Goal: Task Accomplishment & Management: Manage account settings

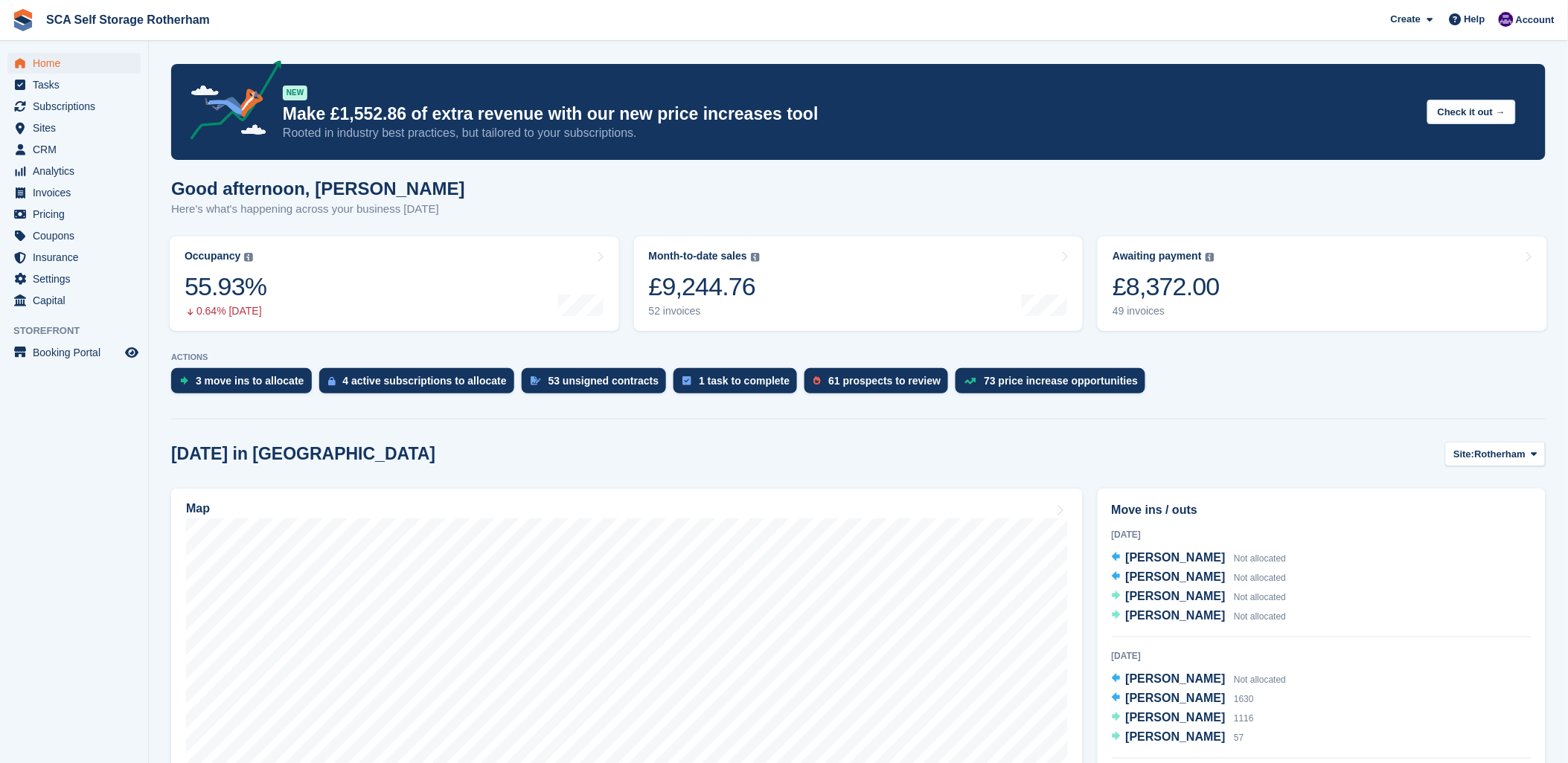
click at [60, 105] on span "Subscriptions" at bounding box center [78, 106] width 89 height 21
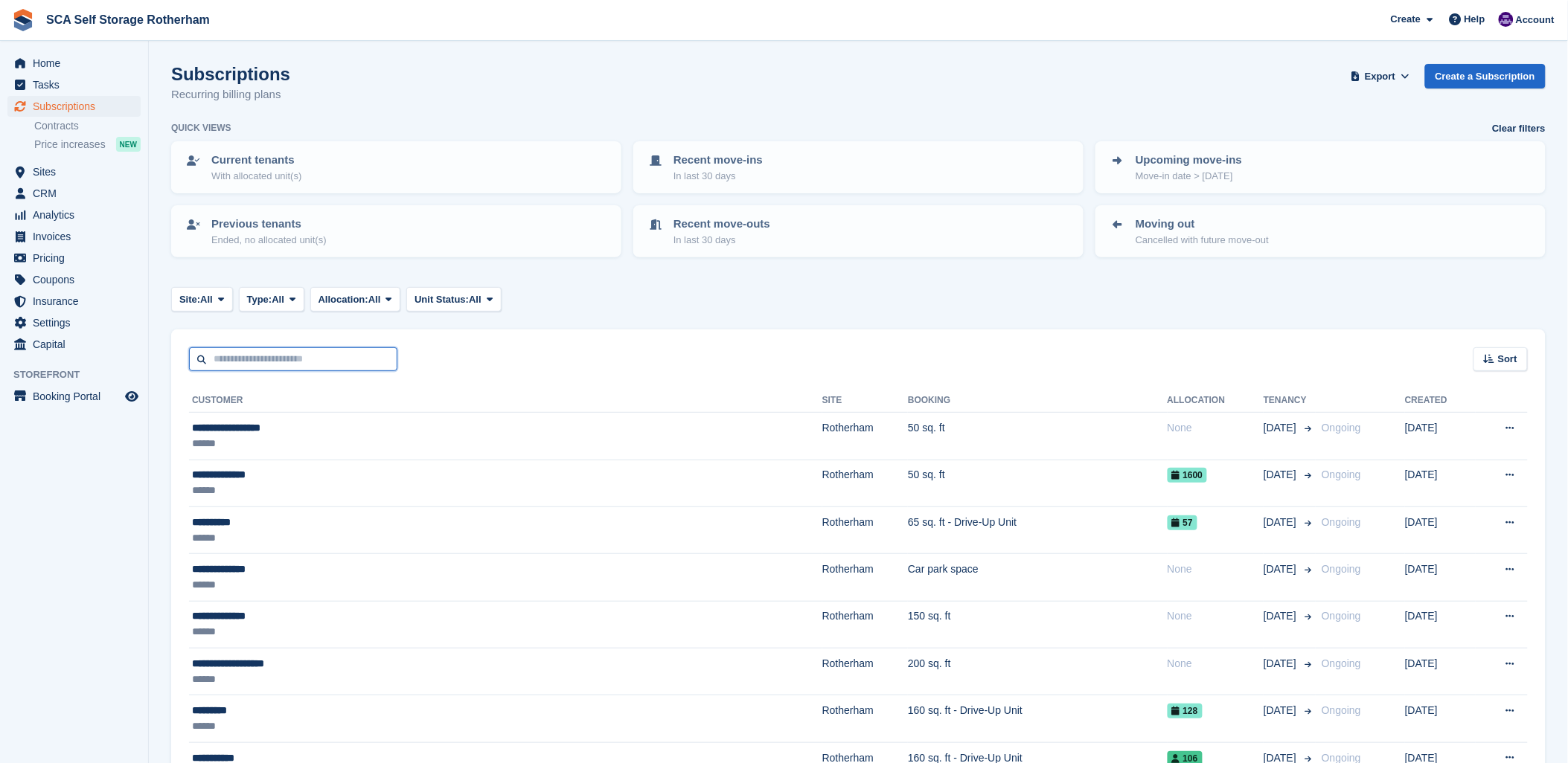
click at [214, 347] on input "text" at bounding box center [293, 359] width 208 height 24
type input "***"
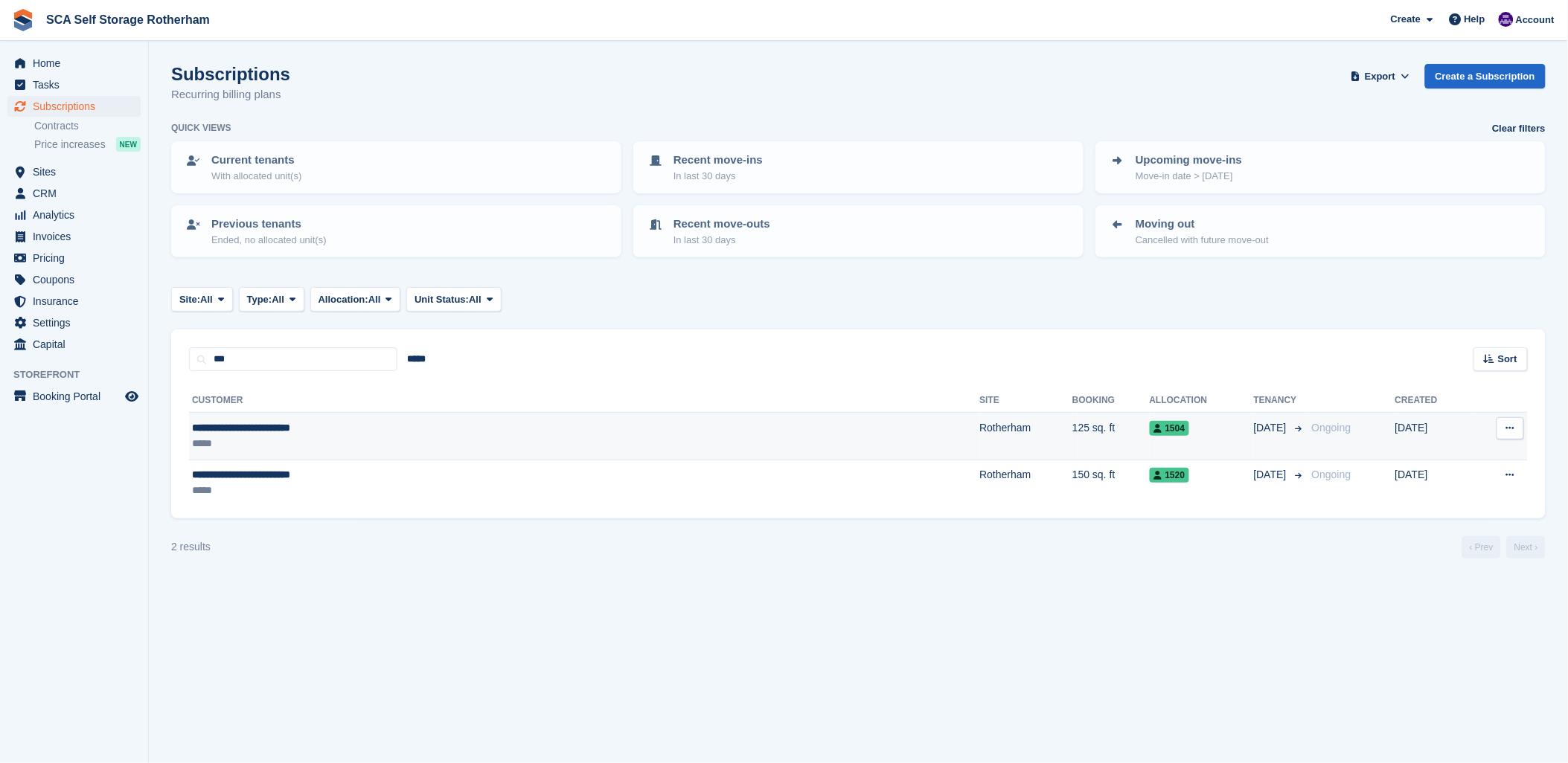
click at [1073, 426] on td "125 sq. ft" at bounding box center [1112, 437] width 78 height 47
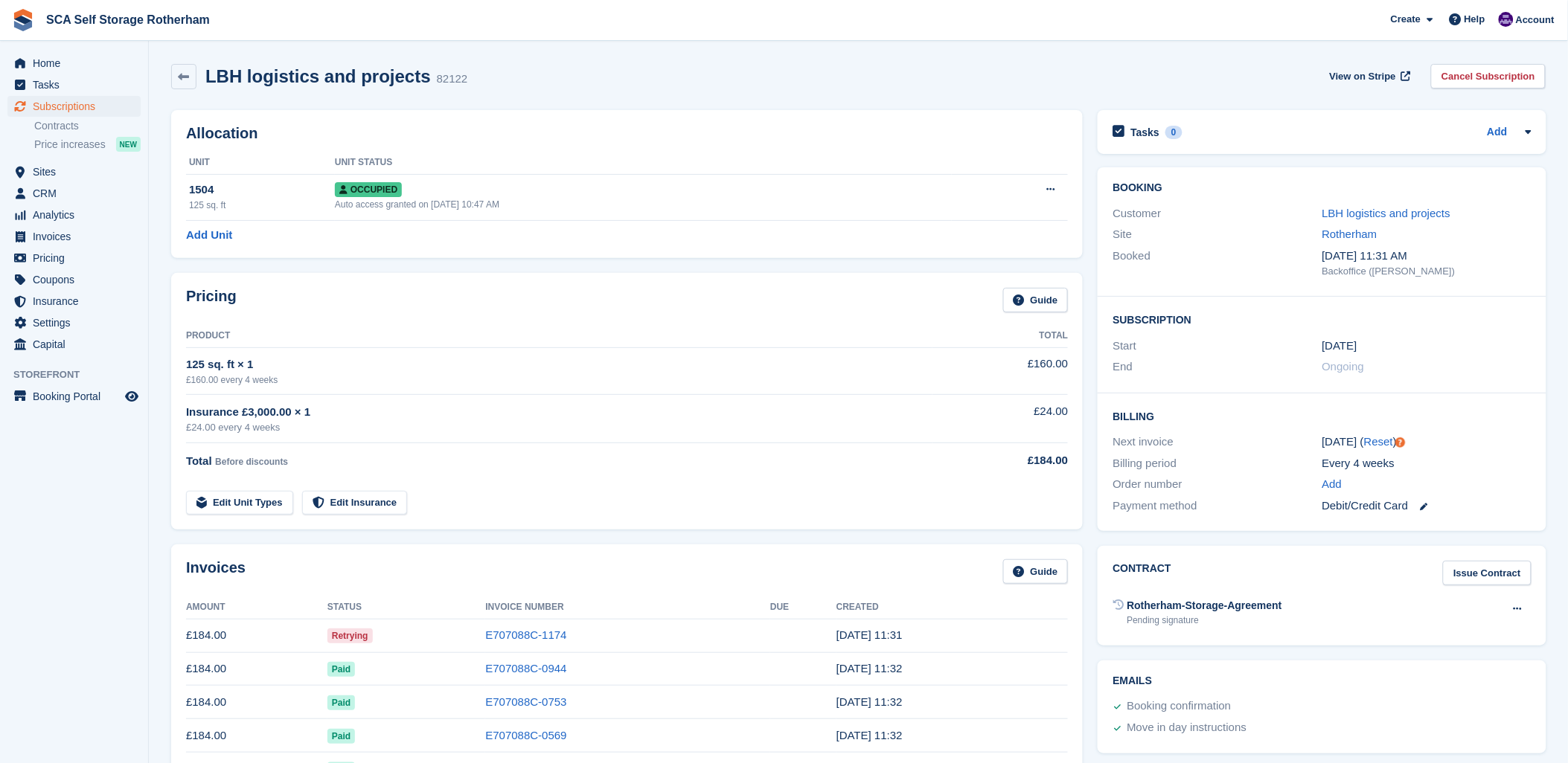
drag, startPoint x: 576, startPoint y: 562, endPoint x: 749, endPoint y: 545, distance: 173.8
click at [581, 560] on div "Invoices Guide" at bounding box center [628, 577] width 882 height 34
click at [906, 539] on div "Invoices Guide Amount Status Invoice Number Due Created £184.00 Retrying E70708…" at bounding box center [627, 696] width 927 height 320
click at [612, 303] on div "Pricing Guide" at bounding box center [628, 305] width 882 height 34
click at [577, 97] on div "LBH logistics and projects 82122 View on Stripe Cancel Subscription" at bounding box center [859, 79] width 1390 height 46
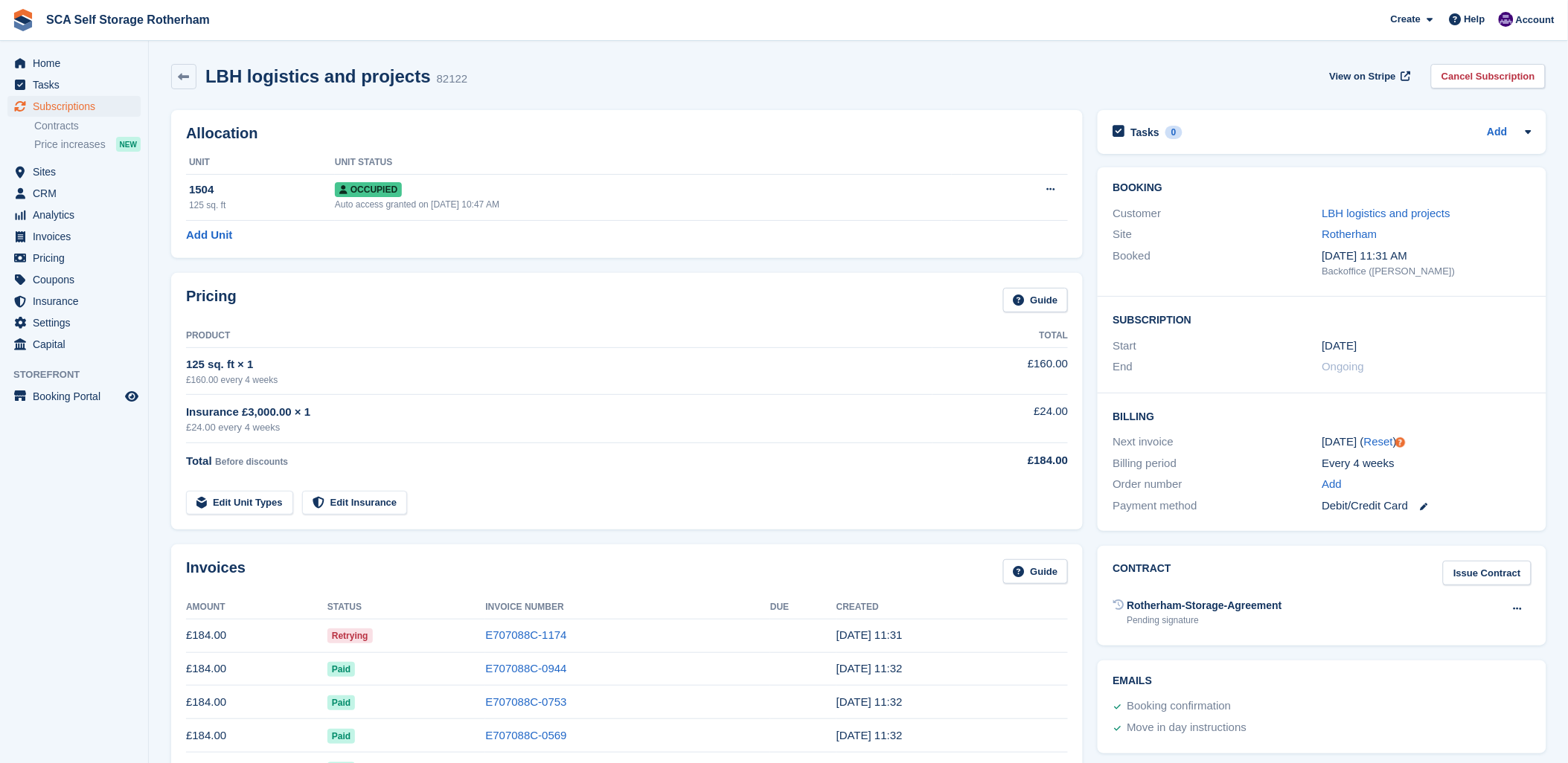
click at [674, 72] on div "LBH logistics and projects 82122 View on Stripe Cancel Subscription" at bounding box center [859, 77] width 1375 height 25
click at [1122, 75] on div "LBH logistics and projects 82122 View on Stripe Cancel Subscription" at bounding box center [859, 77] width 1375 height 25
click at [1122, 73] on div "LBH logistics and projects 82122 View on Stripe Cancel Subscription" at bounding box center [859, 77] width 1375 height 25
drag, startPoint x: 992, startPoint y: 87, endPoint x: 987, endPoint y: 77, distance: 11.2
click at [990, 82] on div "LBH logistics and projects 82122 View on Stripe Cancel Subscription" at bounding box center [859, 77] width 1375 height 25
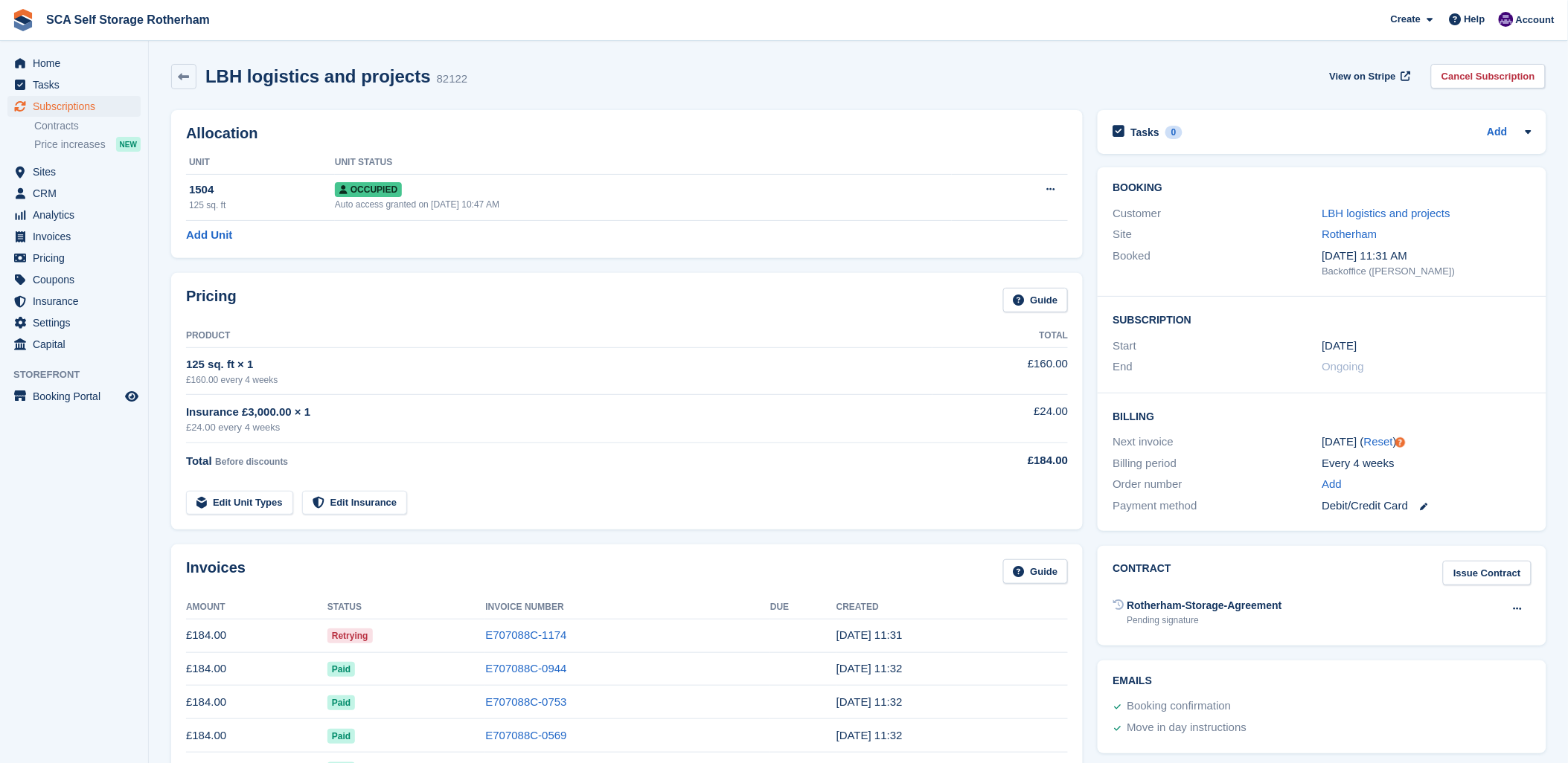
drag, startPoint x: 517, startPoint y: 77, endPoint x: 696, endPoint y: 35, distance: 183.9
click at [523, 77] on div "LBH logistics and projects 82122 View on Stripe Cancel Subscription" at bounding box center [859, 77] width 1375 height 25
click at [585, 99] on div "LBH logistics and projects 82122 View on Stripe Cancel Subscription" at bounding box center [859, 79] width 1390 height 46
click at [572, 94] on div "LBH logistics and projects 82122 View on Stripe Cancel Subscription" at bounding box center [859, 79] width 1390 height 46
click at [33, 62] on span "Home" at bounding box center [78, 63] width 89 height 21
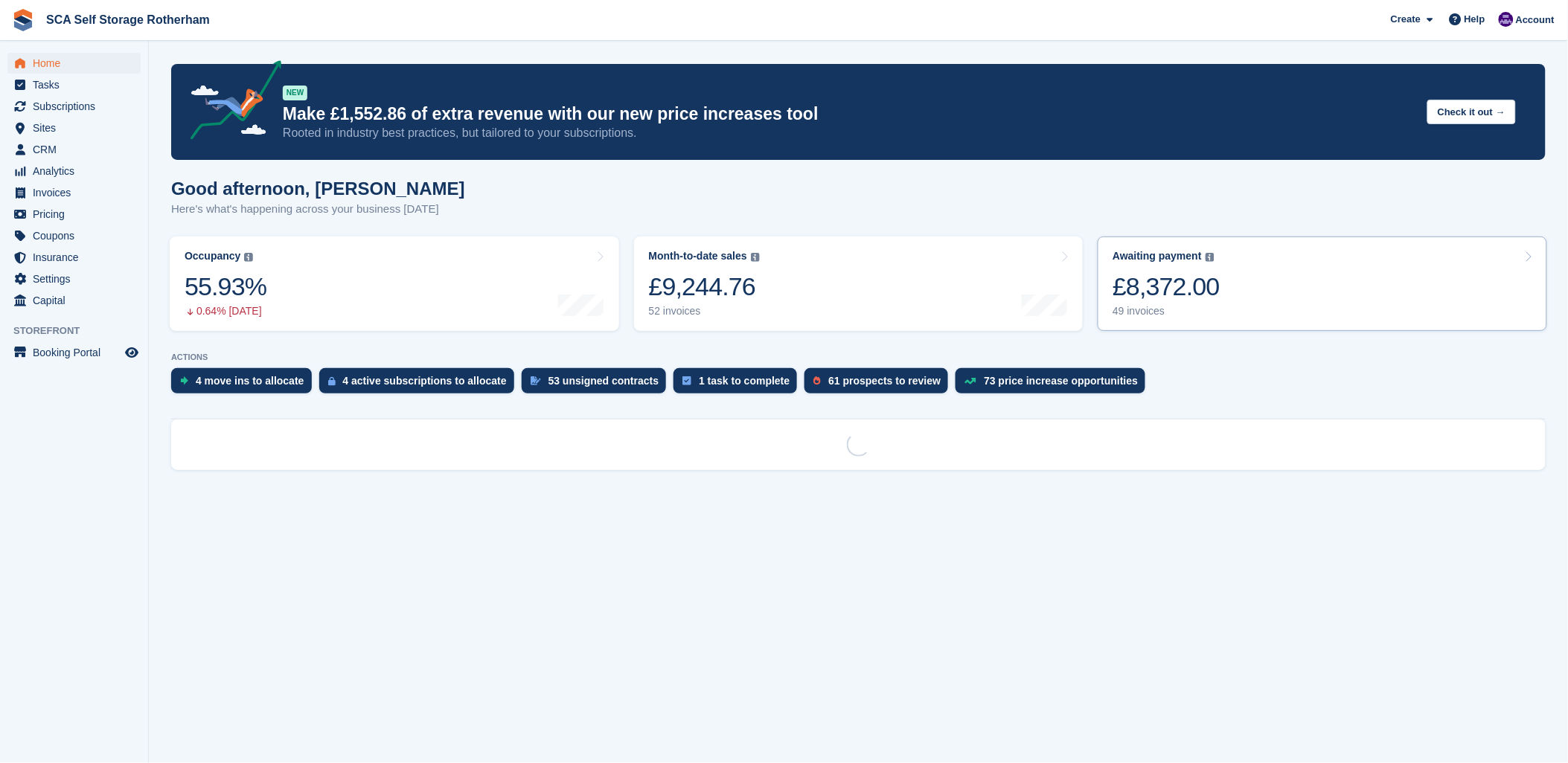
click at [1329, 298] on link "Awaiting payment The total outstanding balance on all open invoices. £8,372.00 …" at bounding box center [1323, 284] width 450 height 94
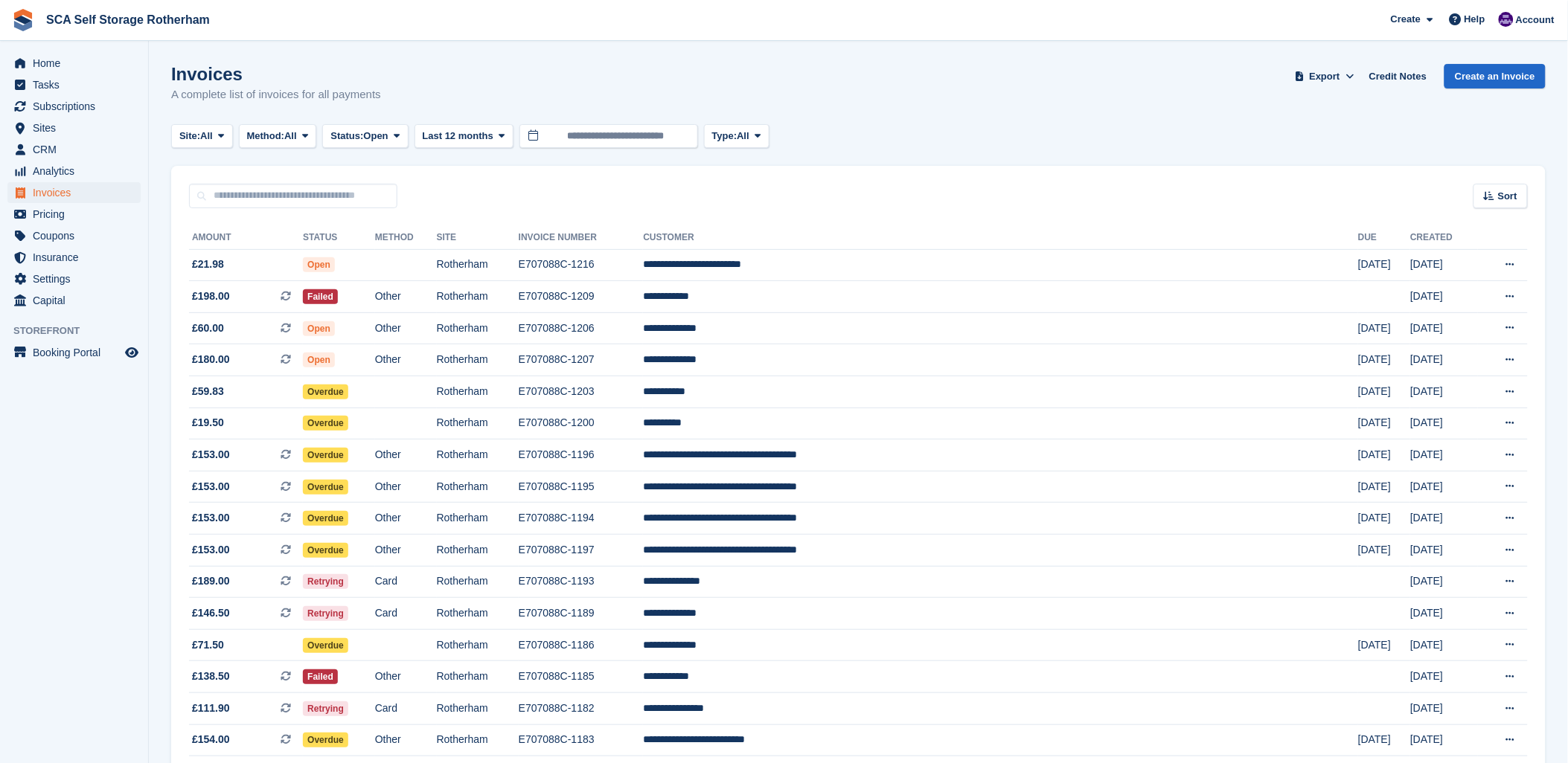
click at [1015, 94] on div "Invoices A complete list of invoices for all payments Export Export Invoices Ex…" at bounding box center [859, 93] width 1375 height 57
click at [694, 206] on div "Sort Sort by Date created Created (oldest first) Created (newest first)" at bounding box center [859, 187] width 1375 height 42
click at [914, 175] on div "Sort Sort by Date created Created (oldest first) Created (newest first)" at bounding box center [859, 187] width 1375 height 42
click at [933, 129] on div "Site: All All Rotherham Door-to-Door Storage Method: All All Bank Transfer Cash…" at bounding box center [859, 136] width 1375 height 24
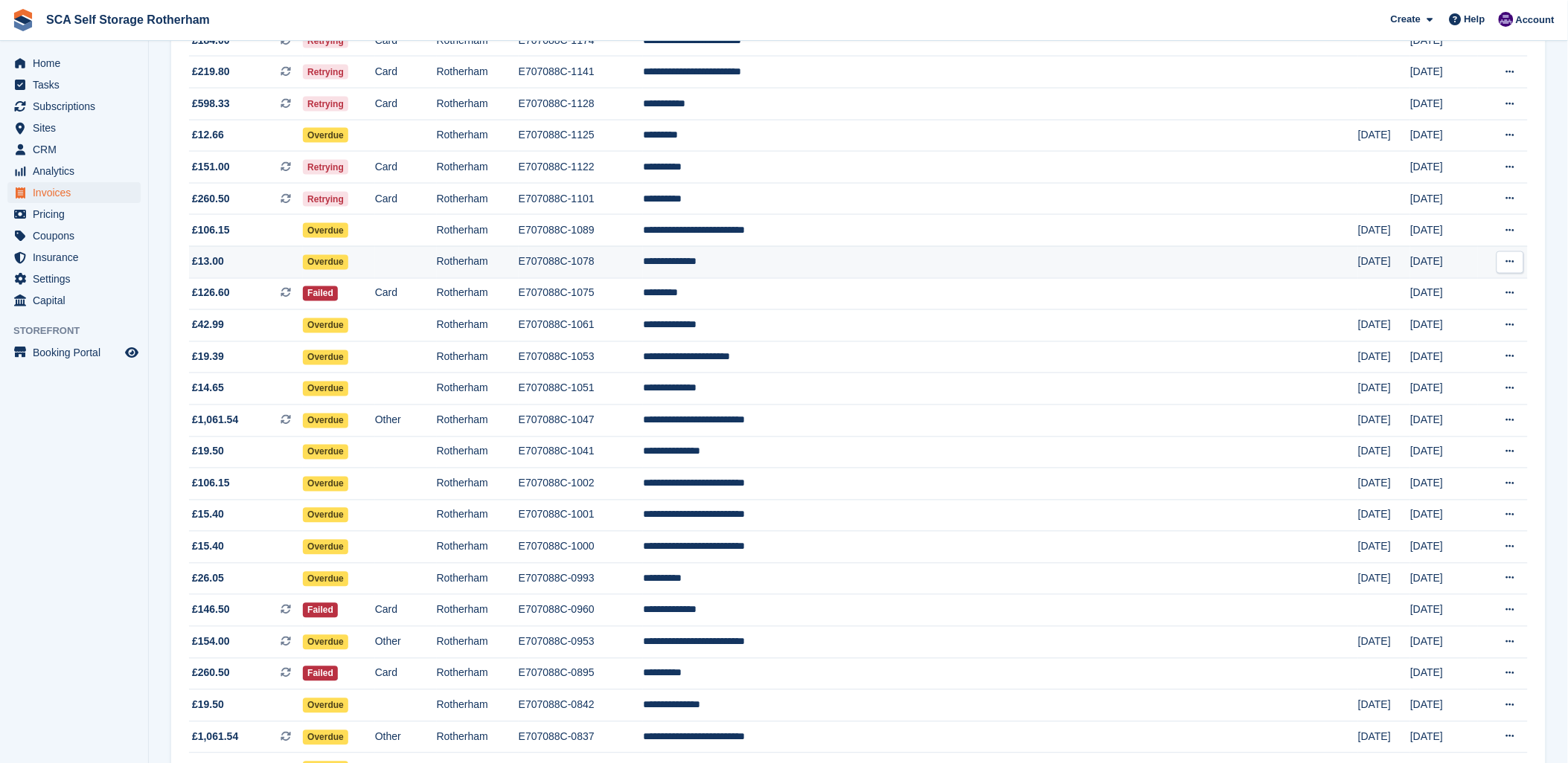
scroll to position [711, 0]
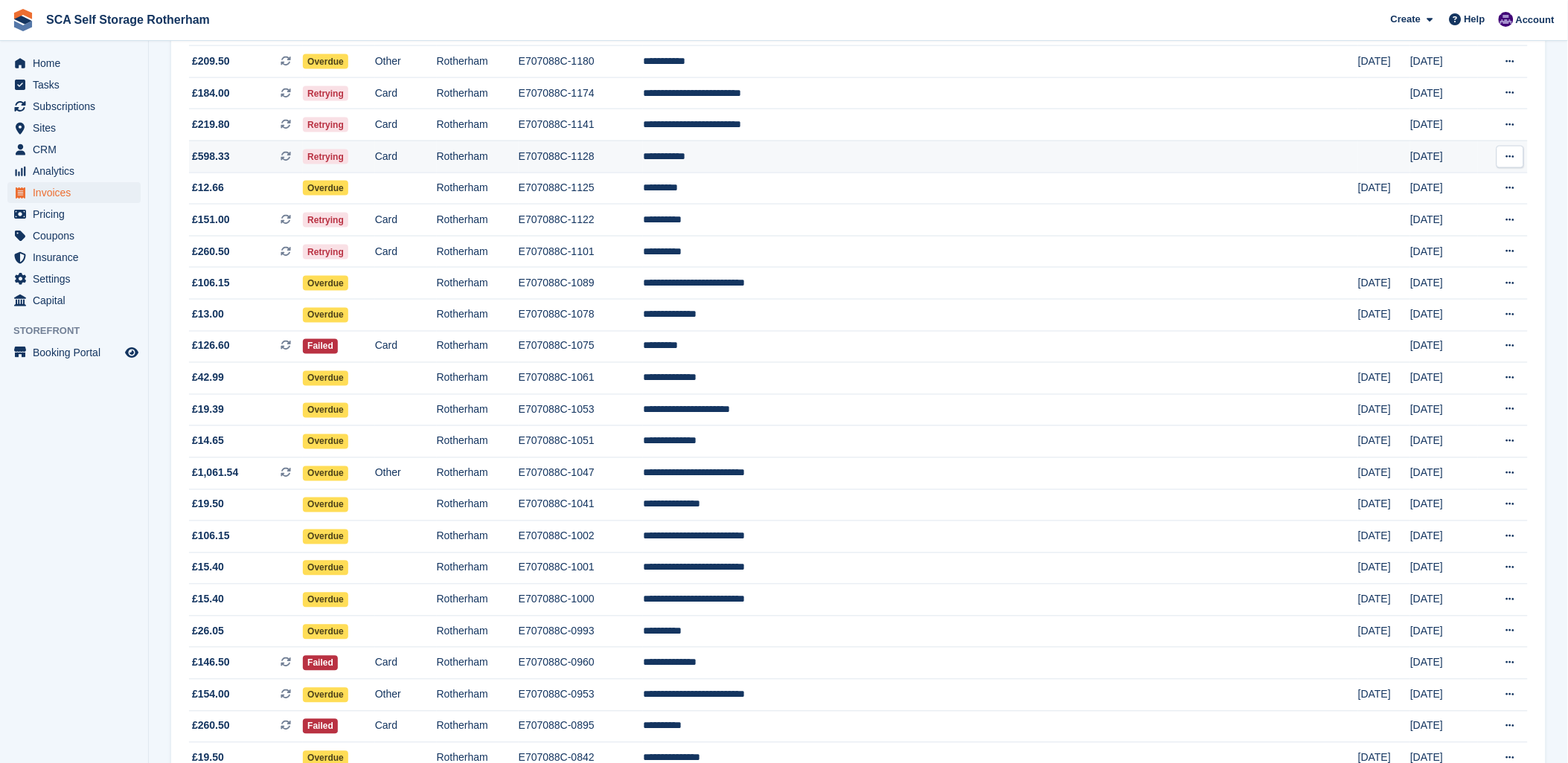
click at [202, 159] on span "£598.33" at bounding box center [211, 156] width 38 height 16
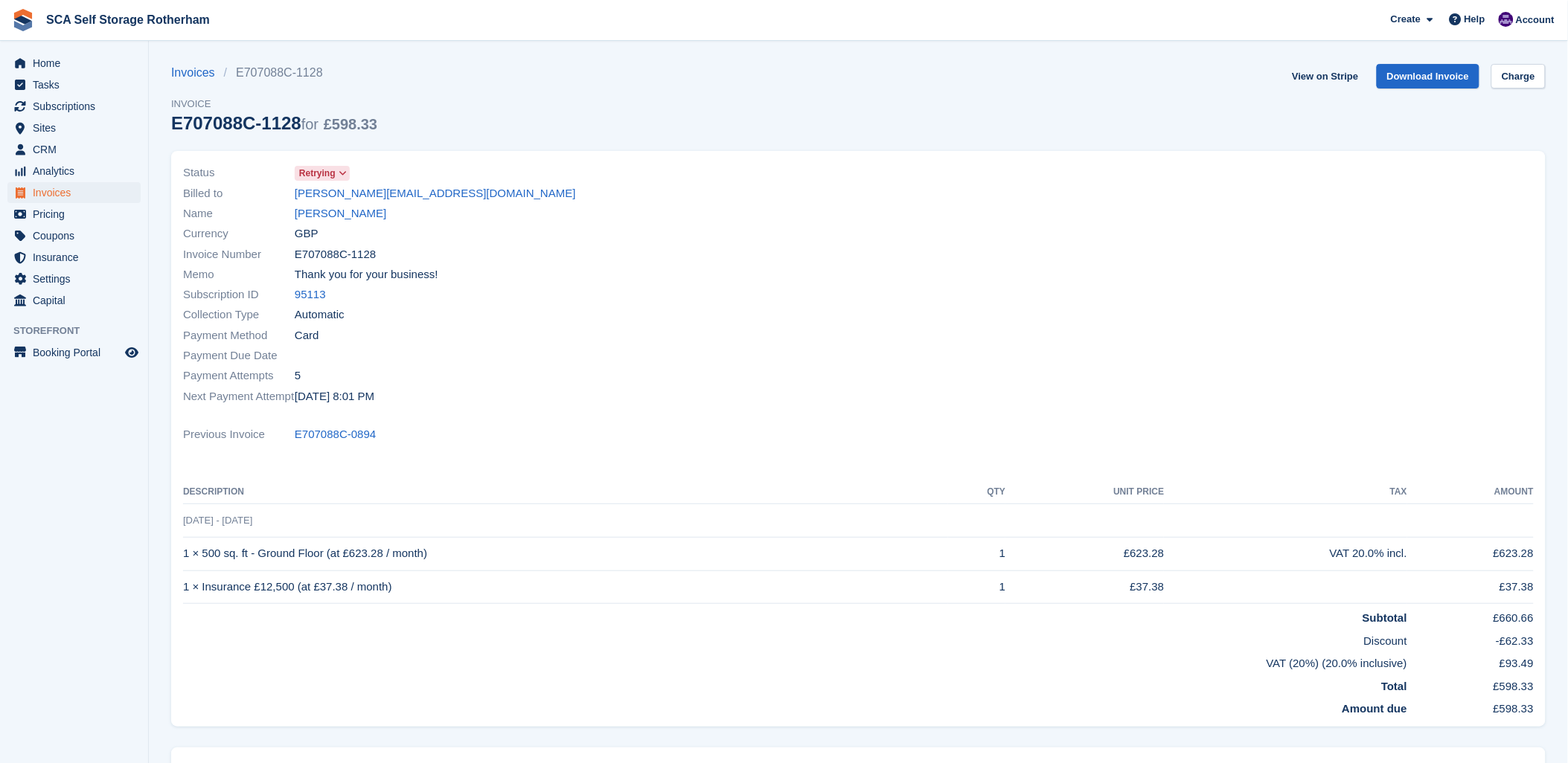
click at [251, 154] on div "Status Retrying Billed to amy-louisewebster@gmx.com Name Amy Webster Currency G…" at bounding box center [517, 285] width 685 height 261
click at [499, 134] on div "Invoices E707088C-1128 Invoice E707088C-1128 for £598.33 View on Stripe Downloa…" at bounding box center [859, 107] width 1375 height 87
click at [339, 209] on link "Amy Webster" at bounding box center [340, 214] width 92 height 17
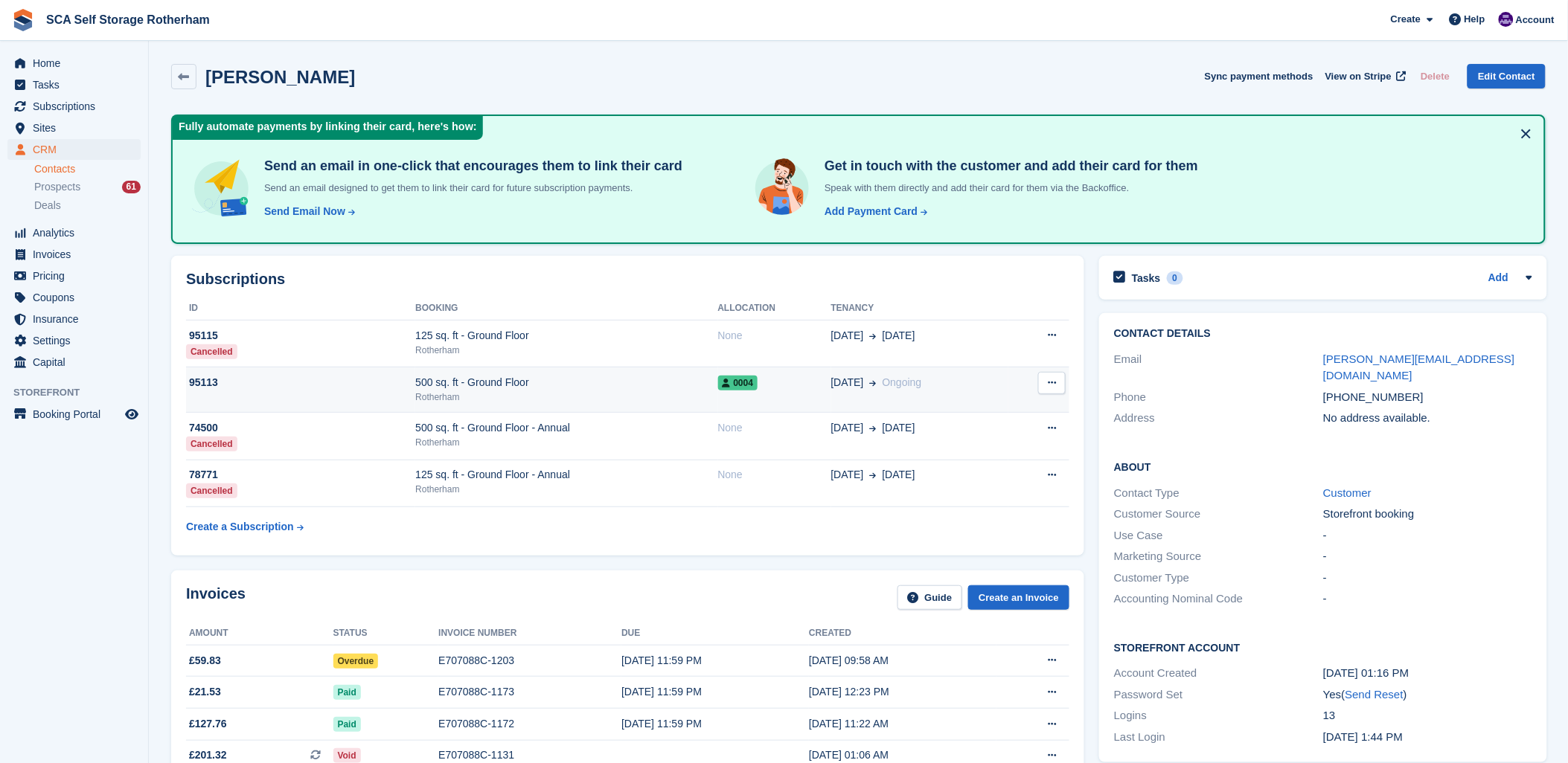
click at [694, 391] on div "Rotherham" at bounding box center [566, 397] width 302 height 13
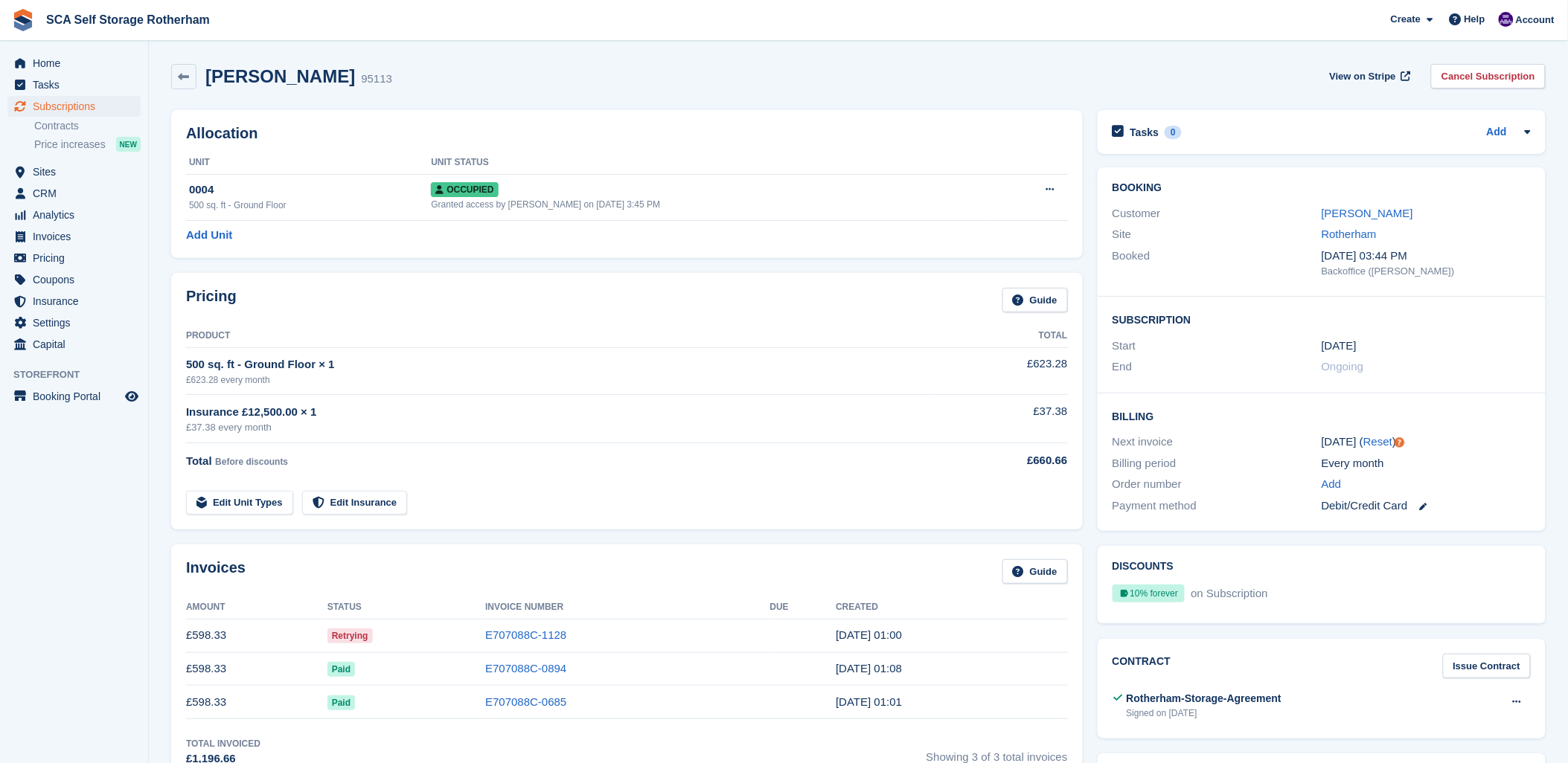
click at [580, 73] on div "Amy Webster 95113 View on Stripe Cancel Subscription" at bounding box center [859, 77] width 1375 height 25
click at [1336, 209] on link "Amy Webster" at bounding box center [1367, 212] width 92 height 13
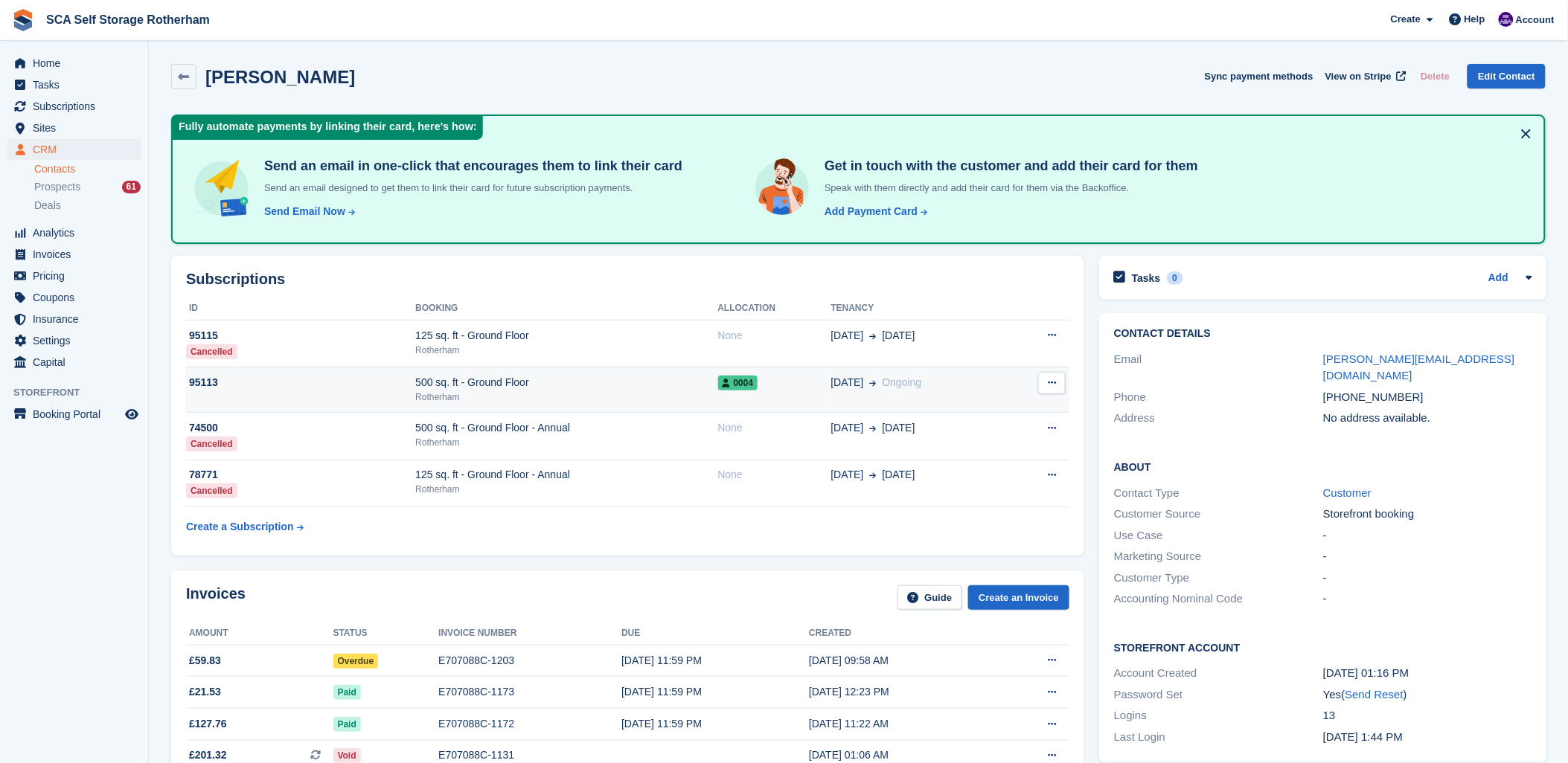
click at [1058, 383] on button at bounding box center [1052, 383] width 28 height 22
click at [731, 370] on td "0004" at bounding box center [775, 390] width 113 height 46
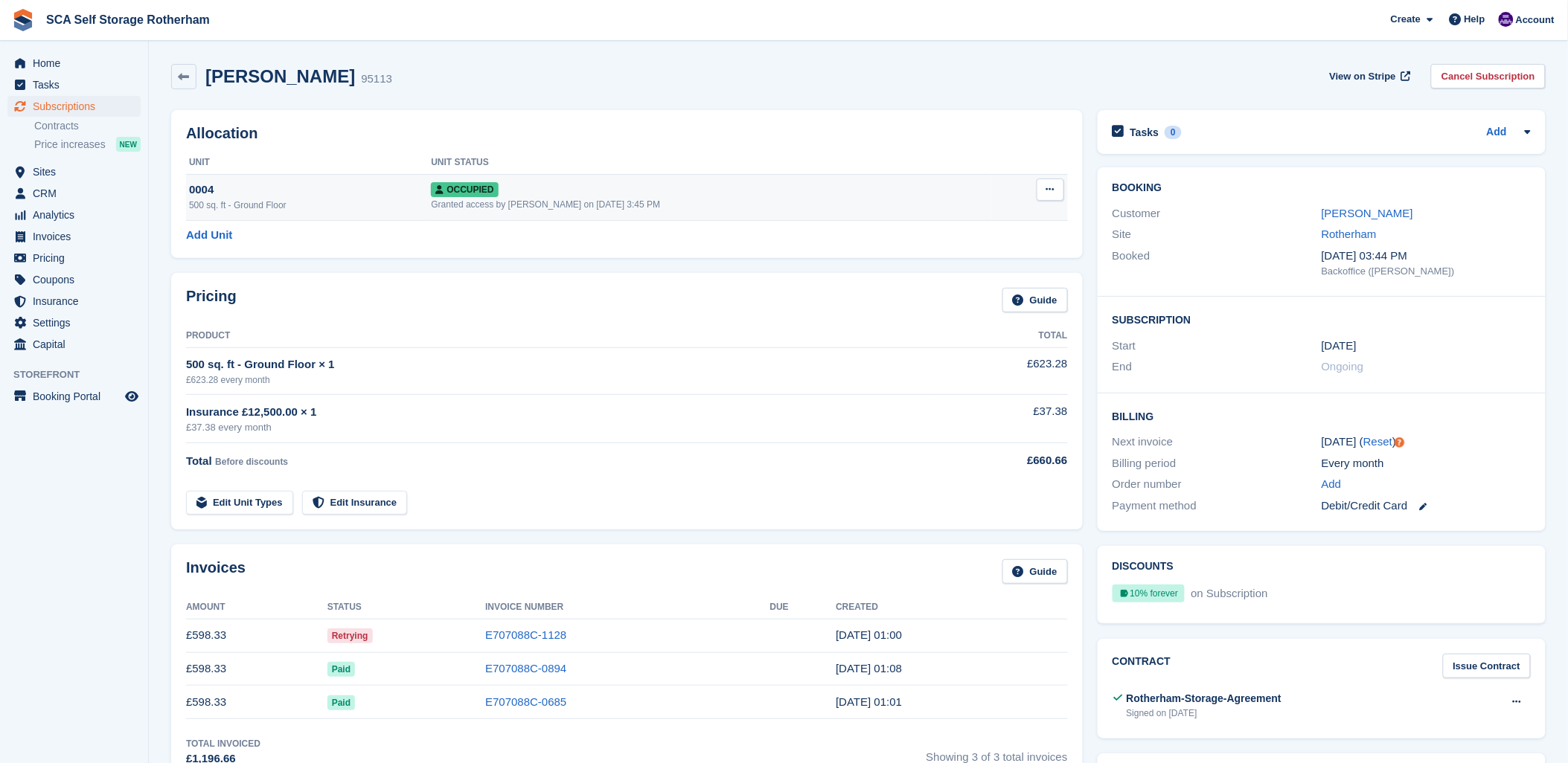
click at [1047, 190] on icon at bounding box center [1051, 189] width 8 height 9
click at [953, 219] on p "Overlock" at bounding box center [993, 218] width 130 height 19
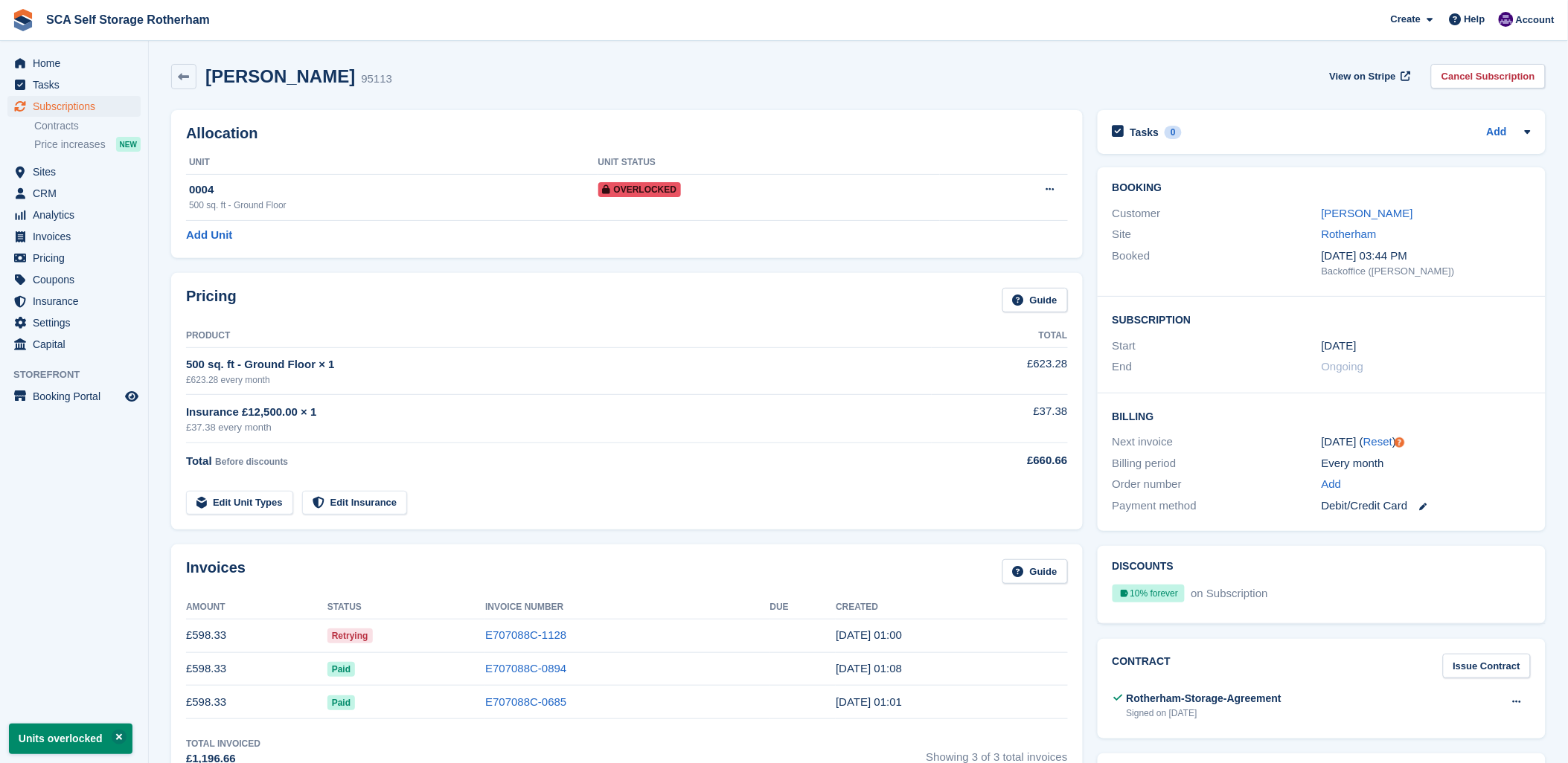
click at [876, 64] on div "Amy Webster 95113 View on Stripe Cancel Subscription" at bounding box center [859, 77] width 1375 height 25
click at [689, 30] on span "SCA Self Storage Rotherham Create Subscription Invoice Contact Deal Discount Pa…" at bounding box center [784, 20] width 1568 height 40
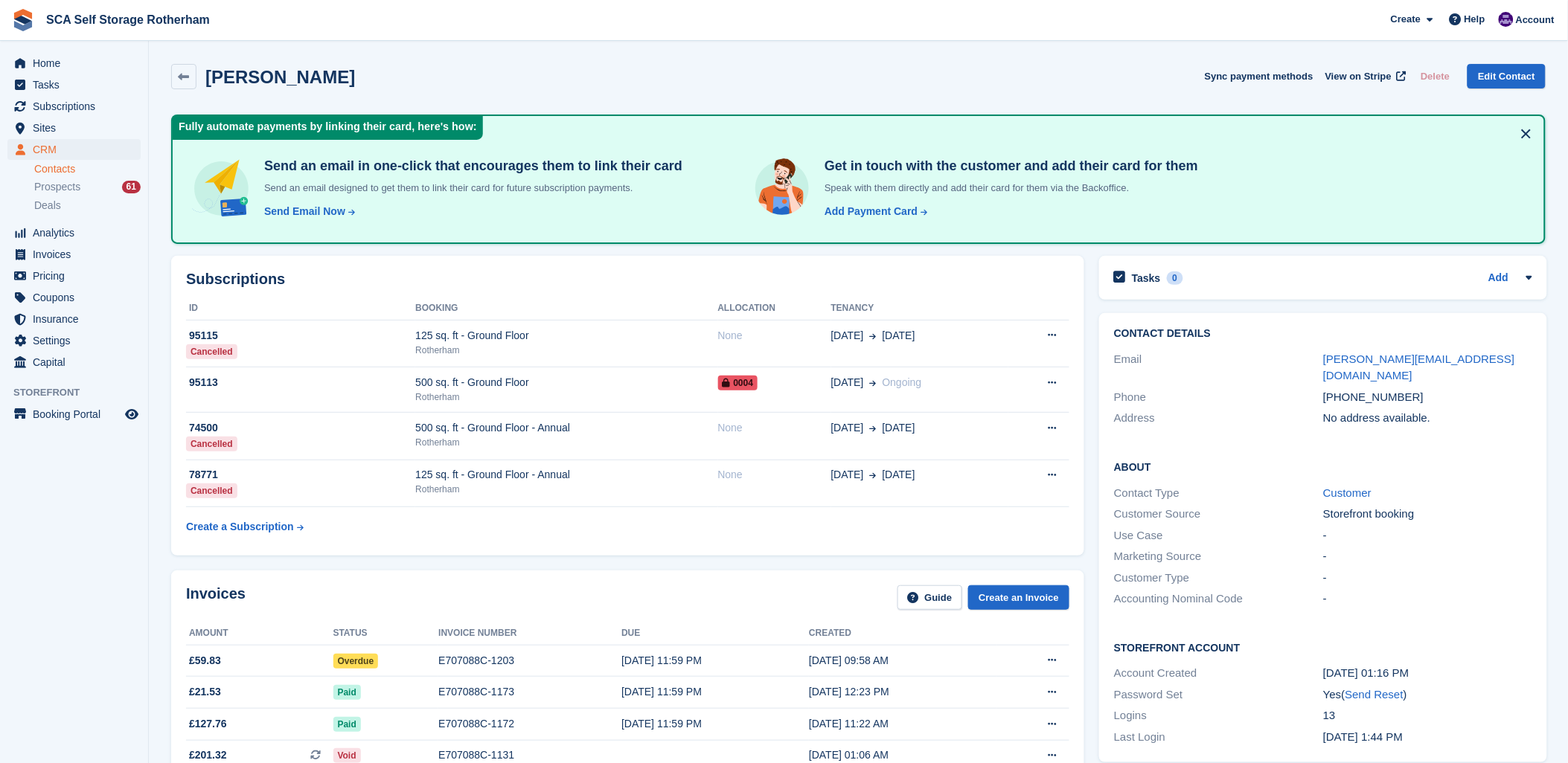
drag, startPoint x: 618, startPoint y: 609, endPoint x: 771, endPoint y: 580, distance: 155.7
click at [630, 607] on div "Invoices Guide Create an Invoice" at bounding box center [628, 603] width 884 height 34
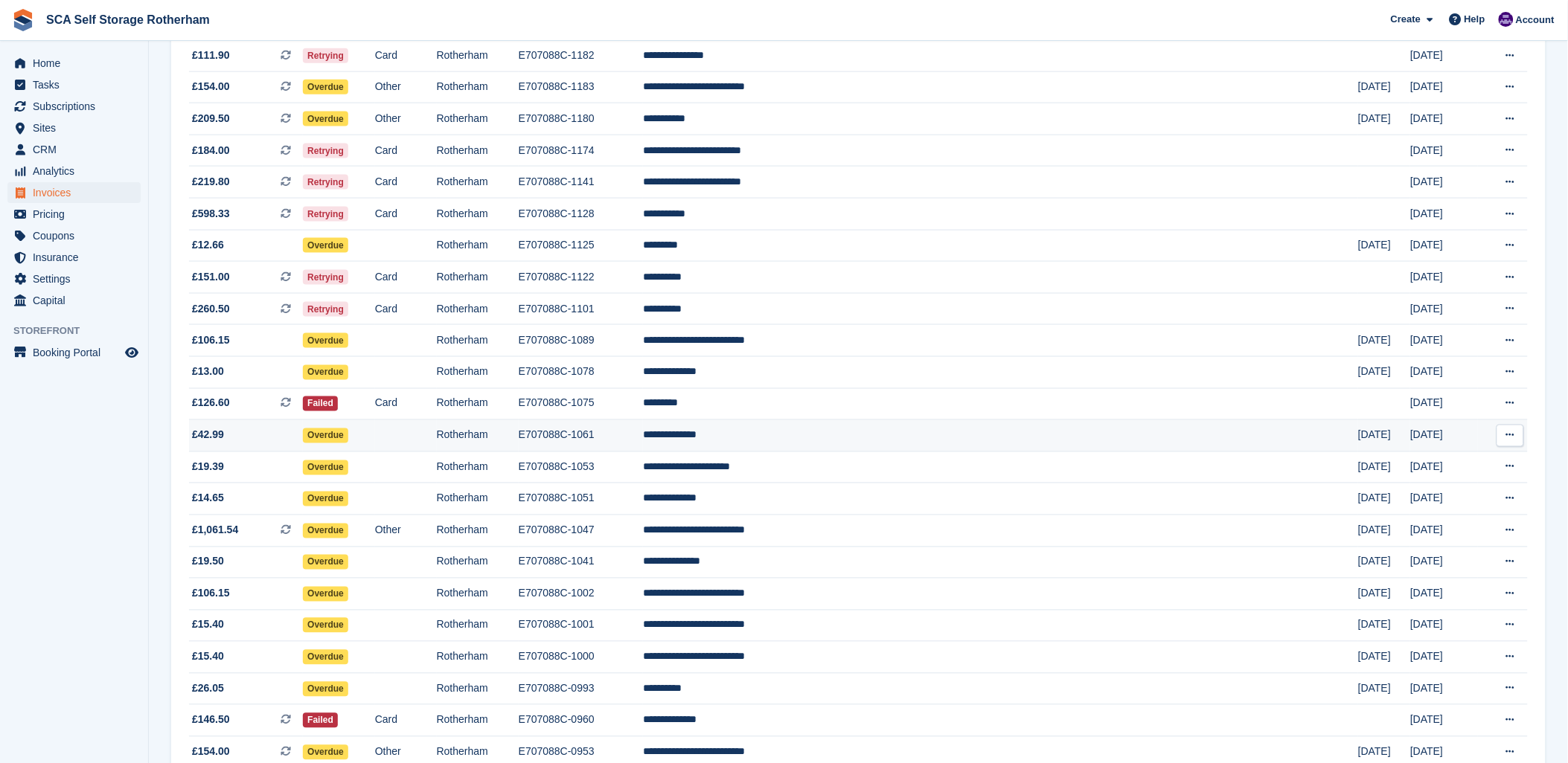
scroll to position [628, 0]
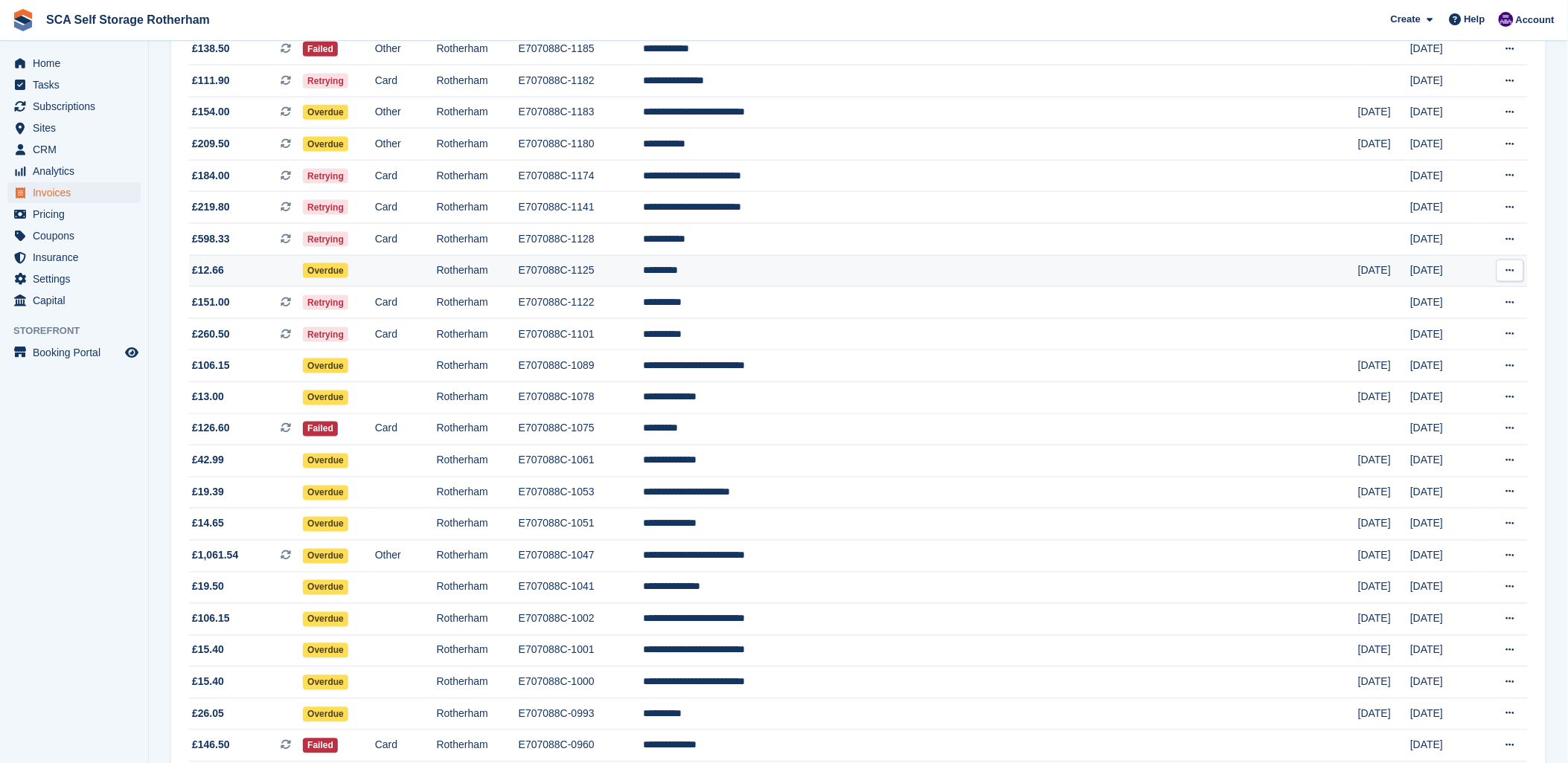
click at [879, 271] on td "*********" at bounding box center [1000, 271] width 715 height 32
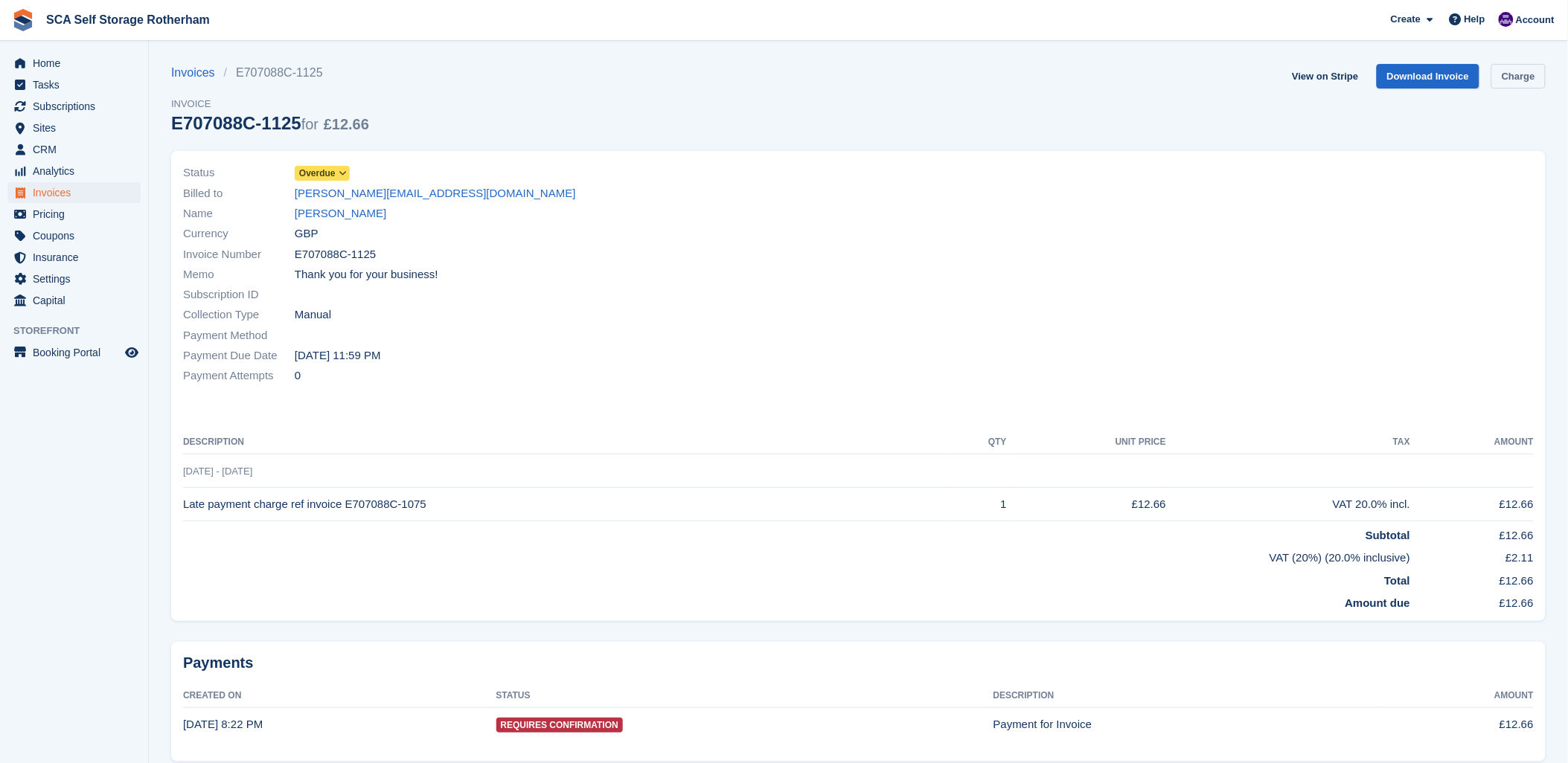
click at [1516, 73] on link "Charge" at bounding box center [1519, 76] width 54 height 24
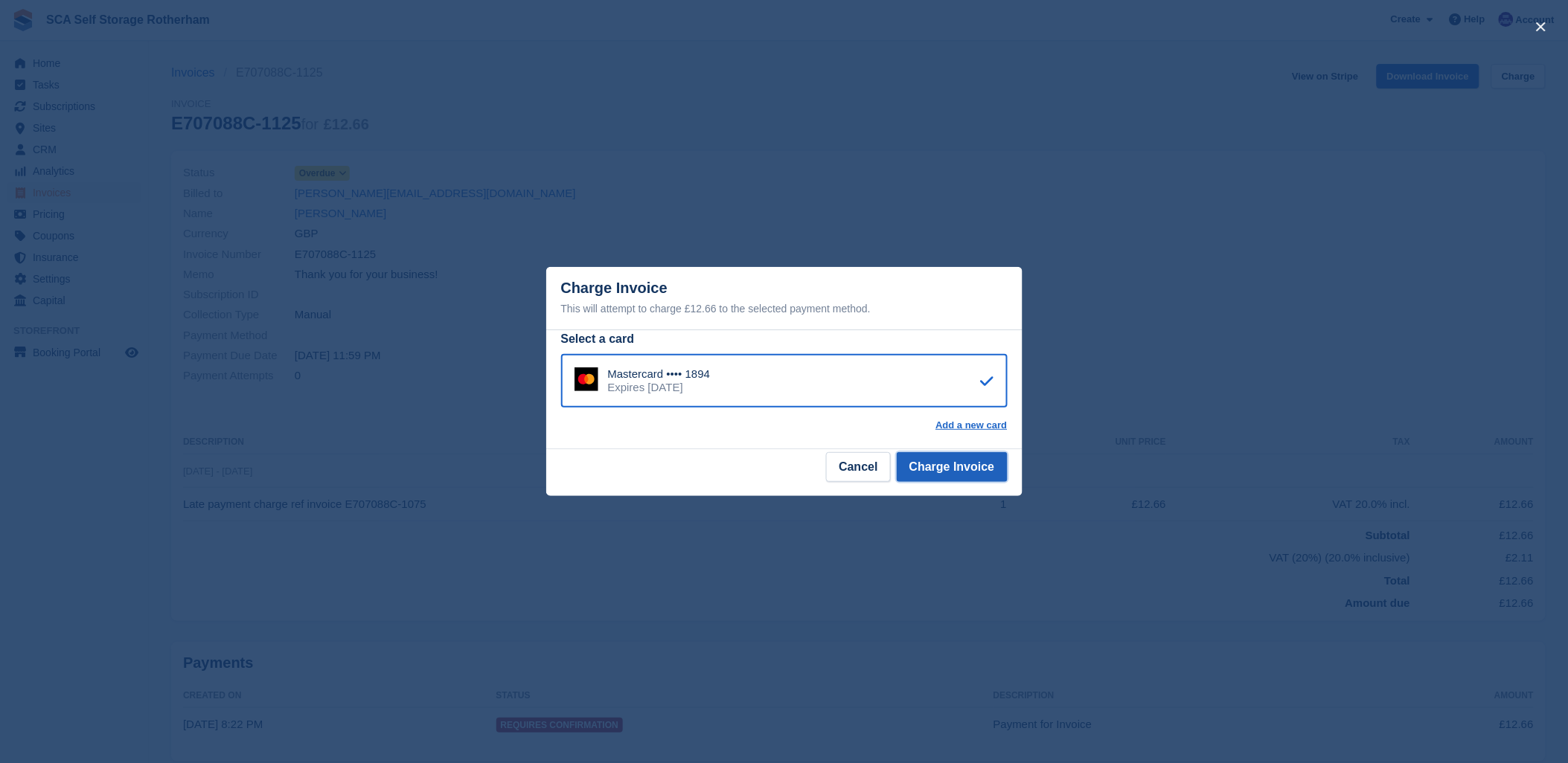
click at [976, 470] on button "Charge Invoice" at bounding box center [951, 467] width 110 height 30
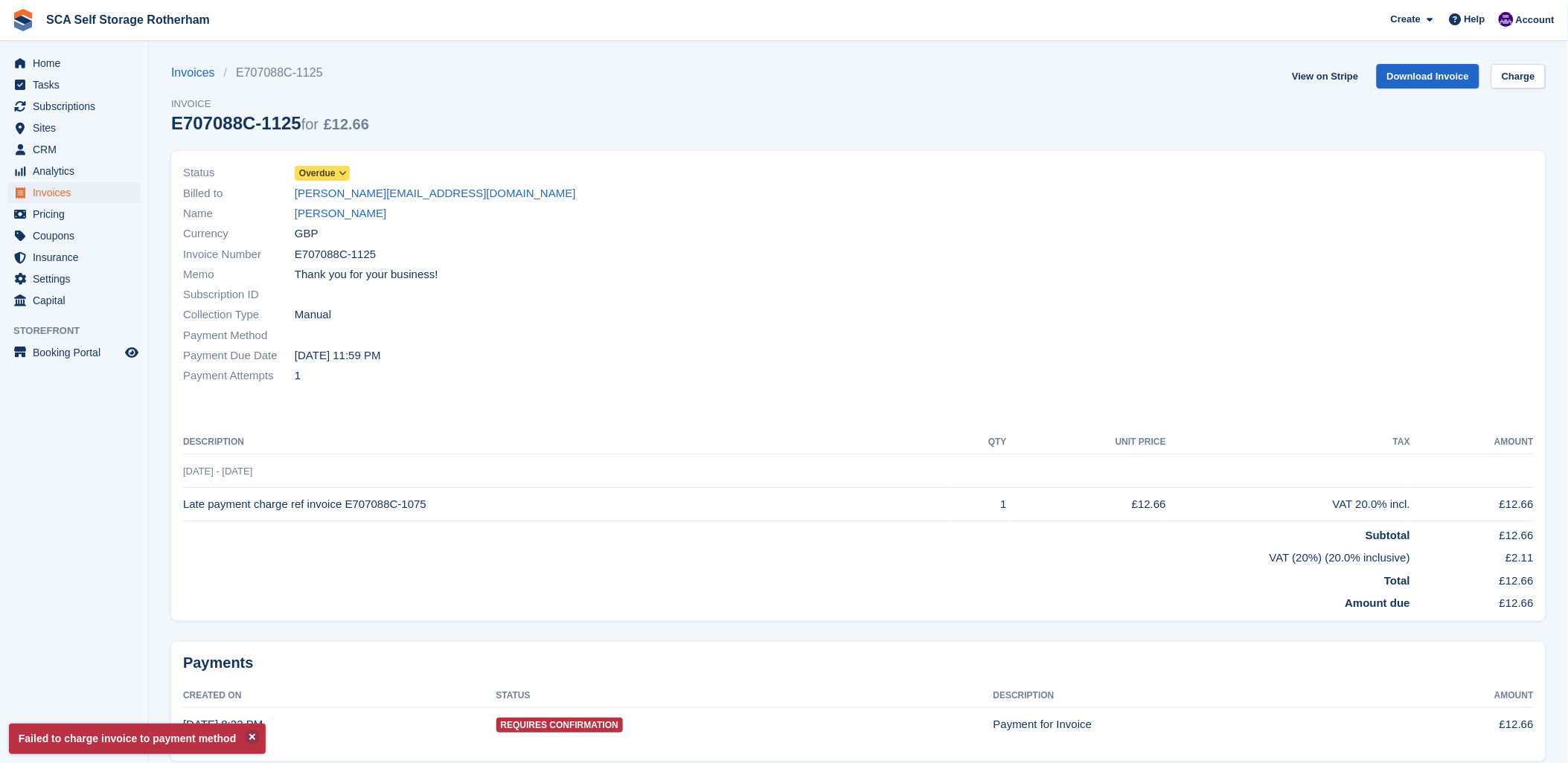
click at [577, 351] on div "Payment Due Date 27 Sep, 11:59 PM" at bounding box center [516, 356] width 667 height 20
click at [343, 216] on link "Sam Utley" at bounding box center [340, 214] width 92 height 17
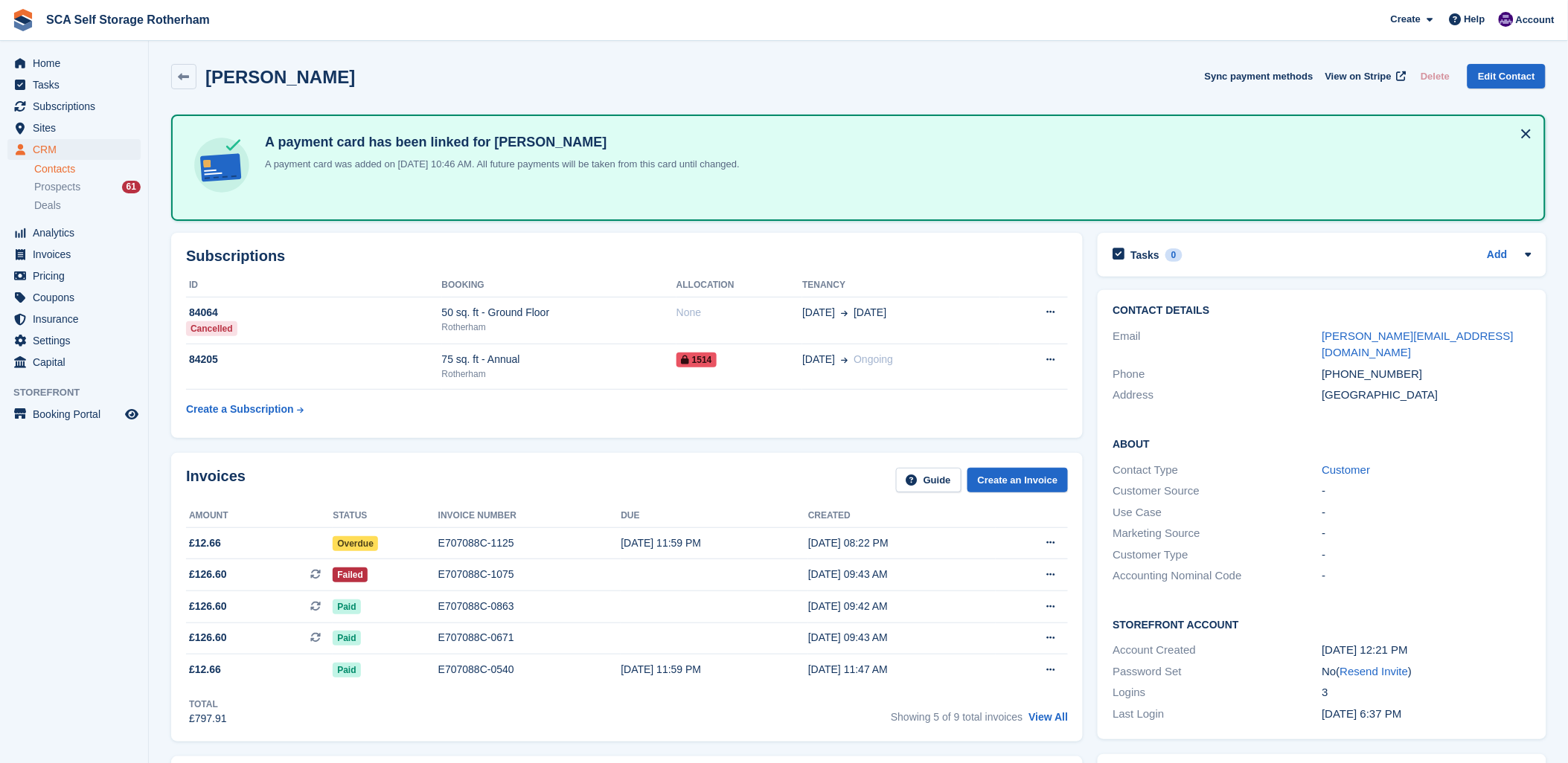
drag, startPoint x: 363, startPoint y: 472, endPoint x: 359, endPoint y: 457, distance: 15.5
click at [363, 468] on div "Invoices Guide Create an Invoice" at bounding box center [628, 485] width 882 height 34
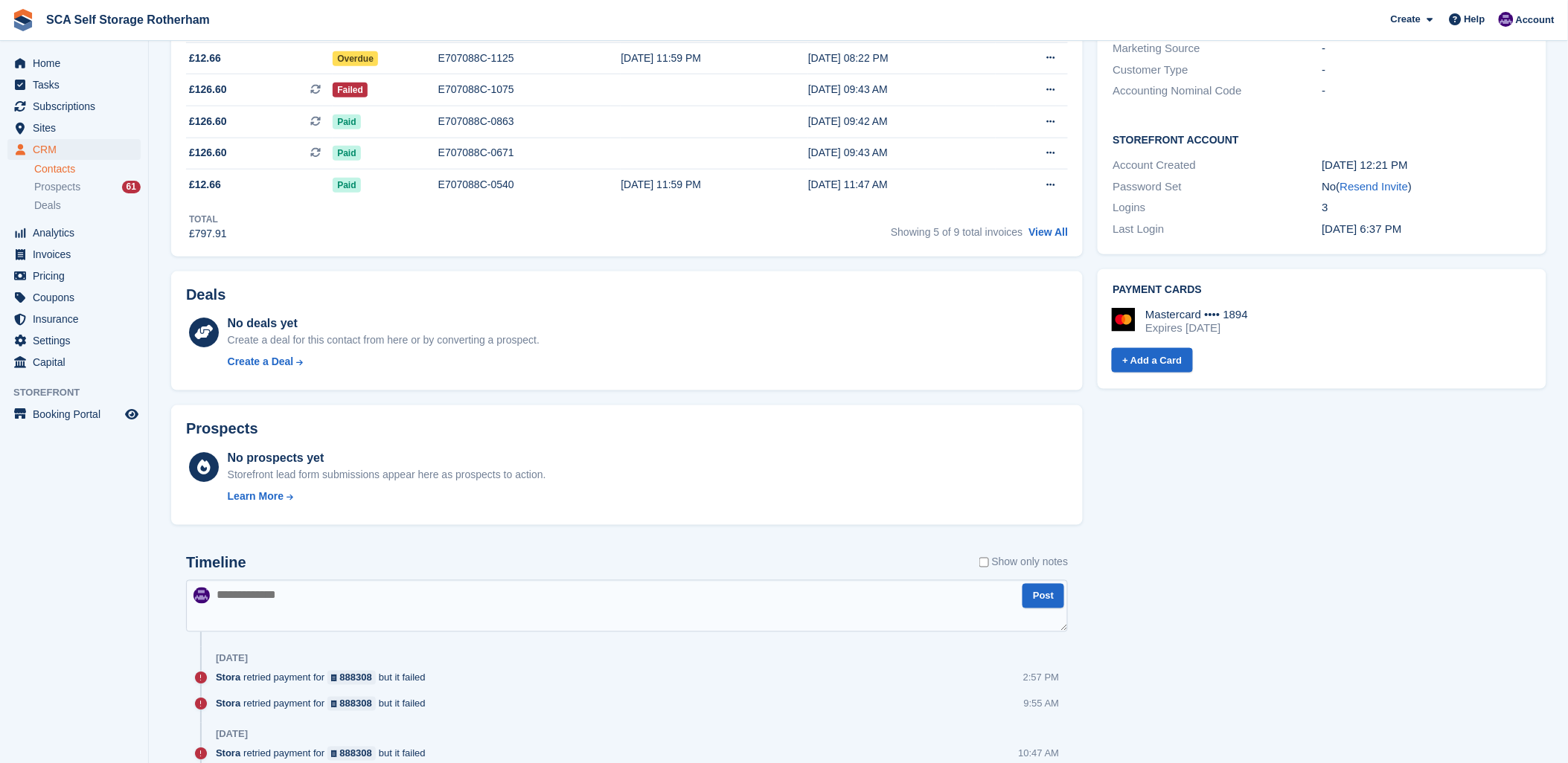
scroll to position [578, 0]
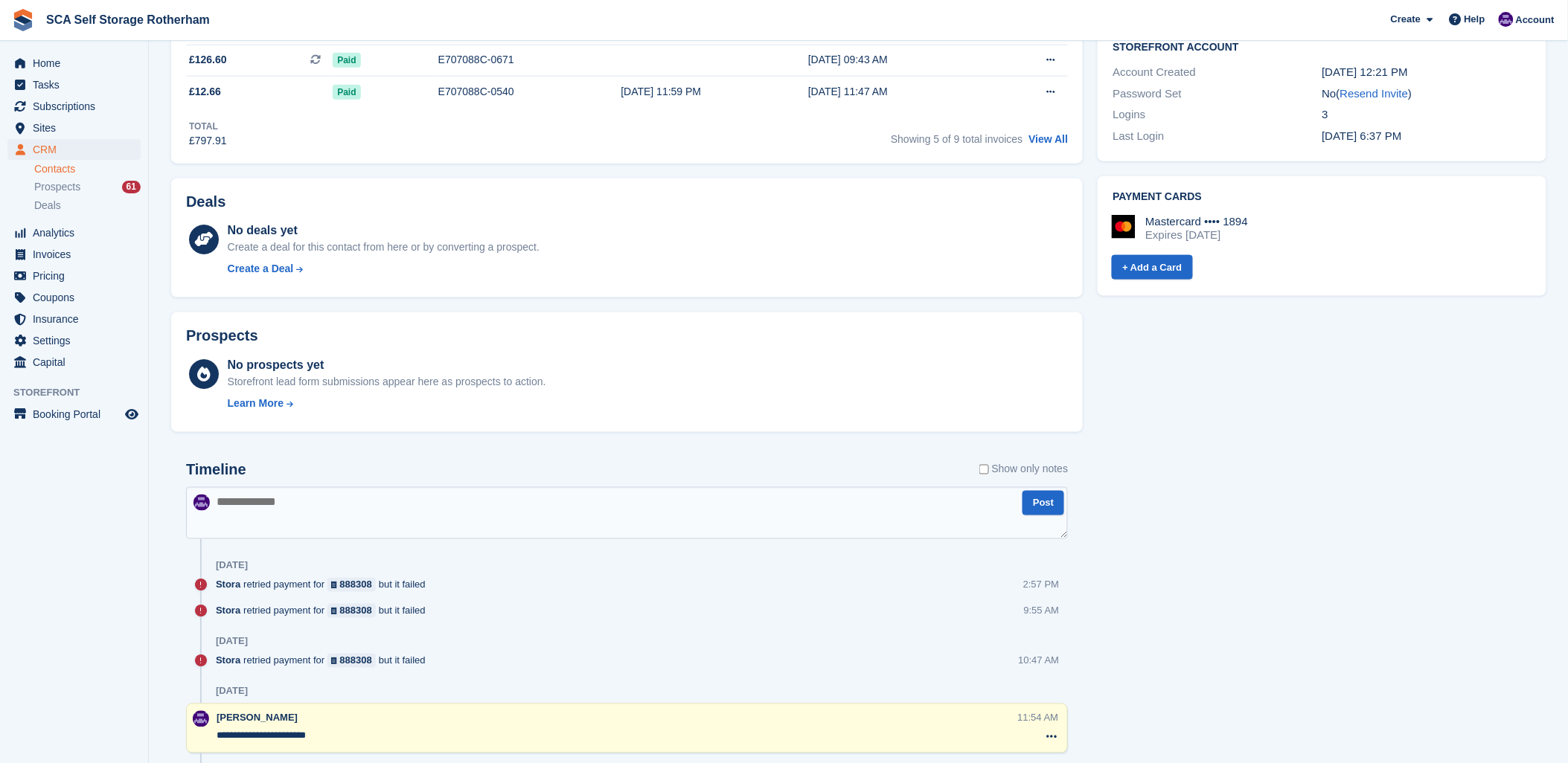
click at [532, 519] on textarea at bounding box center [628, 513] width 882 height 52
type textarea "*"
type textarea "**********"
click at [1040, 499] on button "Post" at bounding box center [1043, 502] width 41 height 24
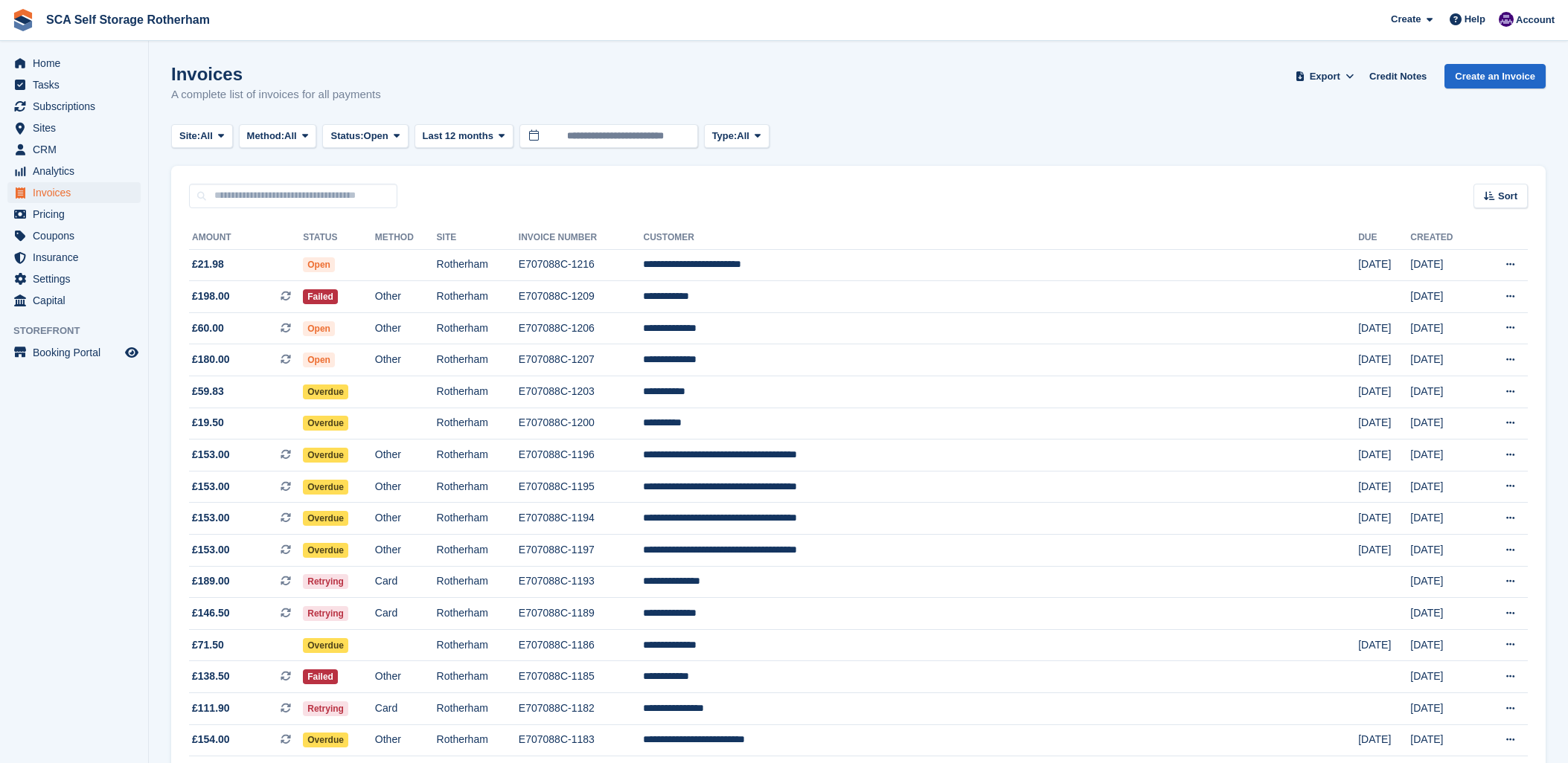
scroll to position [628, 0]
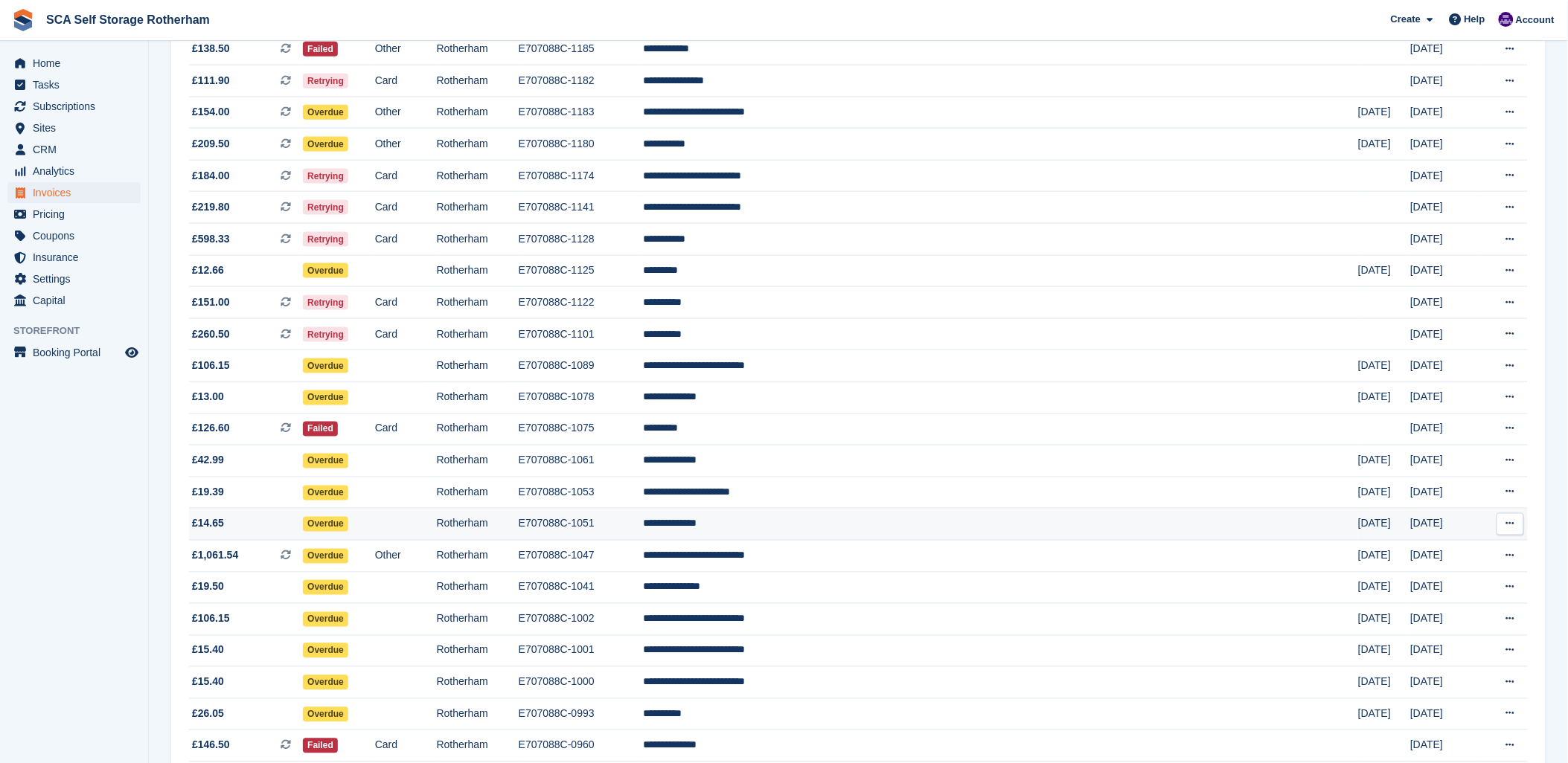
click at [862, 535] on td "**********" at bounding box center [1000, 525] width 715 height 32
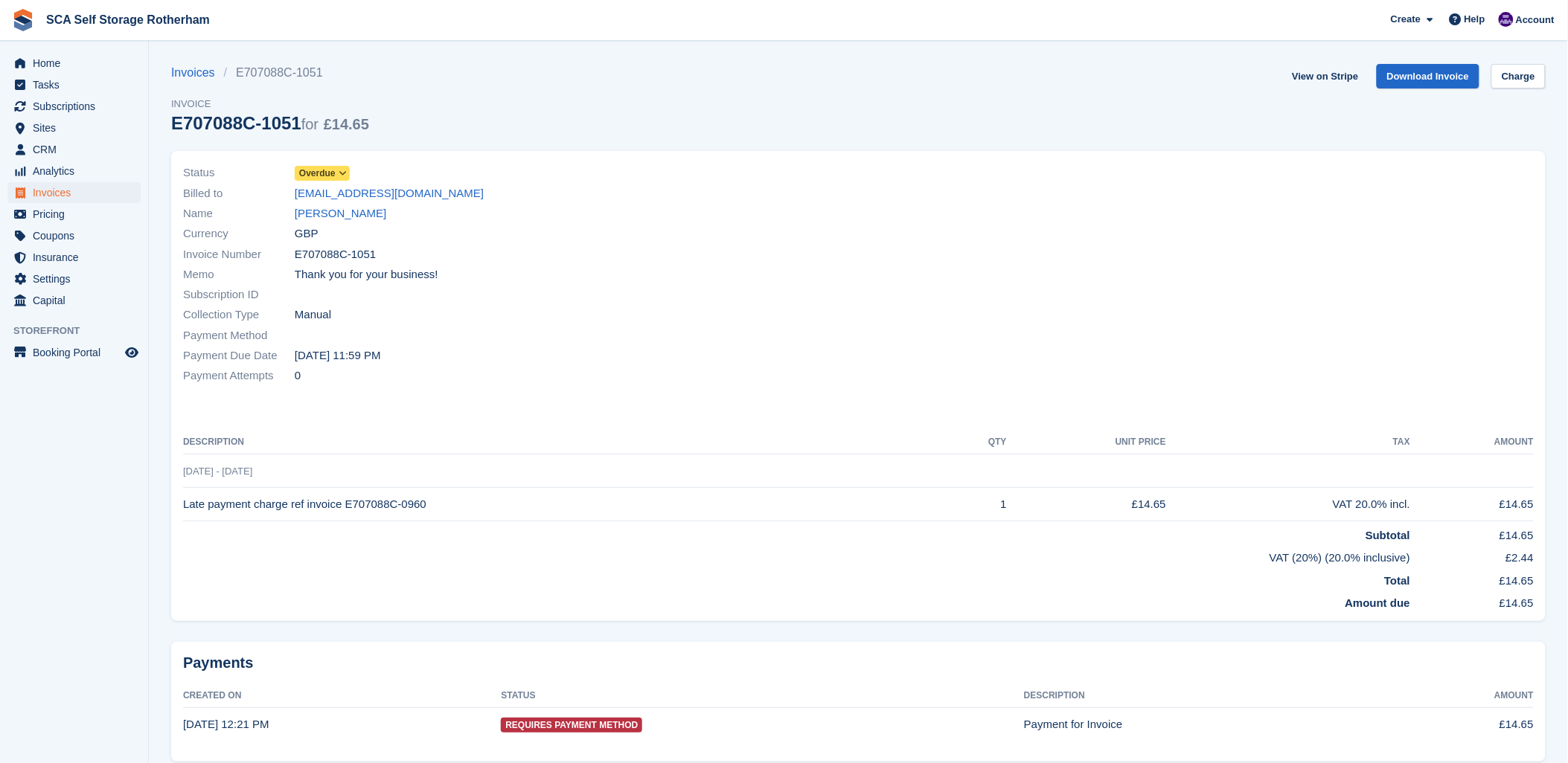
drag, startPoint x: 822, startPoint y: 281, endPoint x: 808, endPoint y: 254, distance: 30.4
click at [821, 277] on div "Memo Thank you for your business!" at bounding box center [516, 275] width 667 height 20
click at [355, 214] on link "[PERSON_NAME]" at bounding box center [340, 214] width 92 height 17
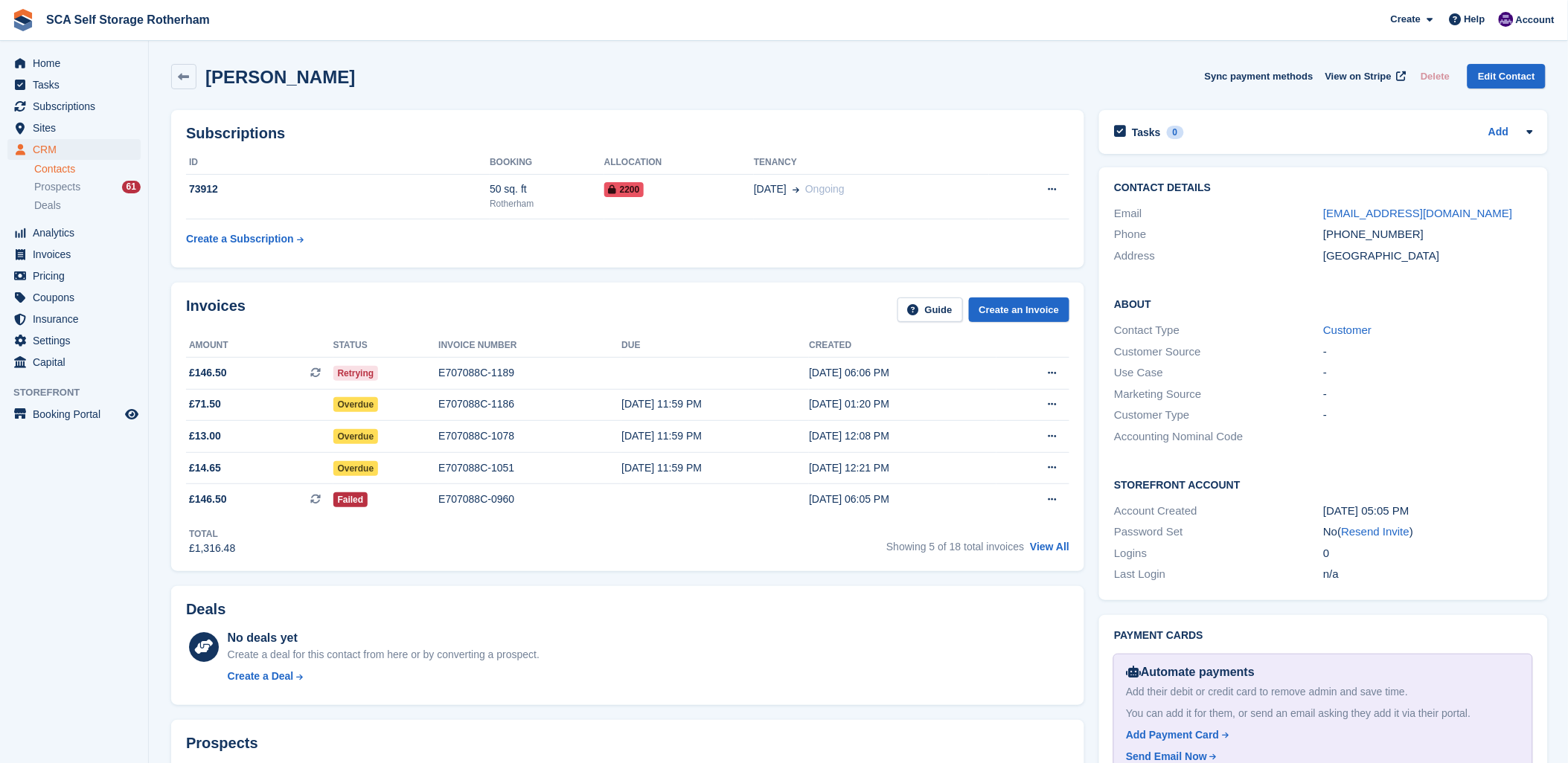
click at [739, 296] on div "Invoices Guide Create an Invoice Amount Status Invoice number Due Created £146.…" at bounding box center [628, 427] width 913 height 288
click at [1048, 551] on link "View All" at bounding box center [1049, 547] width 40 height 12
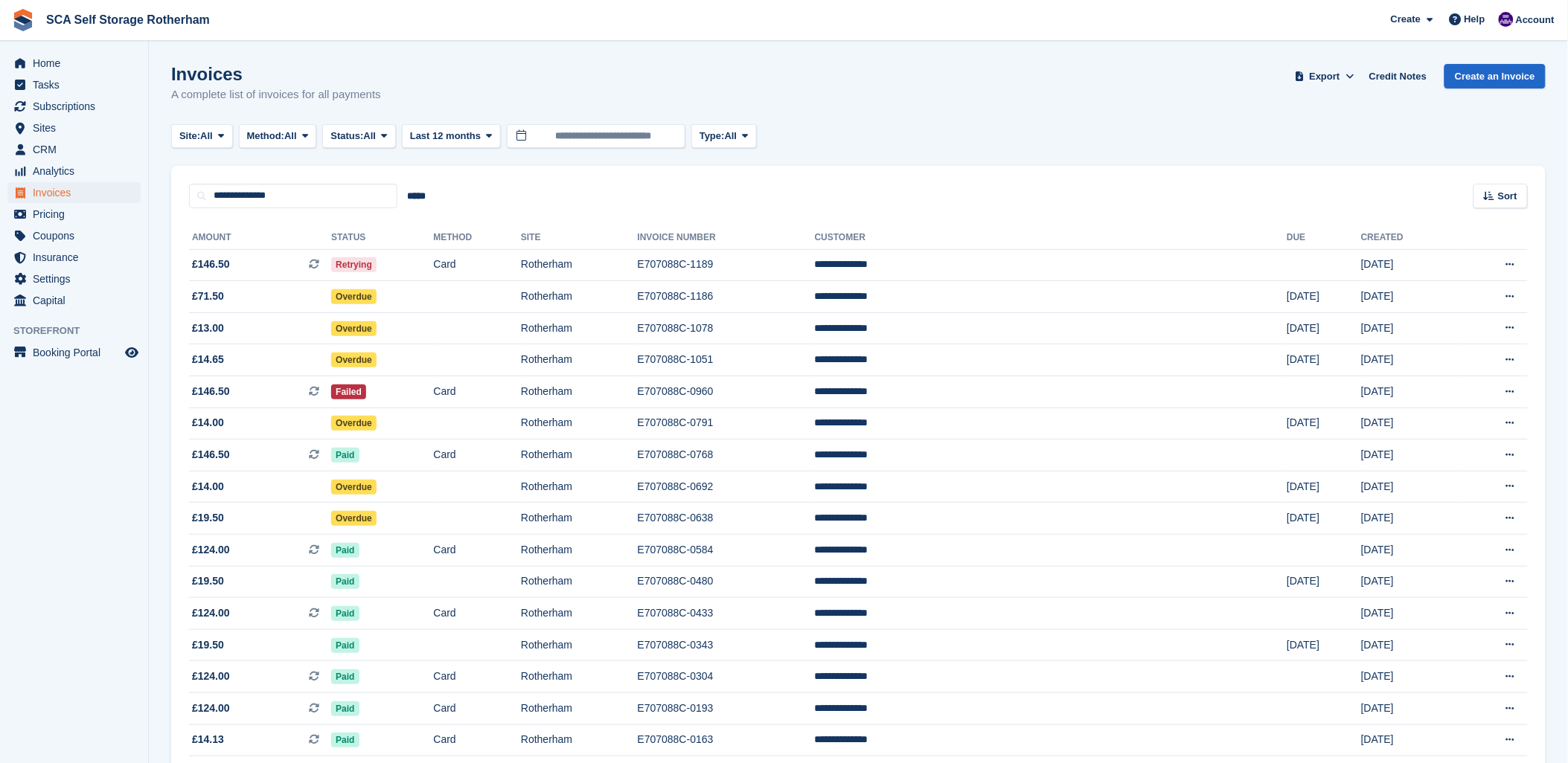
click at [994, 92] on div "Invoices A complete list of invoices for all payments Export Export Invoices Ex…" at bounding box center [859, 93] width 1375 height 57
drag, startPoint x: 1321, startPoint y: 102, endPoint x: 1423, endPoint y: 85, distance: 103.4
click at [1327, 102] on div "Invoices A complete list of invoices for all payments Export Export Invoices Ex…" at bounding box center [859, 93] width 1375 height 57
click at [1521, 11] on div "Account" at bounding box center [1528, 20] width 67 height 26
click at [888, 112] on div "Invoices A complete list of invoices for all payments Export Export Invoices Ex…" at bounding box center [859, 93] width 1375 height 57
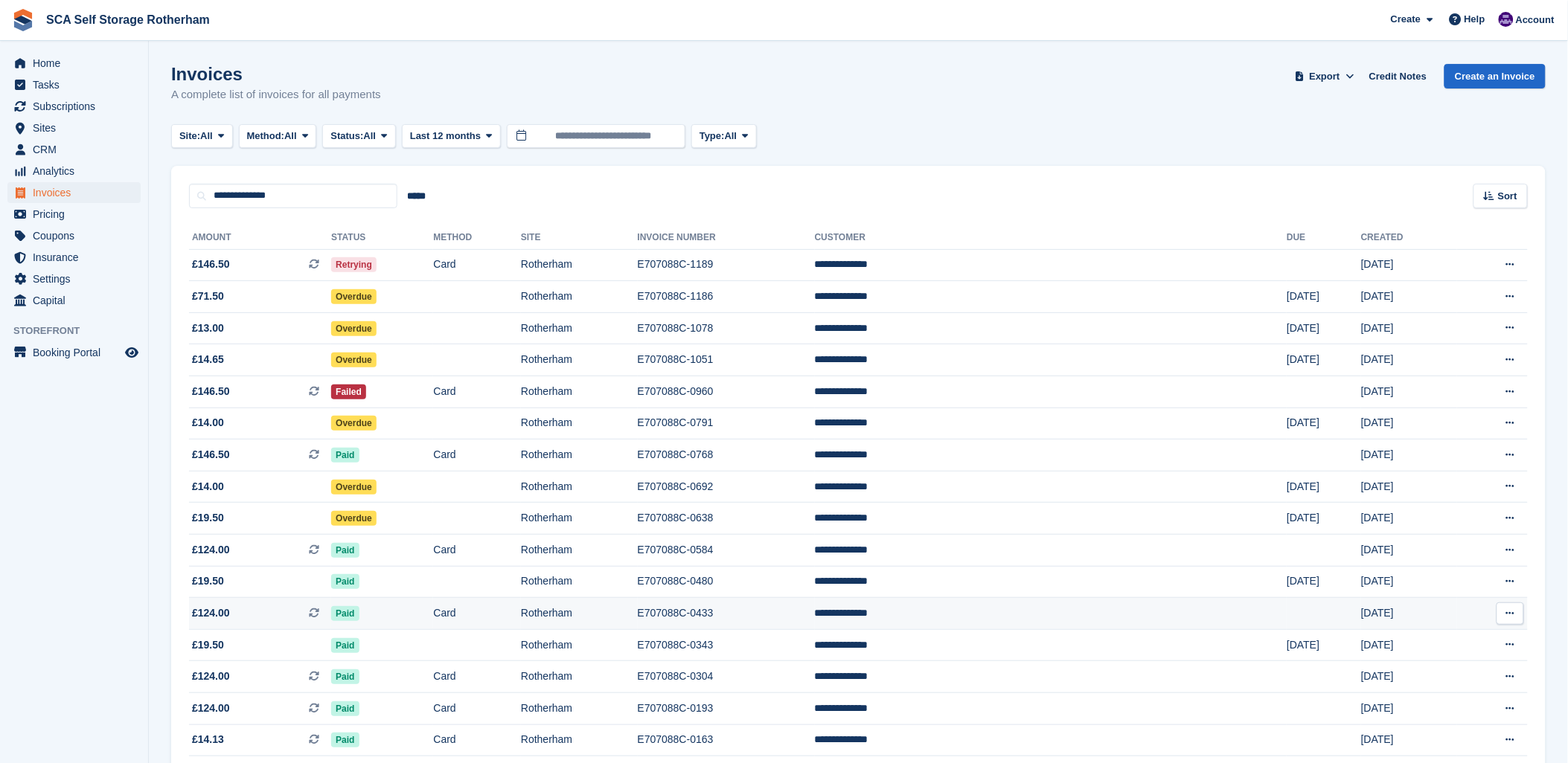
click at [214, 611] on span "£124.00" at bounding box center [211, 613] width 38 height 16
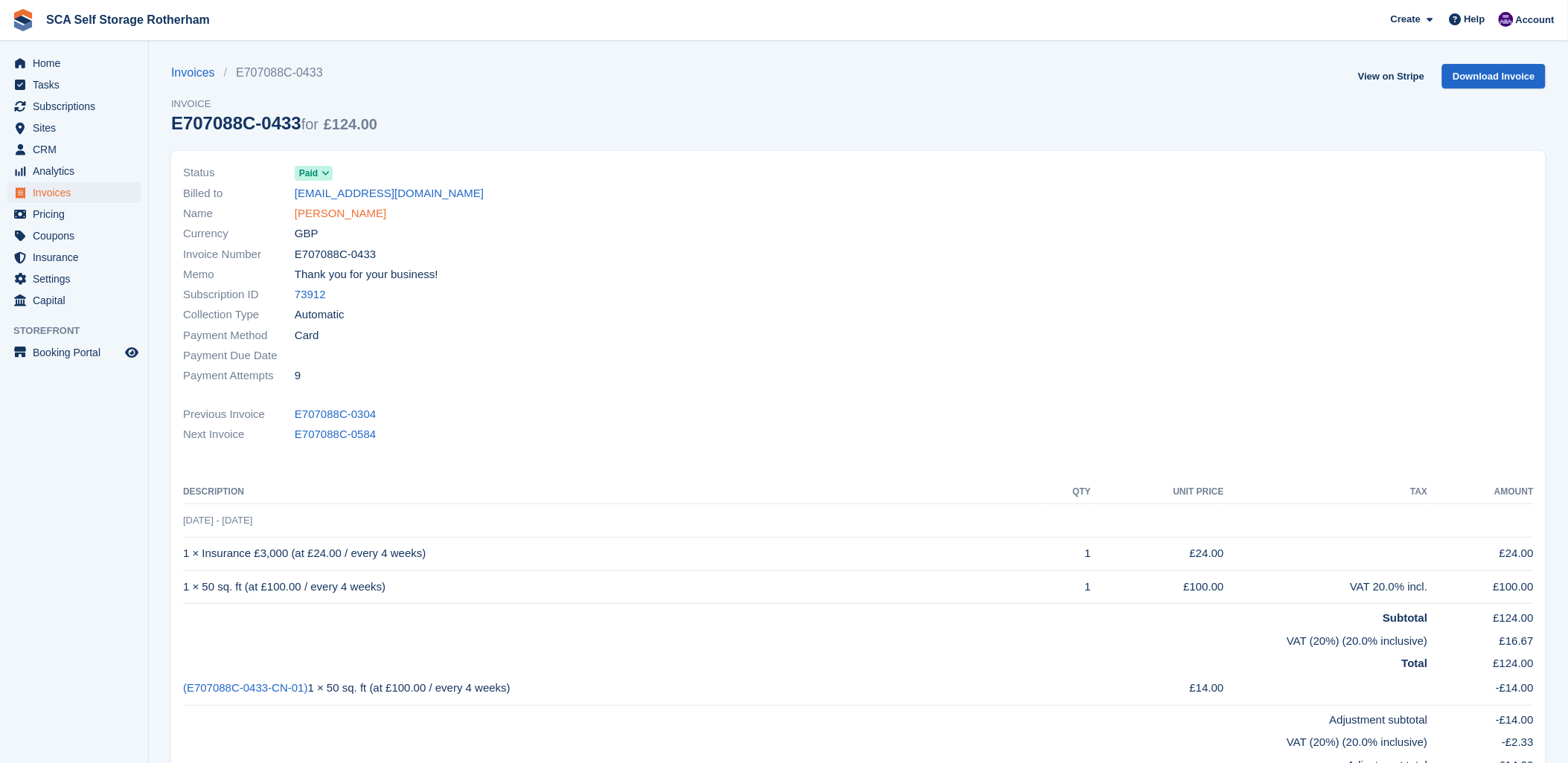
click at [352, 222] on link "[PERSON_NAME]" at bounding box center [340, 214] width 92 height 17
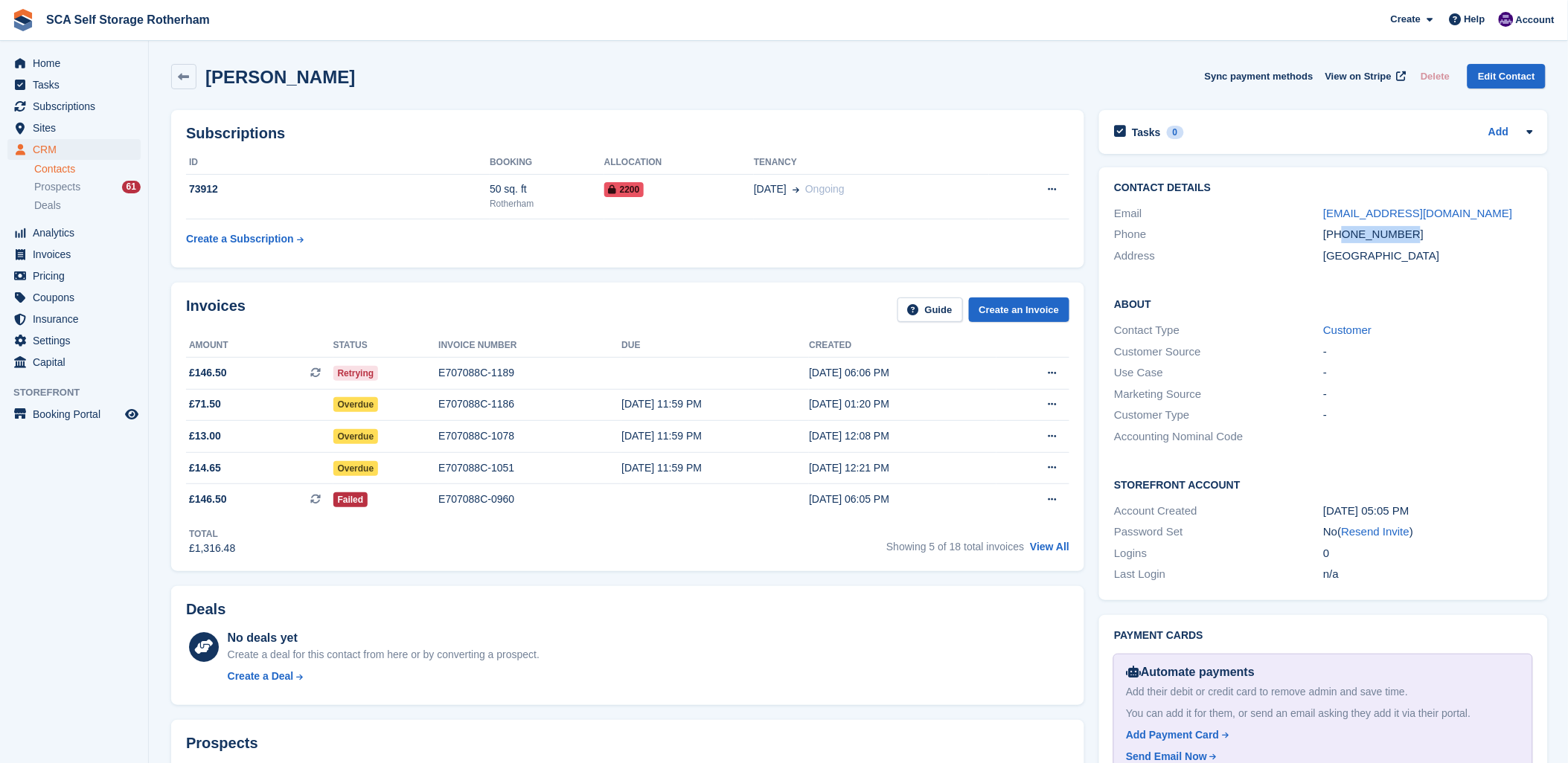
drag, startPoint x: 1420, startPoint y: 236, endPoint x: 1343, endPoint y: 243, distance: 77.3
click at [1343, 243] on div "Phone [PHONE_NUMBER]" at bounding box center [1323, 235] width 418 height 22
copy div "7309120485"
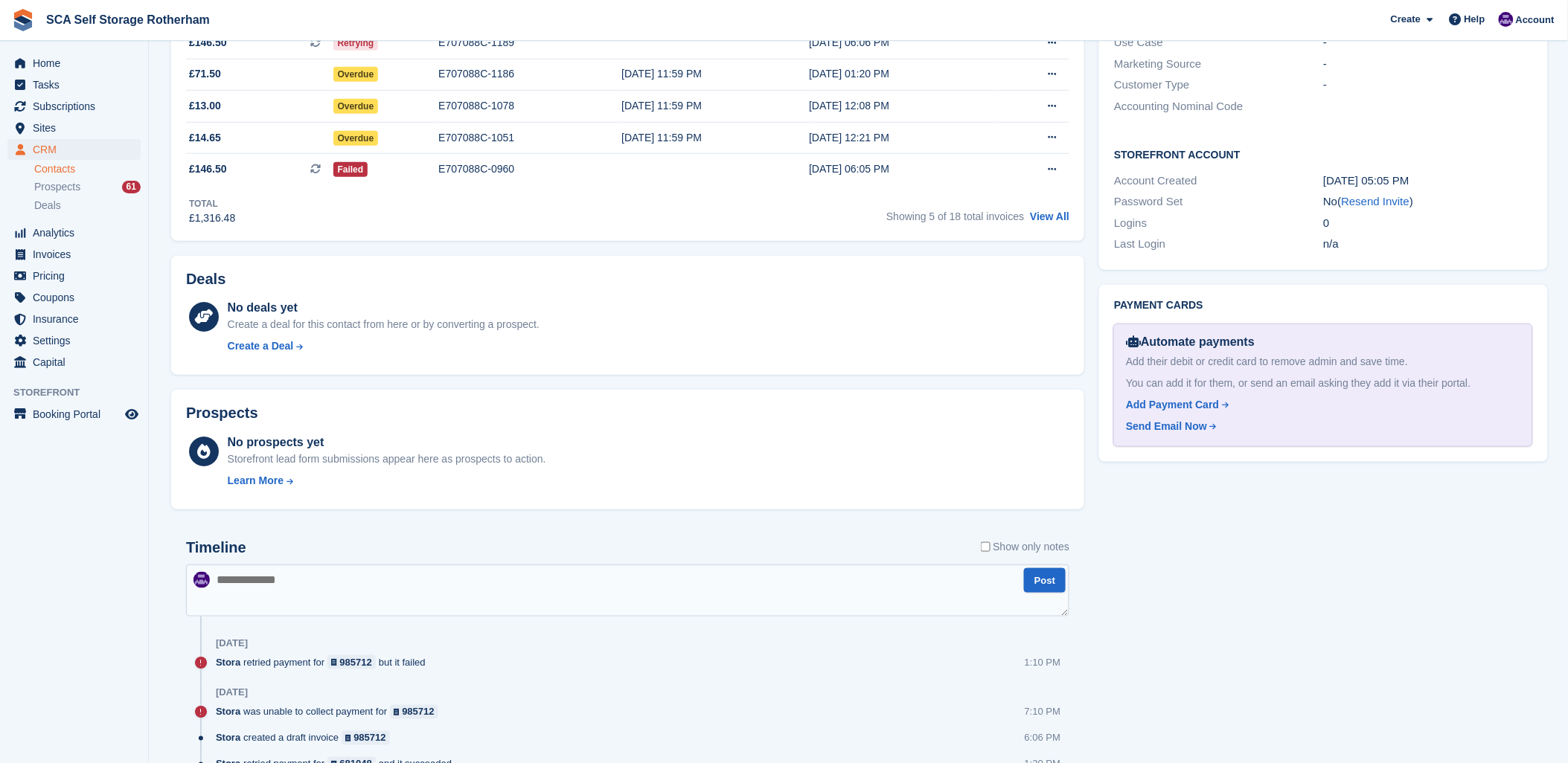
scroll to position [661, 0]
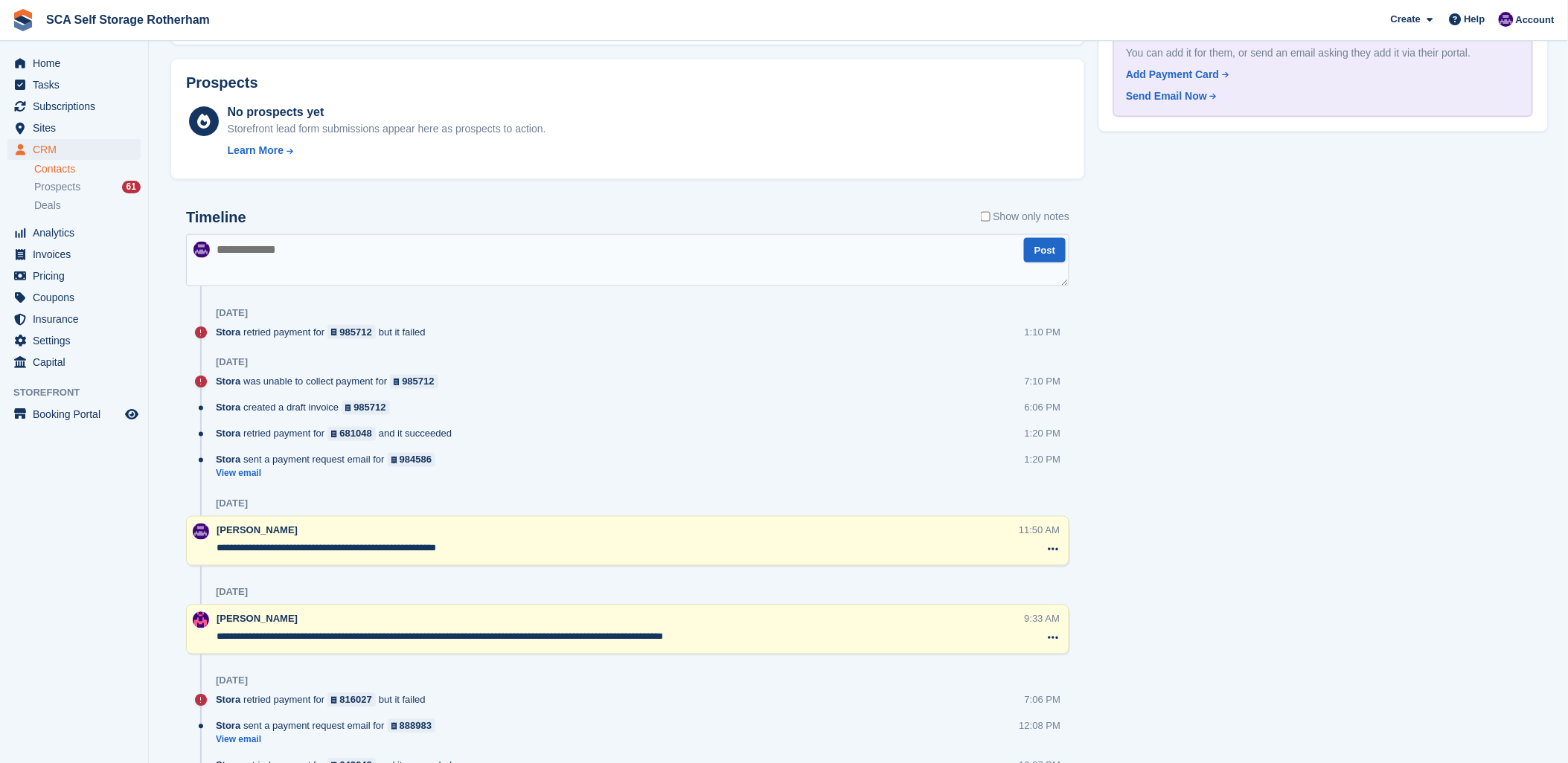
click at [288, 266] on textarea at bounding box center [628, 261] width 884 height 52
type textarea "*"
drag, startPoint x: 1188, startPoint y: 432, endPoint x: 737, endPoint y: 309, distance: 467.5
click at [737, 309] on div "[DATE]" at bounding box center [643, 313] width 854 height 24
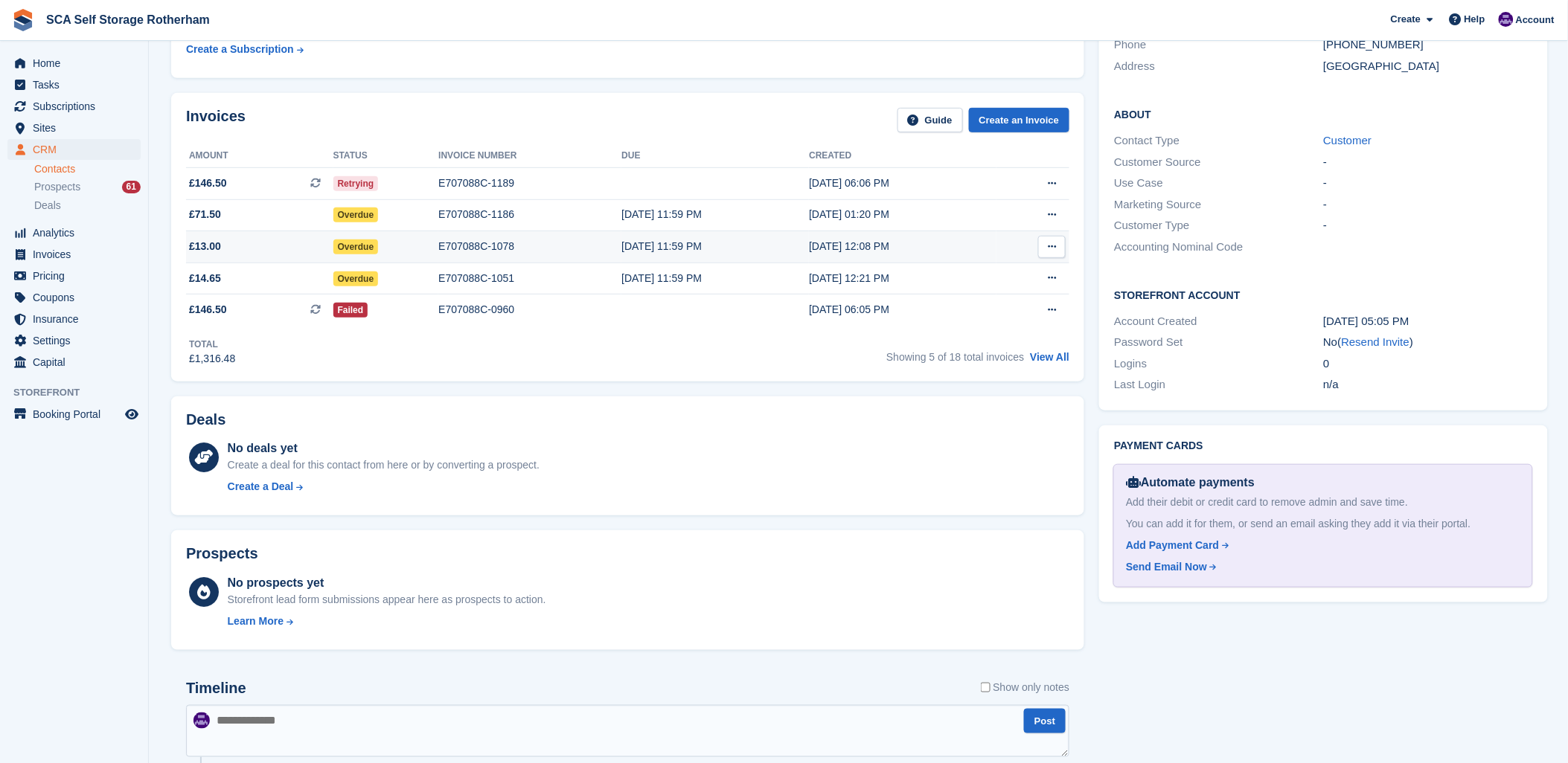
scroll to position [165, 0]
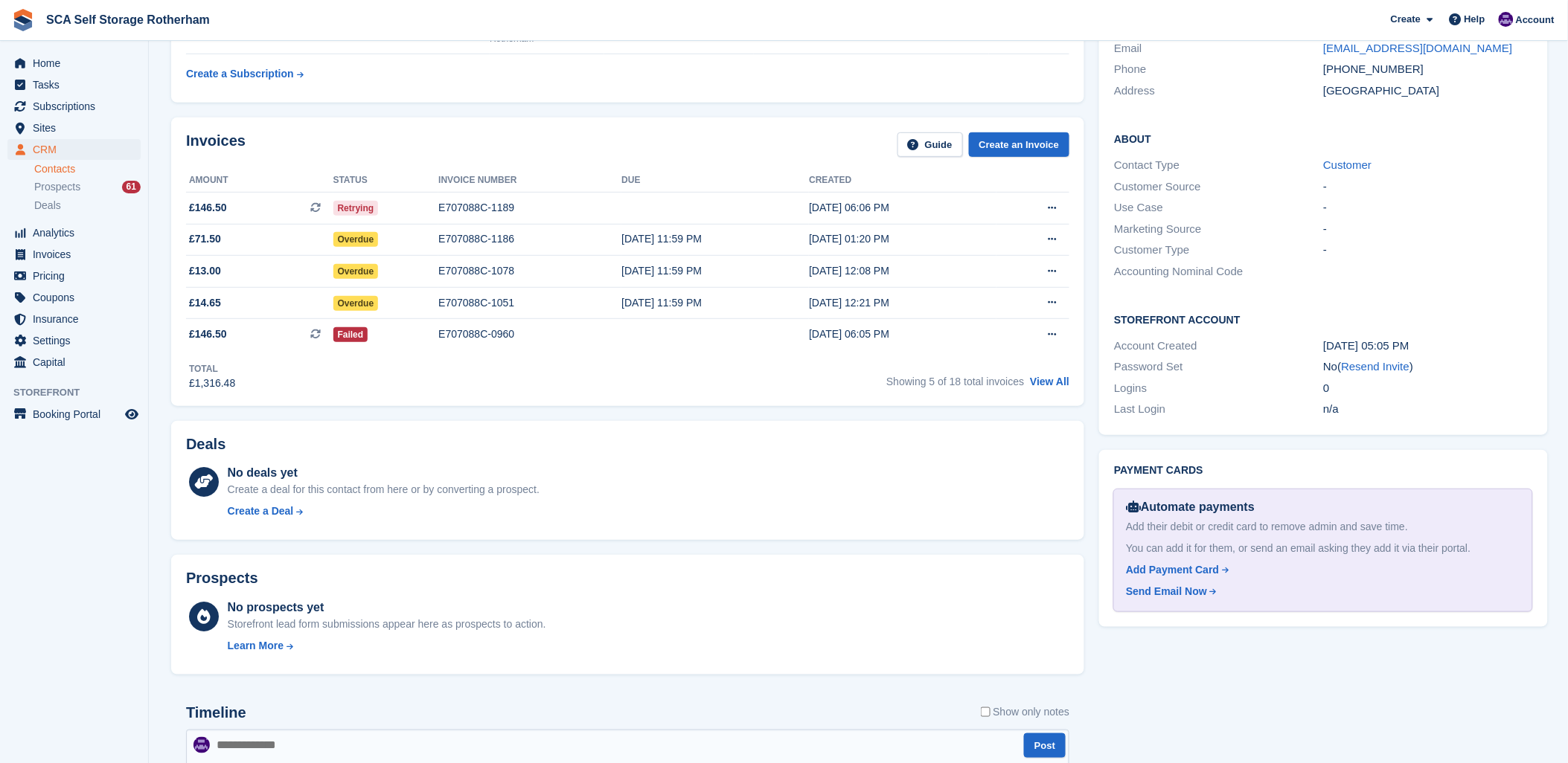
click at [722, 108] on div "Subscriptions ID Booking Allocation Tenancy 73912 50 sq. ft [GEOGRAPHIC_DATA] 2…" at bounding box center [628, 24] width 928 height 173
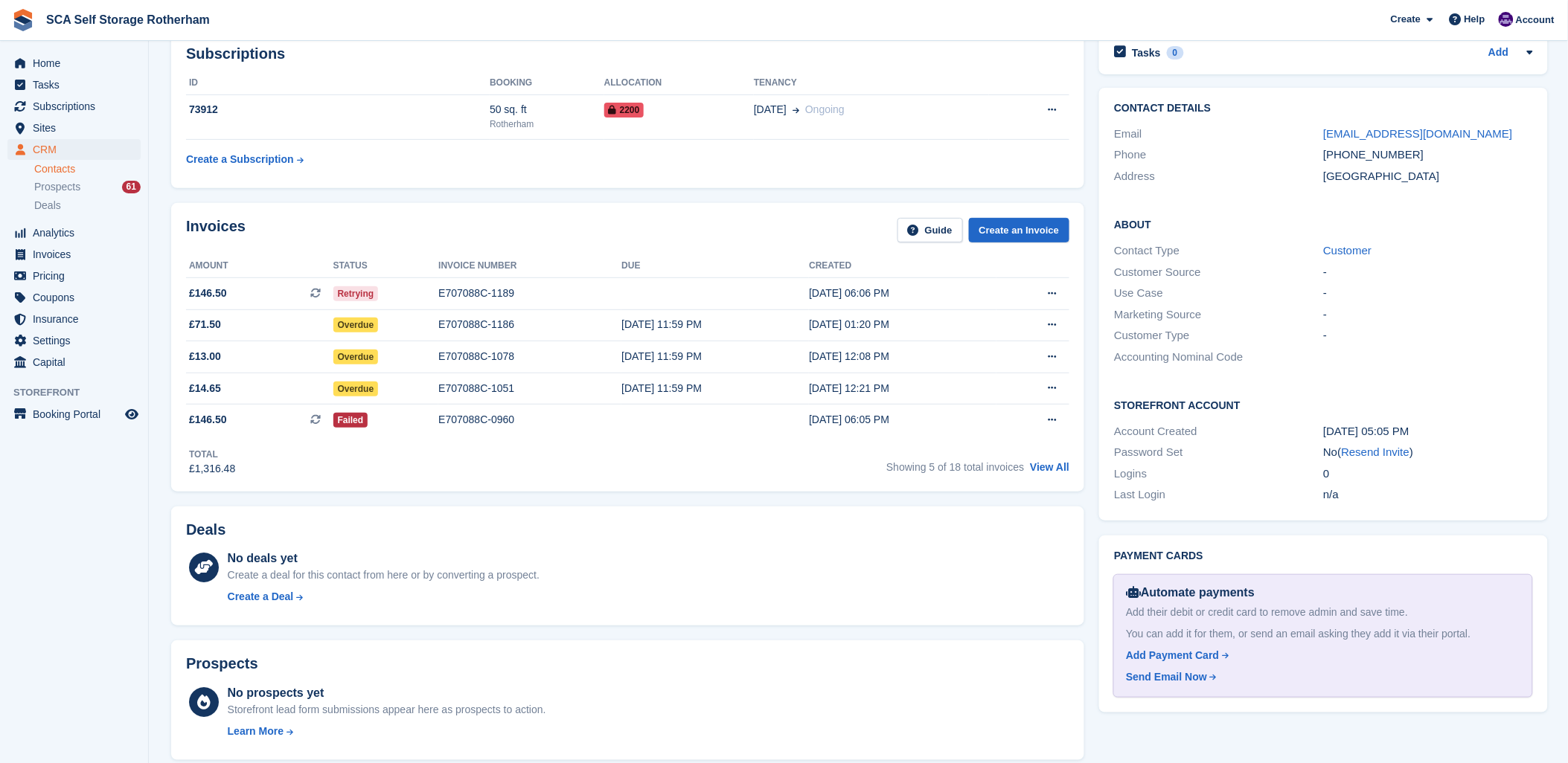
scroll to position [0, 0]
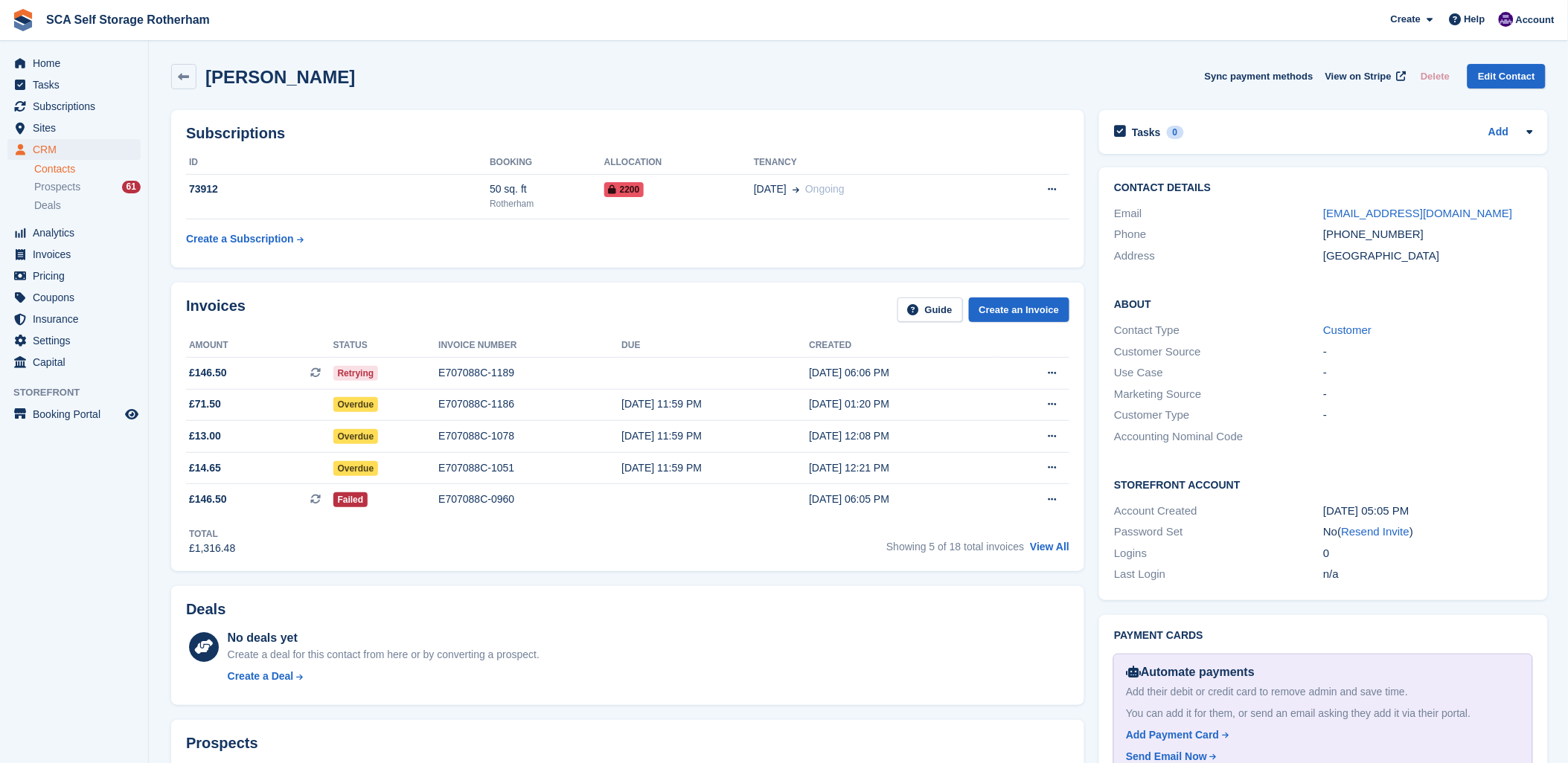
click at [639, 342] on th "Due" at bounding box center [715, 346] width 187 height 24
click at [1055, 545] on link "View All" at bounding box center [1049, 547] width 40 height 12
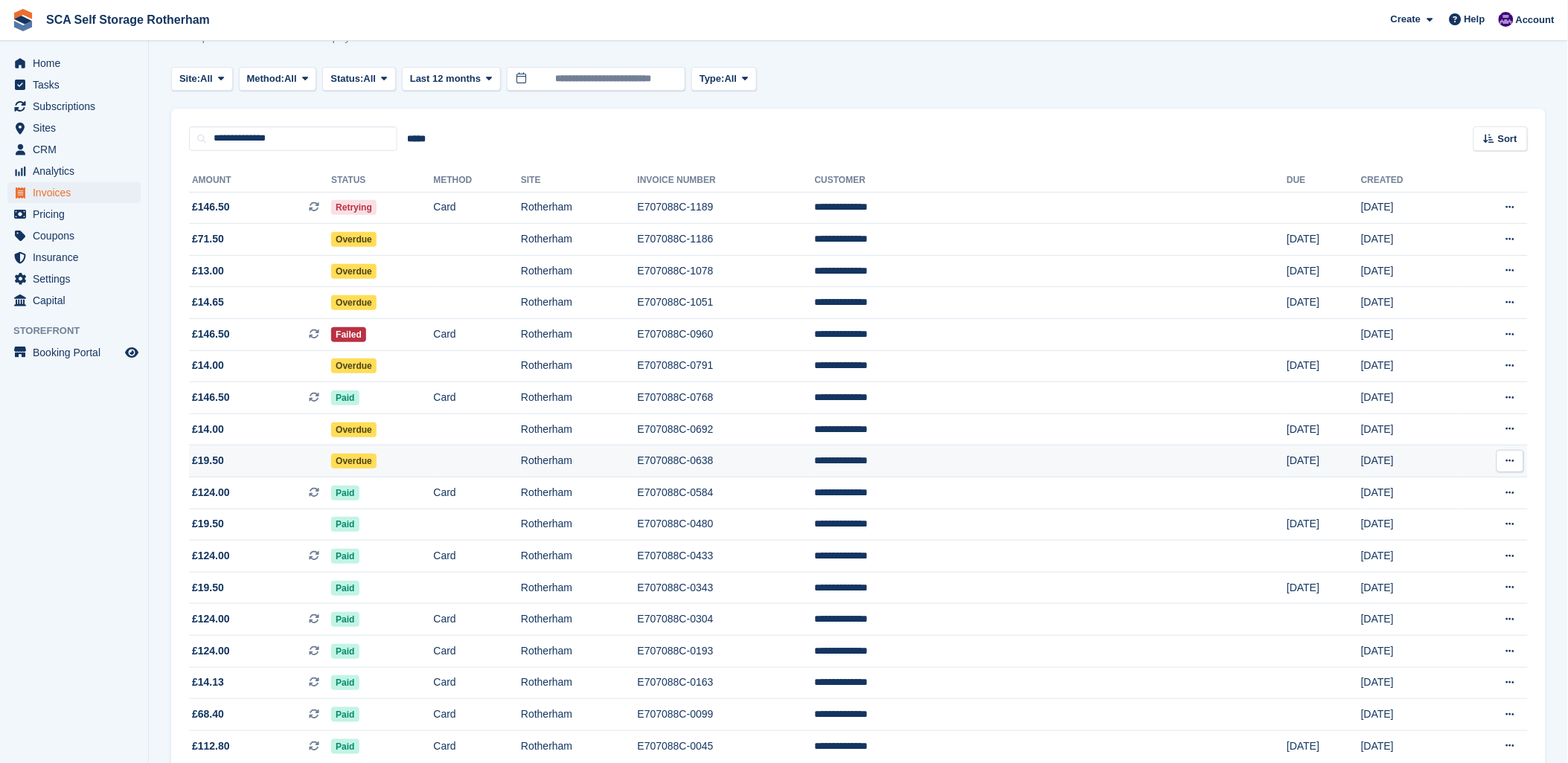
scroll to position [83, 0]
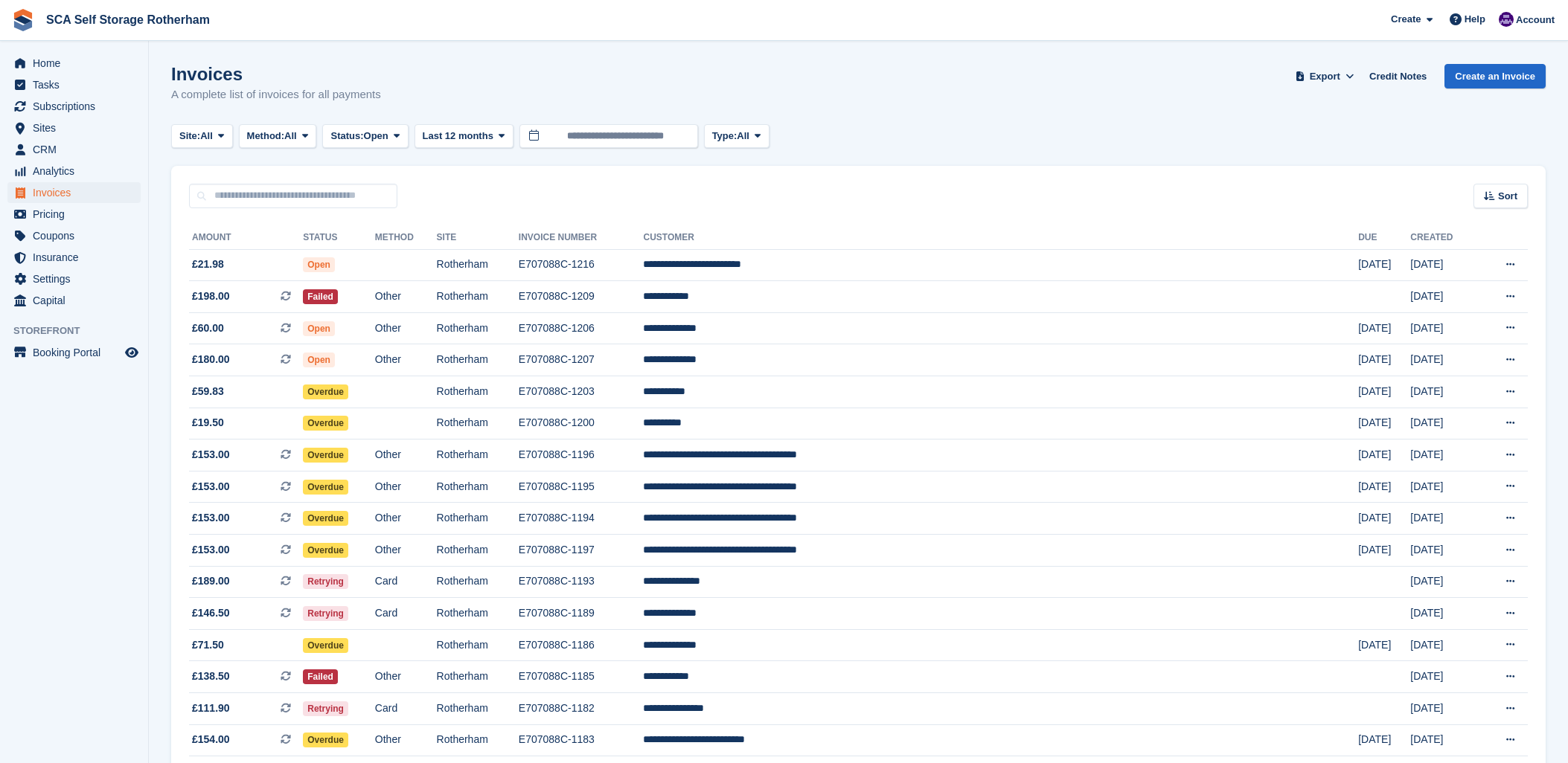
scroll to position [628, 0]
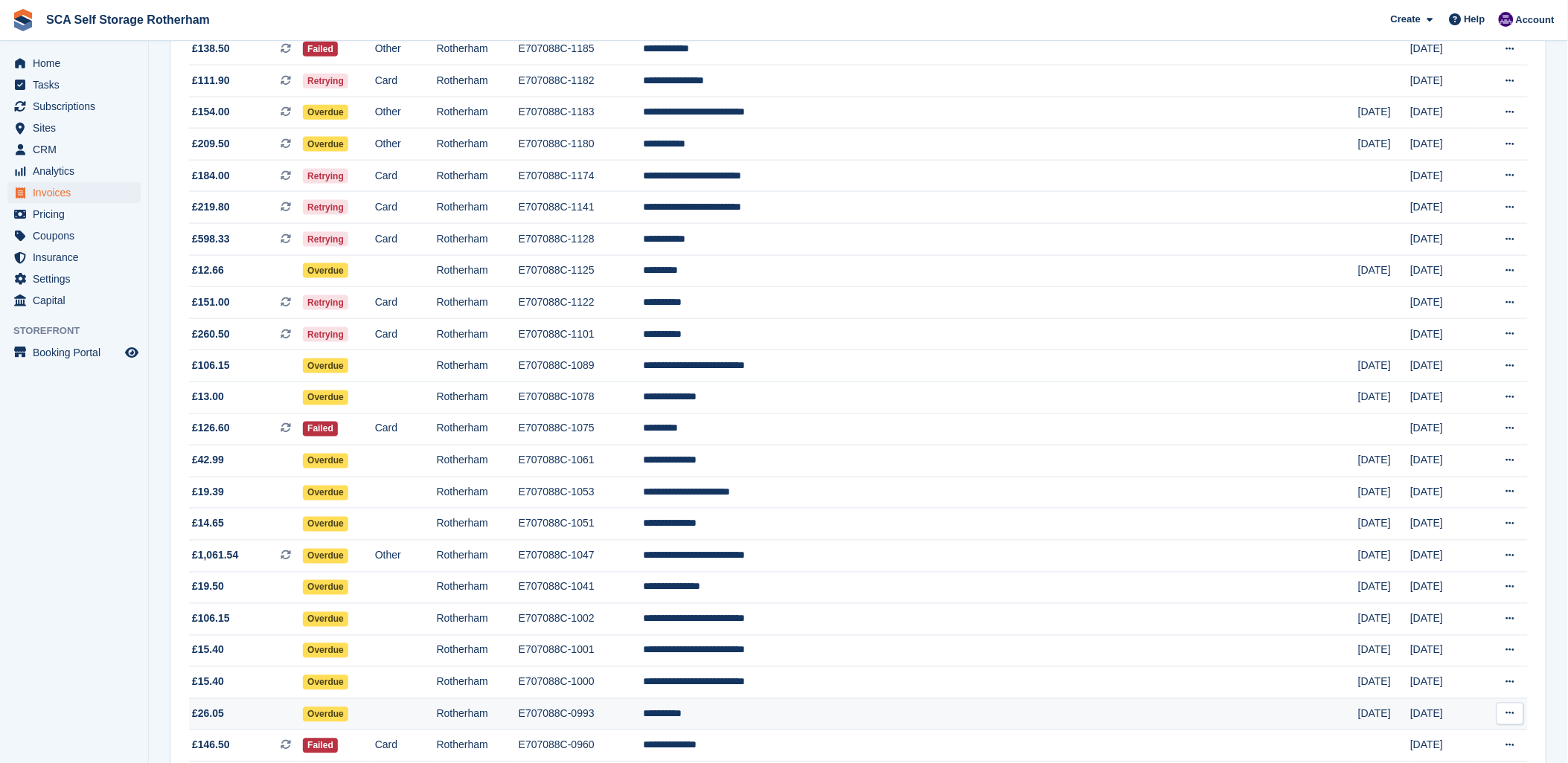
click at [856, 725] on td "**********" at bounding box center [1000, 715] width 715 height 32
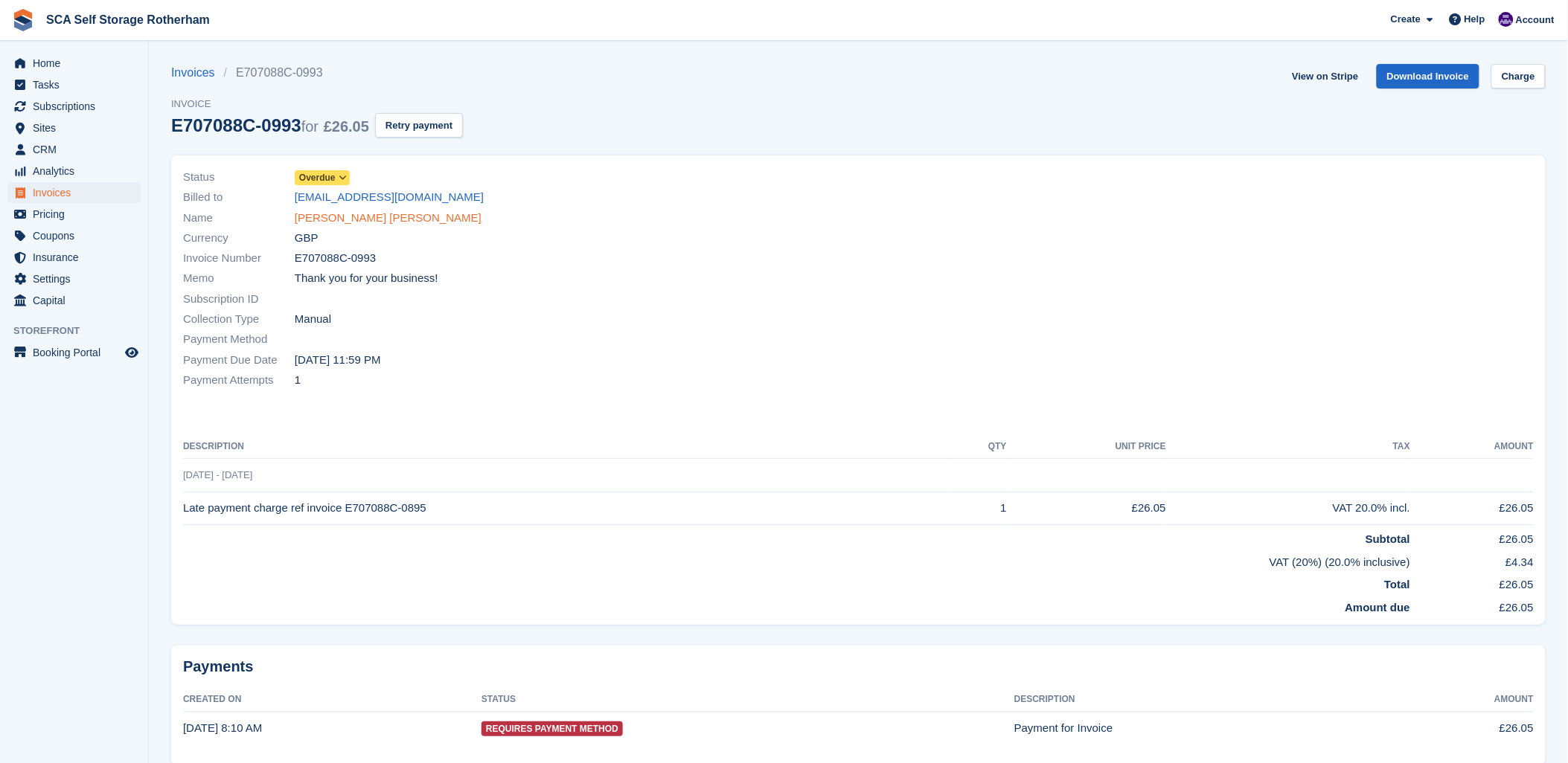
click at [337, 217] on link "[PERSON_NAME] [PERSON_NAME]" at bounding box center [388, 218] width 187 height 17
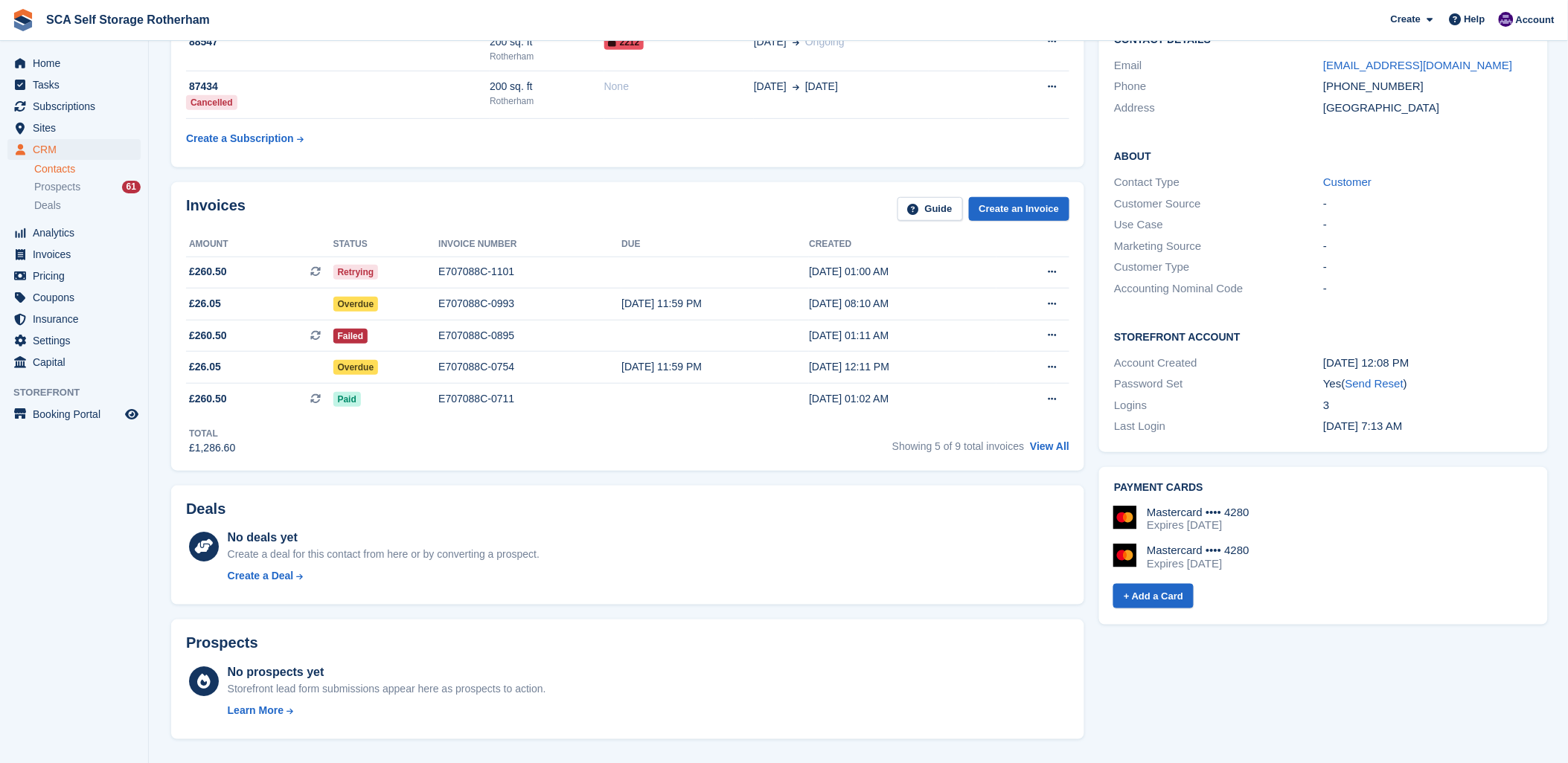
scroll to position [248, 0]
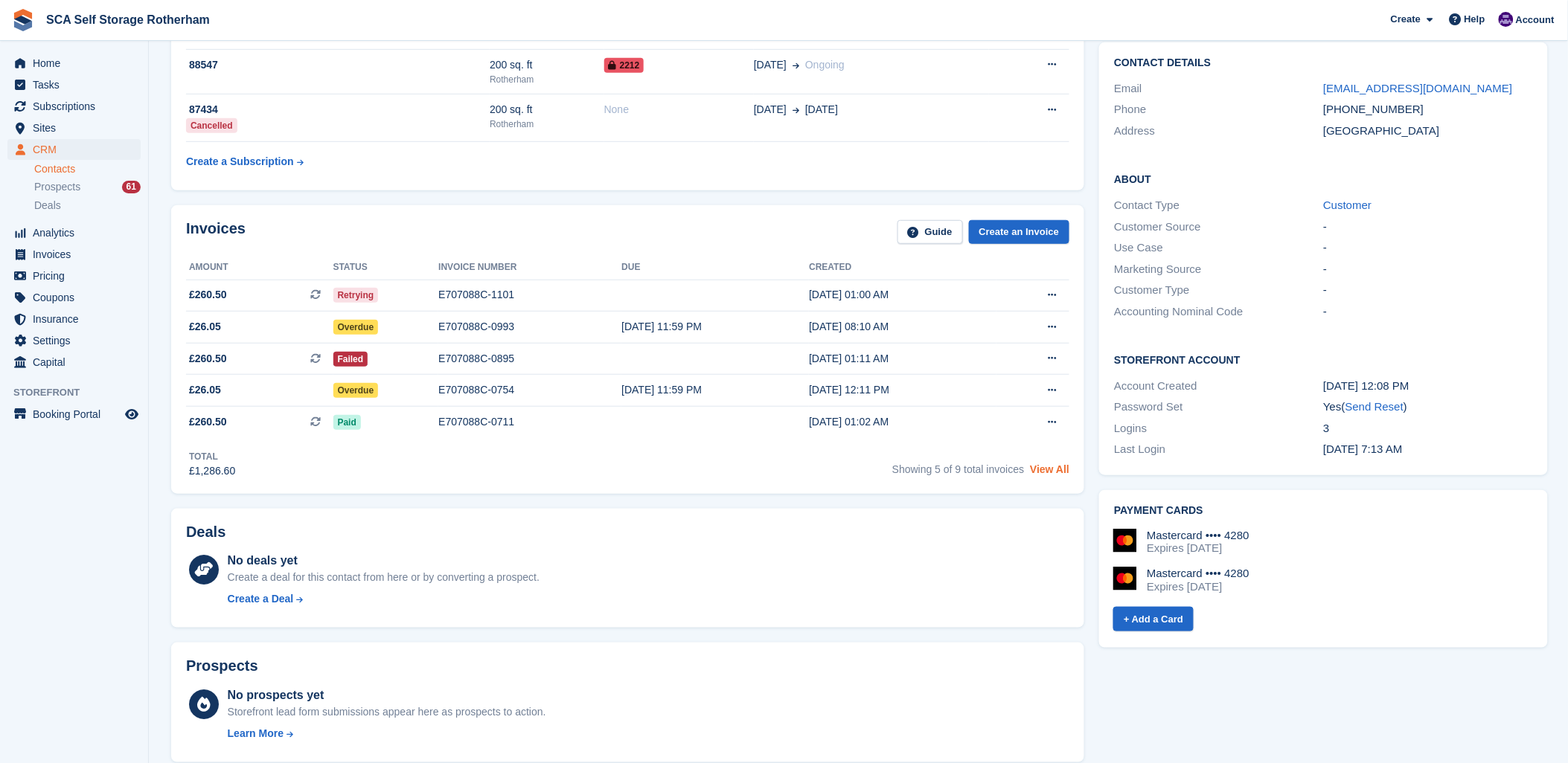
click at [1039, 464] on link "View All" at bounding box center [1049, 470] width 40 height 12
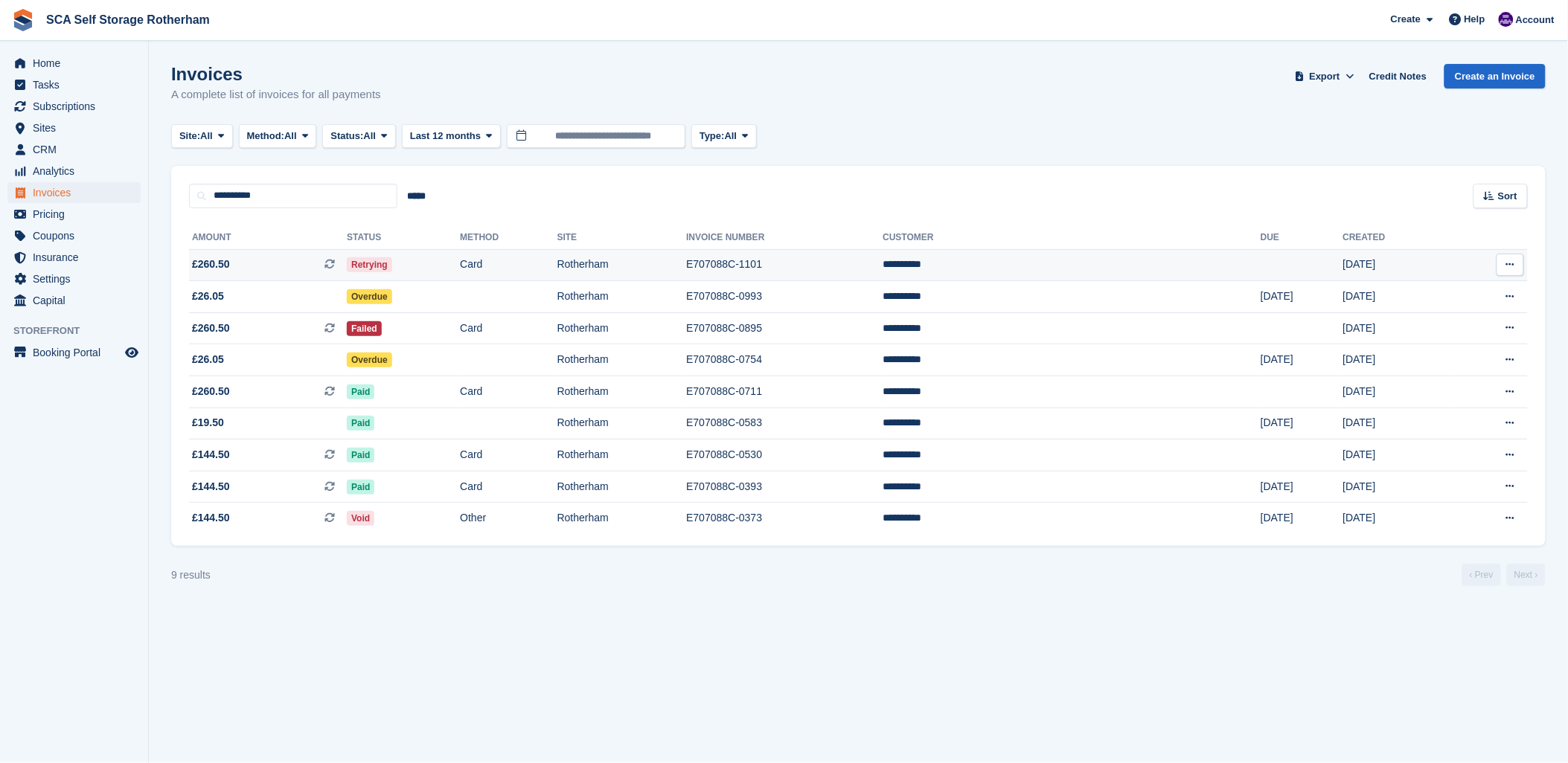
click at [838, 261] on td "E707088C-1101" at bounding box center [784, 266] width 197 height 32
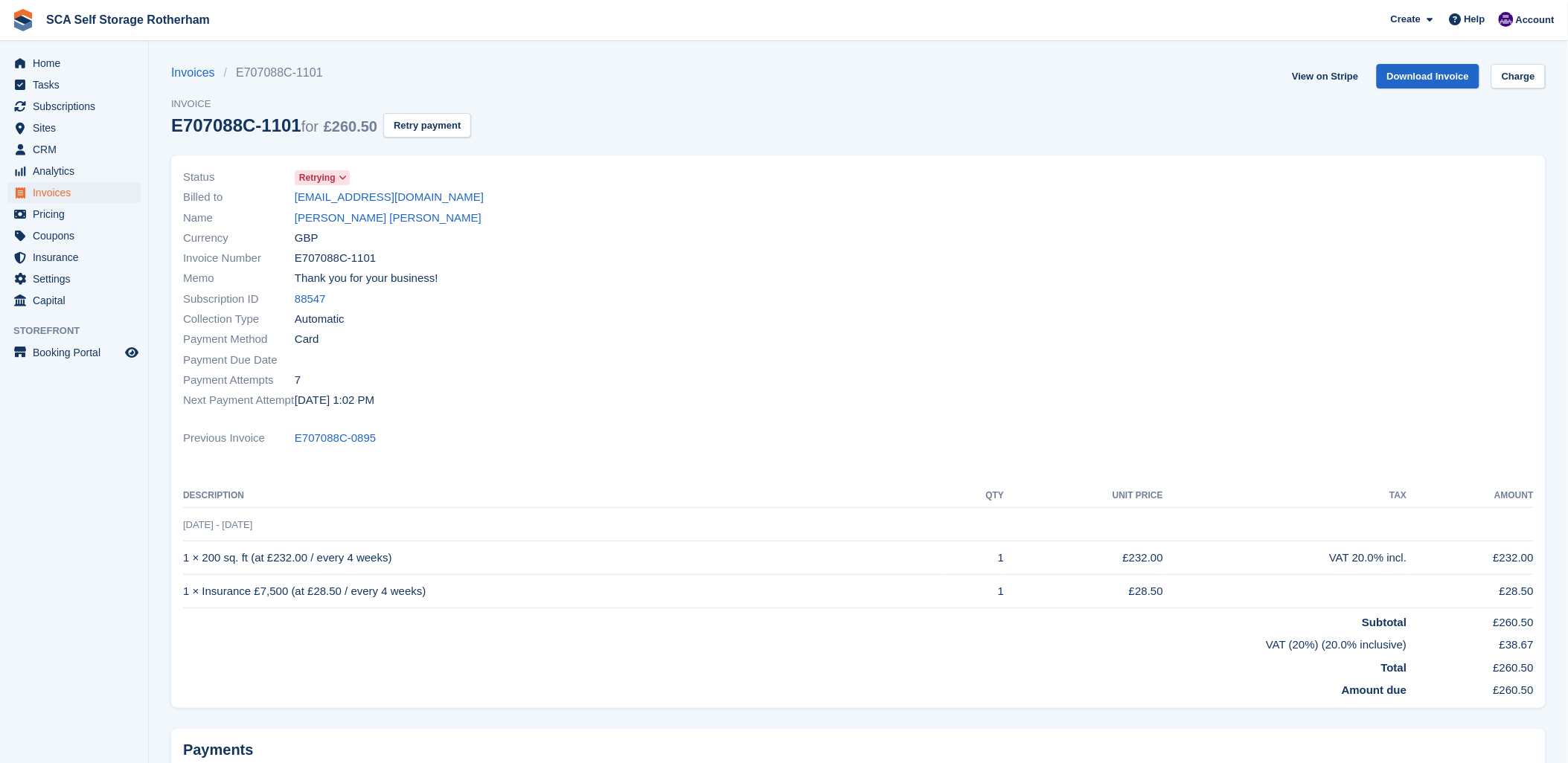
click at [838, 261] on div "Invoice Number E707088C-1101" at bounding box center [516, 259] width 667 height 20
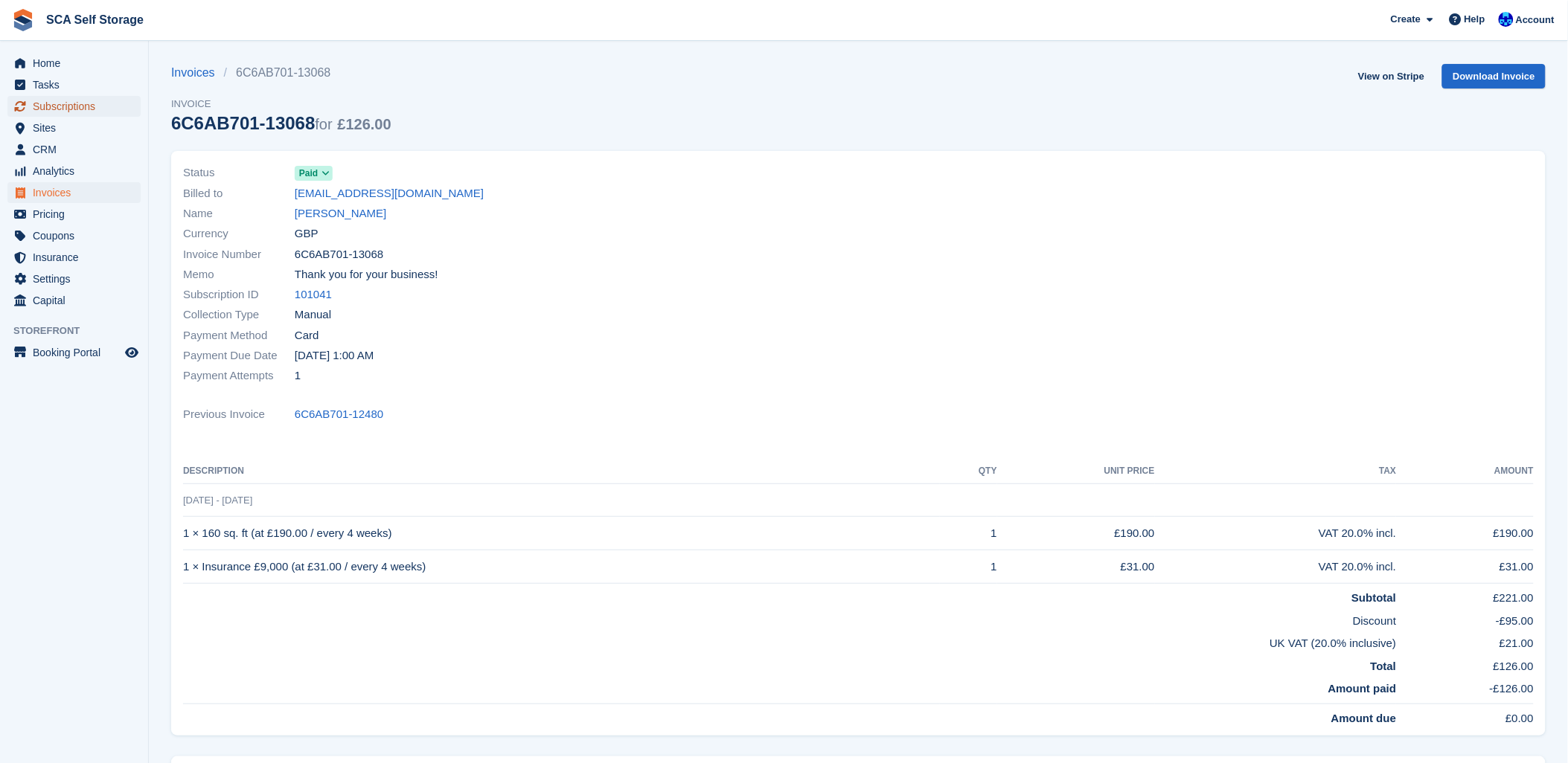
click at [78, 116] on span "Subscriptions" at bounding box center [78, 106] width 89 height 21
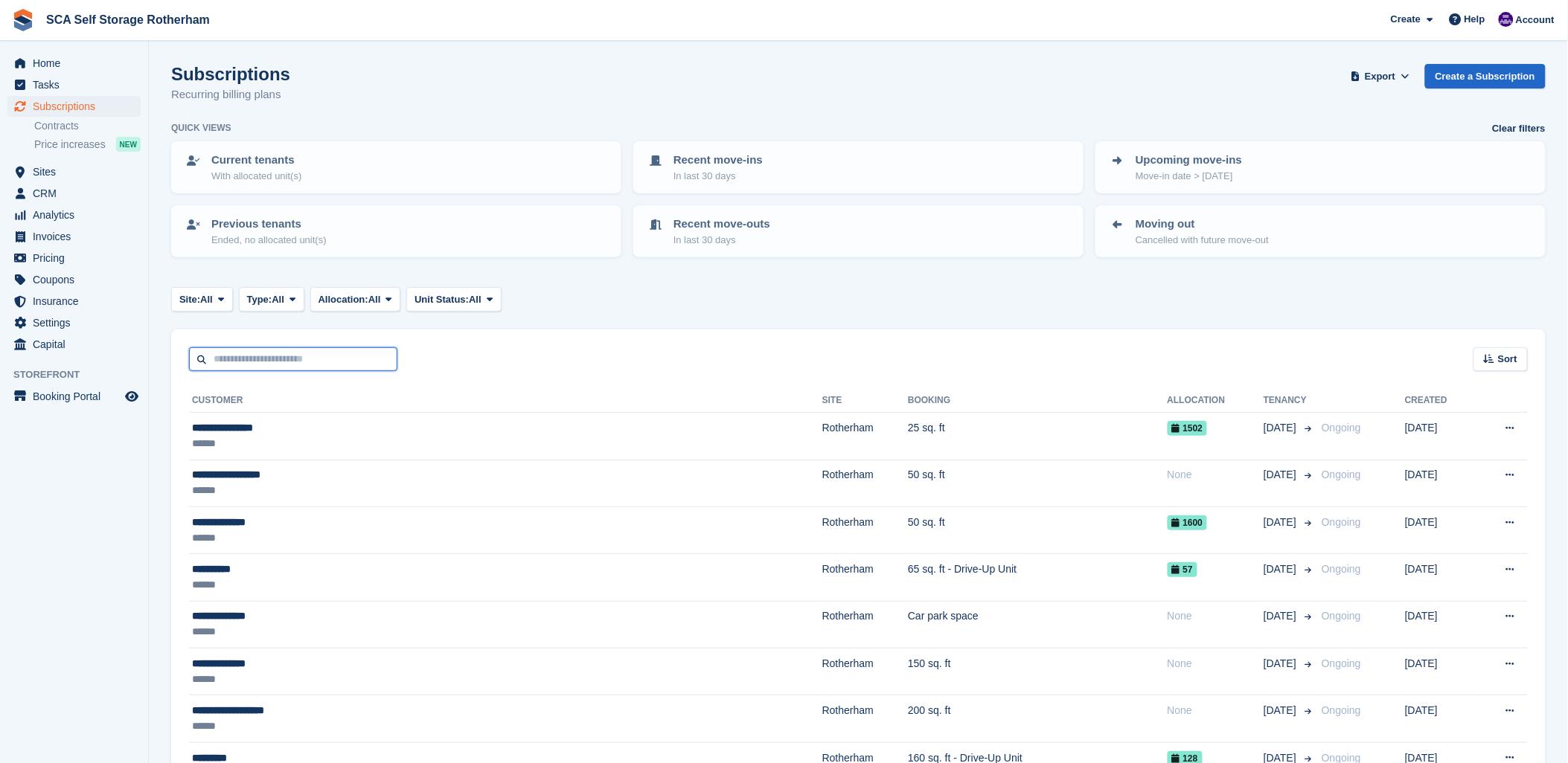
click at [261, 360] on input "text" at bounding box center [293, 359] width 208 height 24
type input "***"
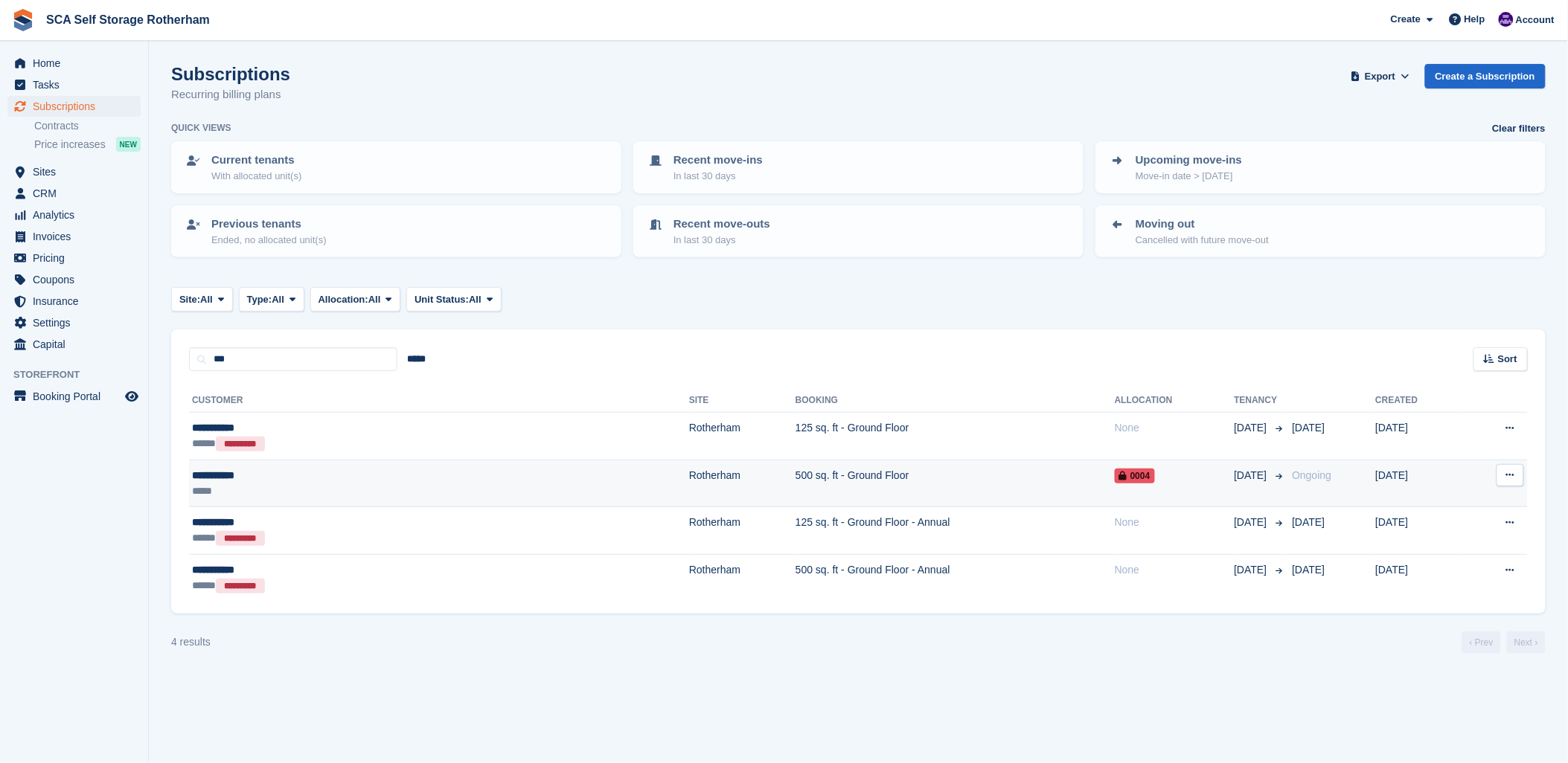
click at [326, 484] on div "*****" at bounding box center [312, 492] width 240 height 16
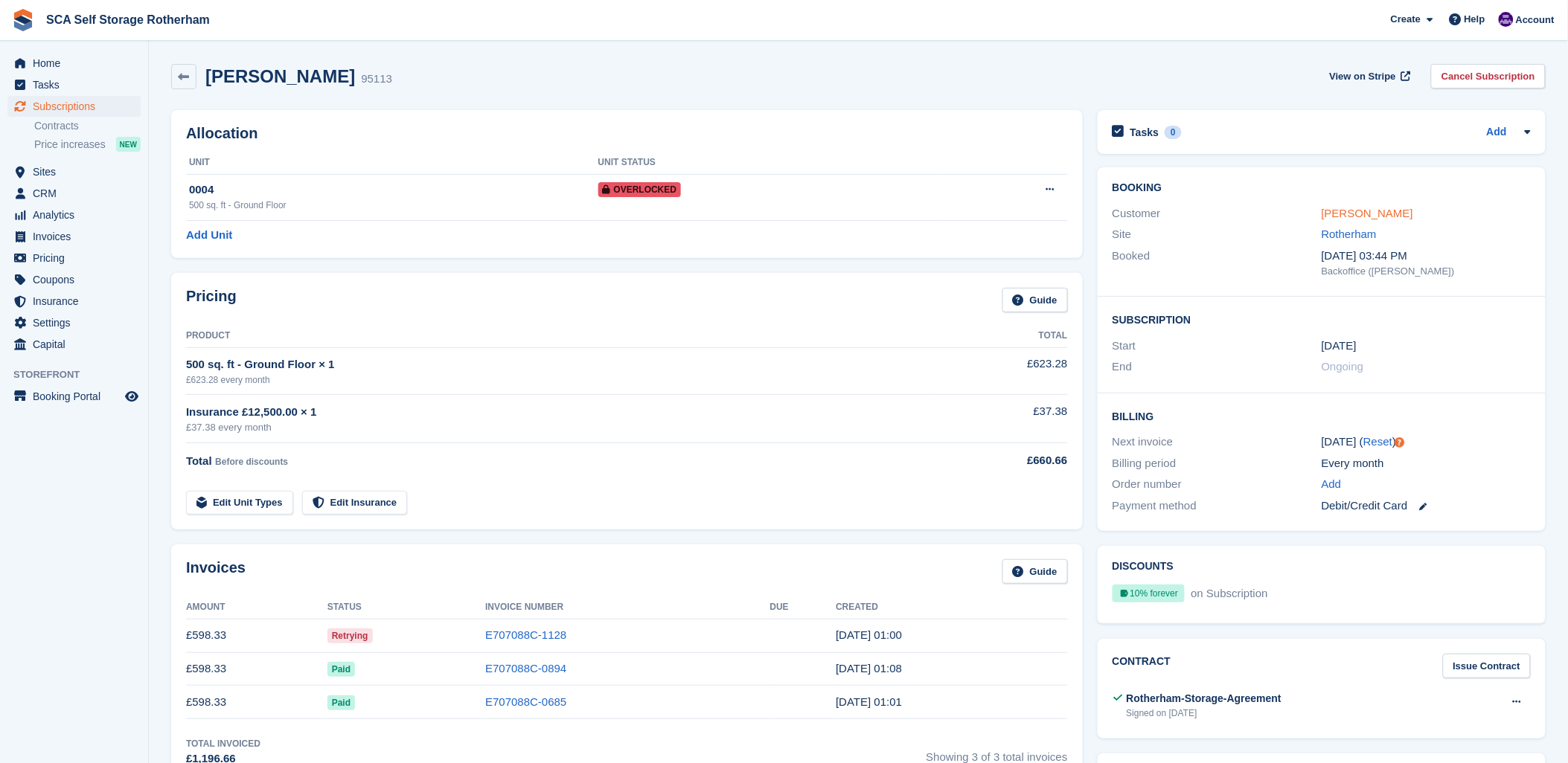
click at [1367, 212] on link "[PERSON_NAME]" at bounding box center [1367, 212] width 92 height 13
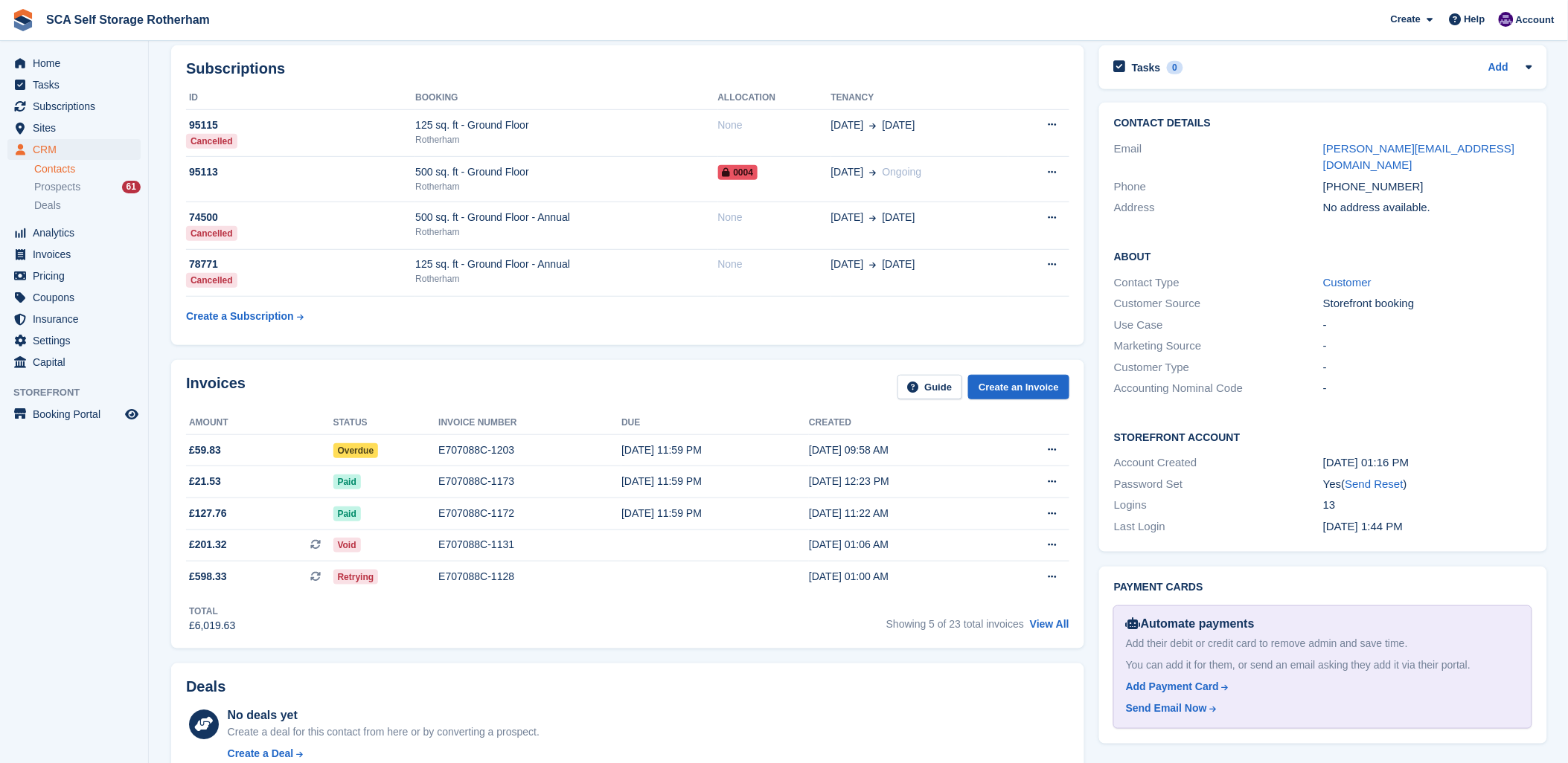
scroll to position [248, 0]
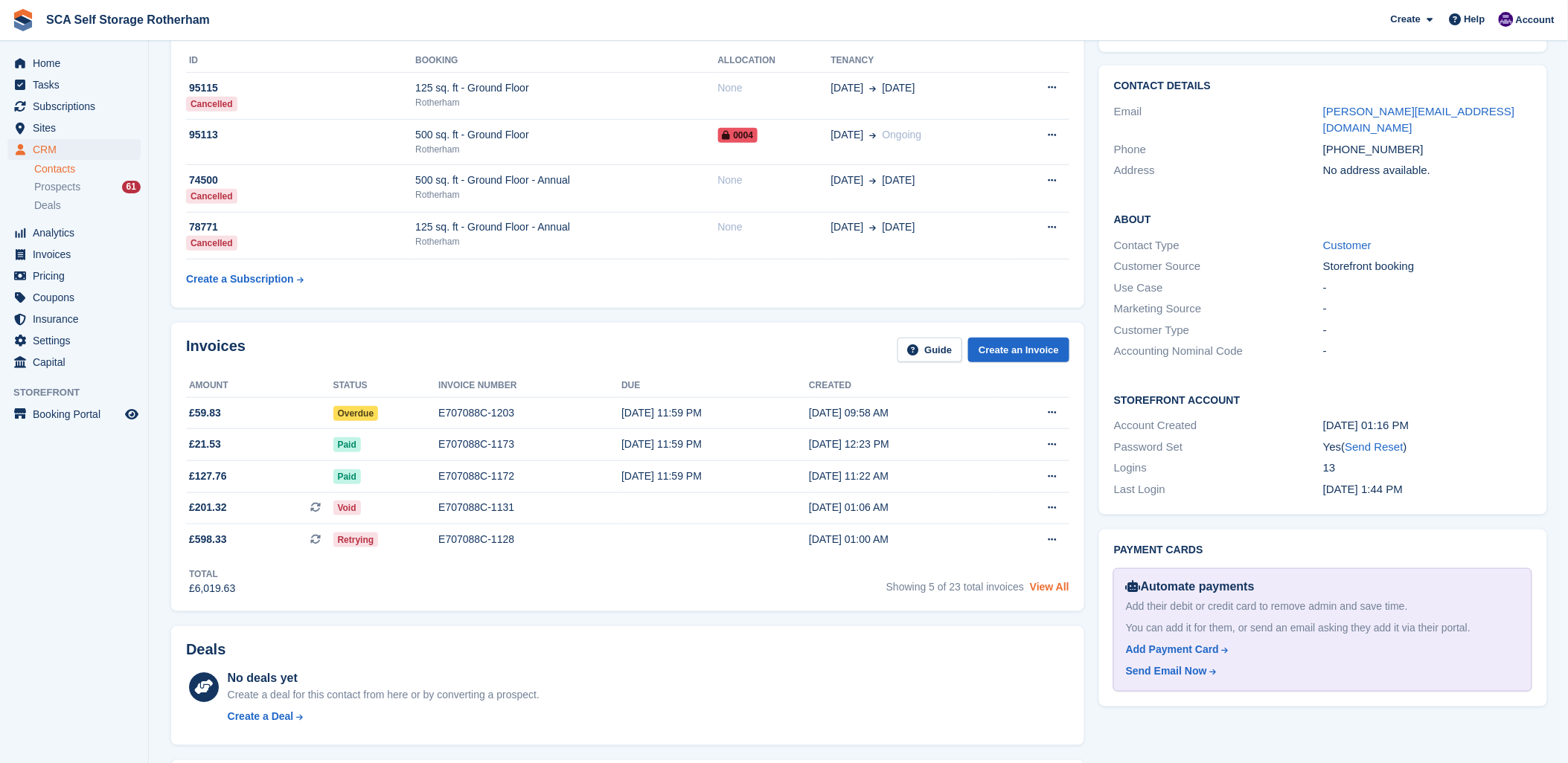
click at [1061, 585] on link "View All" at bounding box center [1049, 587] width 40 height 12
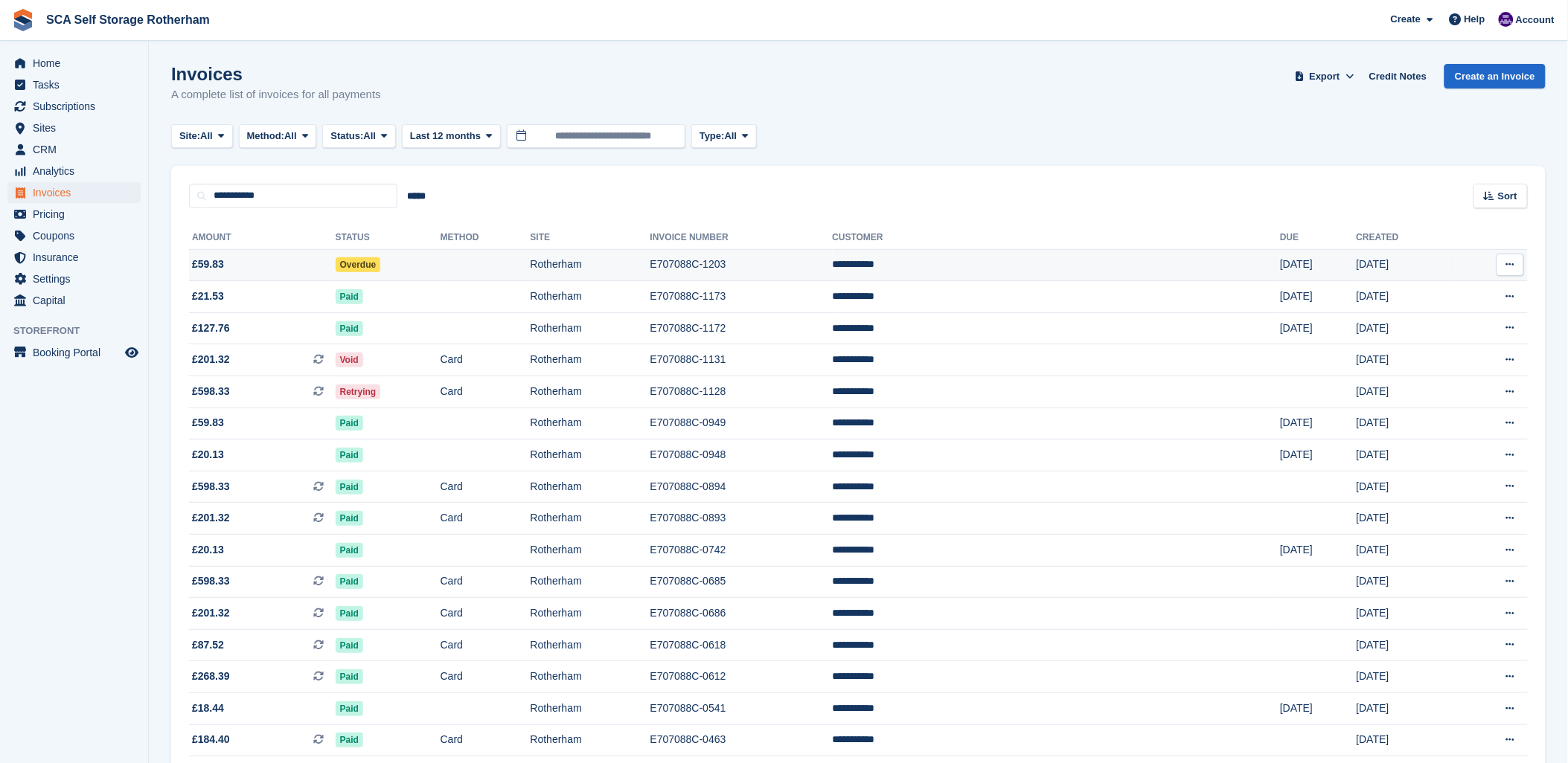
click at [381, 261] on span "Overdue" at bounding box center [358, 265] width 46 height 15
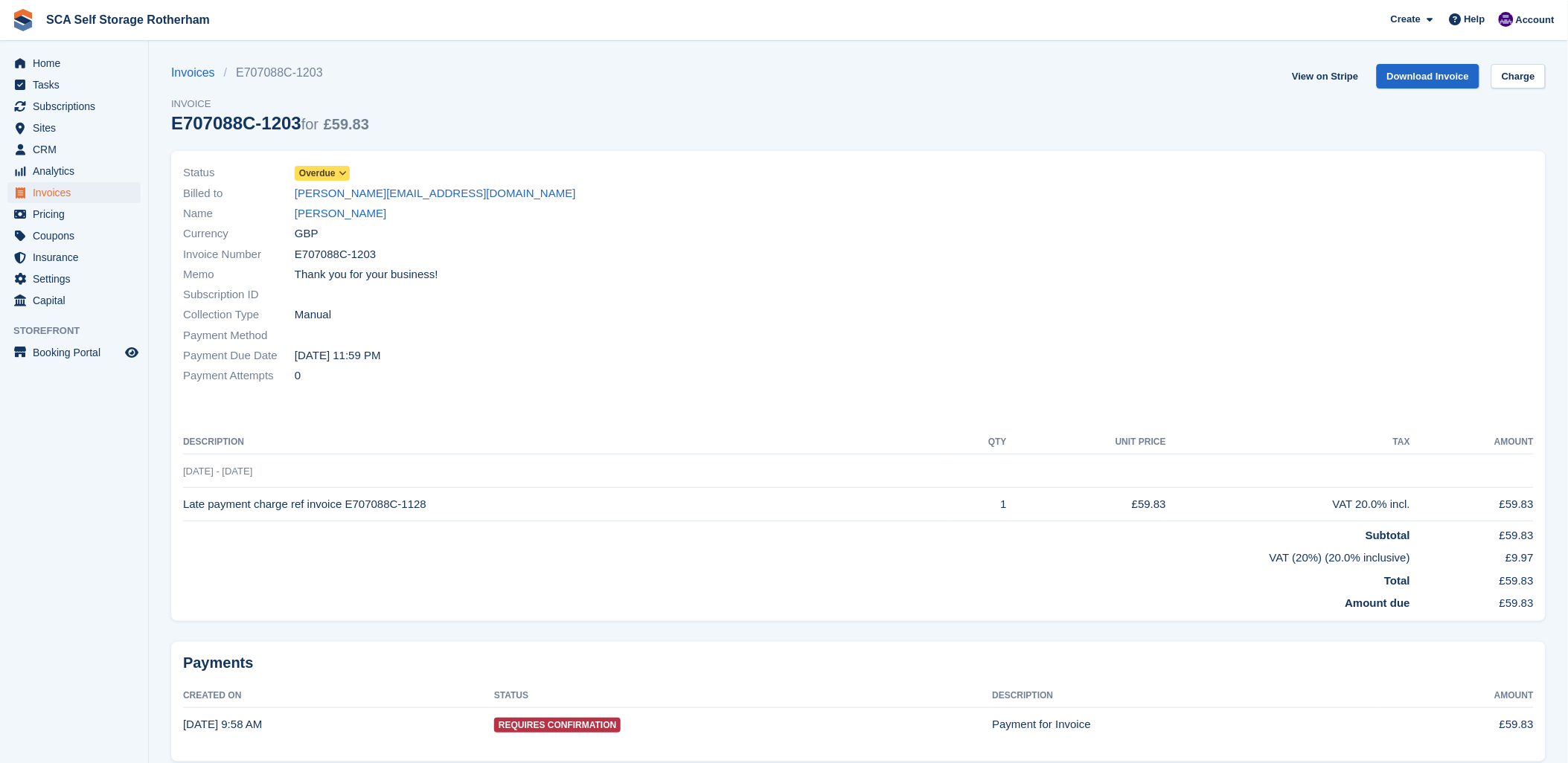
click at [1105, 154] on div at bounding box center [1201, 275] width 685 height 241
click at [896, 153] on div "Status Overdue Billed to amy-louisewebster@gmx.com Name Amy Webster Currency GB…" at bounding box center [859, 386] width 1375 height 470
drag, startPoint x: 878, startPoint y: 399, endPoint x: 891, endPoint y: 352, distance: 48.8
click at [891, 352] on div "Status Overdue Billed to amy-louisewebster@gmx.com Name Amy Webster Currency GB…" at bounding box center [859, 386] width 1375 height 470
click at [881, 421] on div "Status Overdue Billed to amy-louisewebster@gmx.com Name Amy Webster Currency GB…" at bounding box center [859, 386] width 1375 height 470
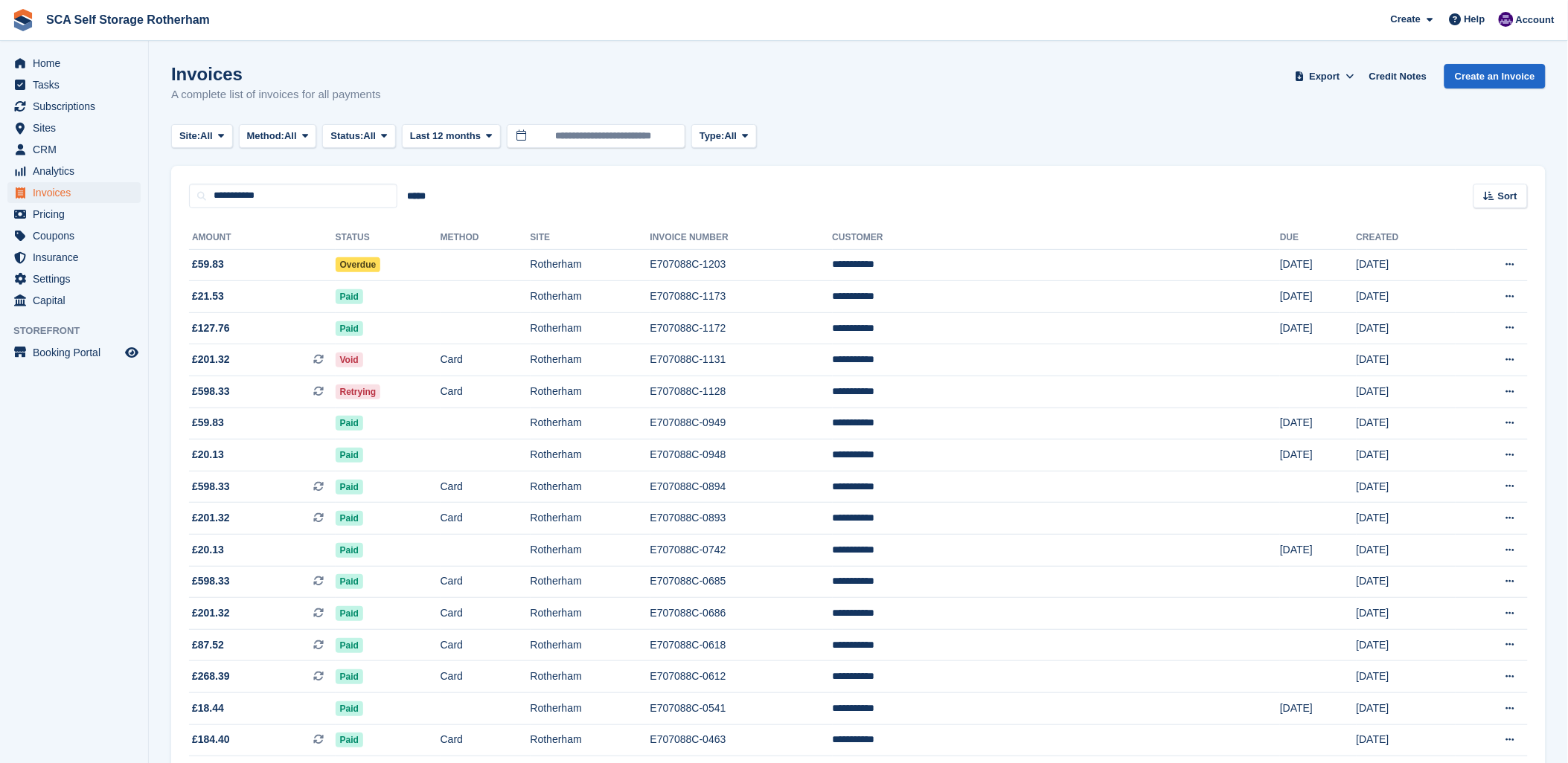
click at [898, 57] on section "Invoices A complete list of invoices for all payments Export Export Invoices Ex…" at bounding box center [858, 526] width 1420 height 1052
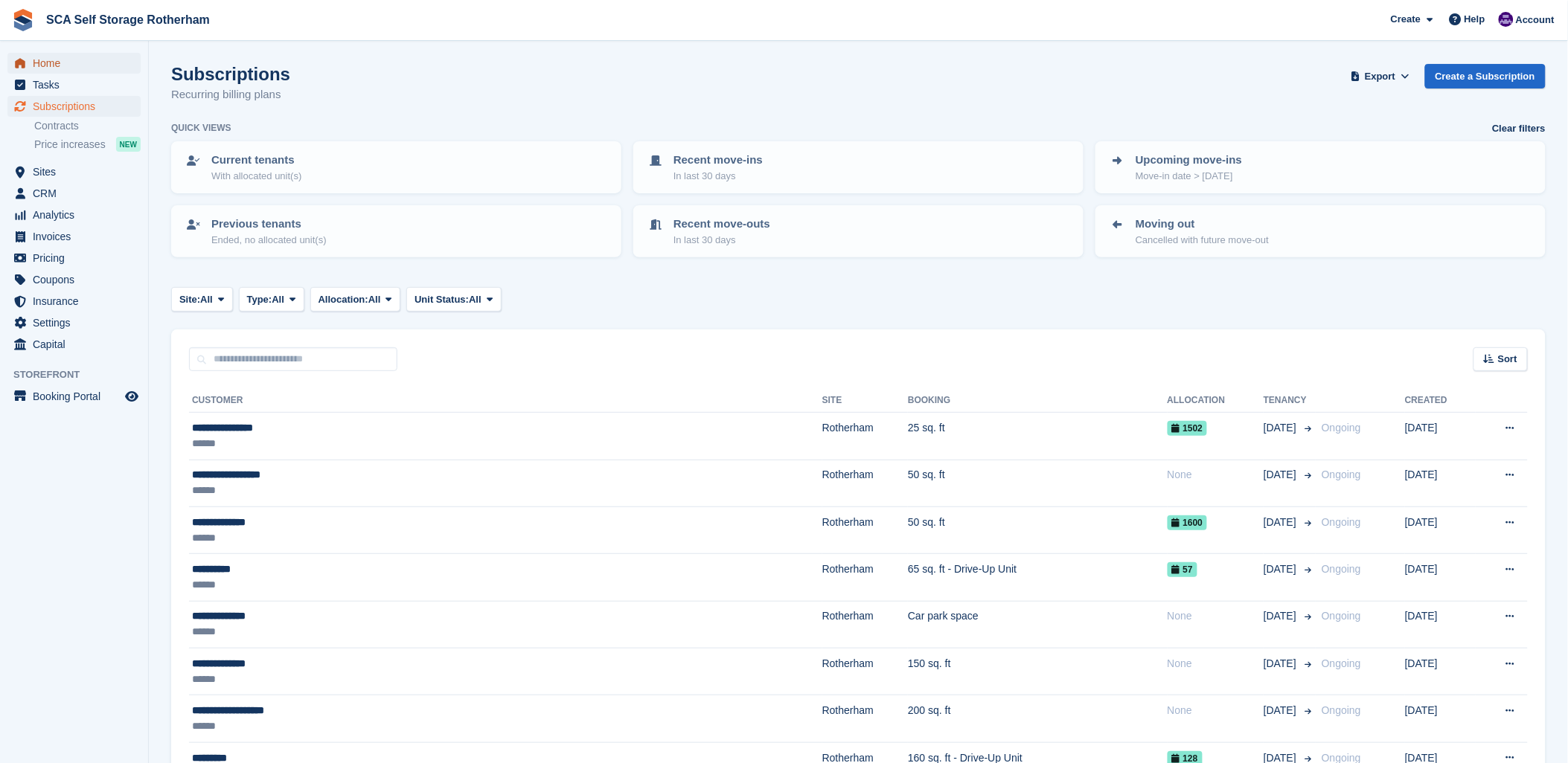
click at [54, 60] on span "Home" at bounding box center [78, 63] width 89 height 21
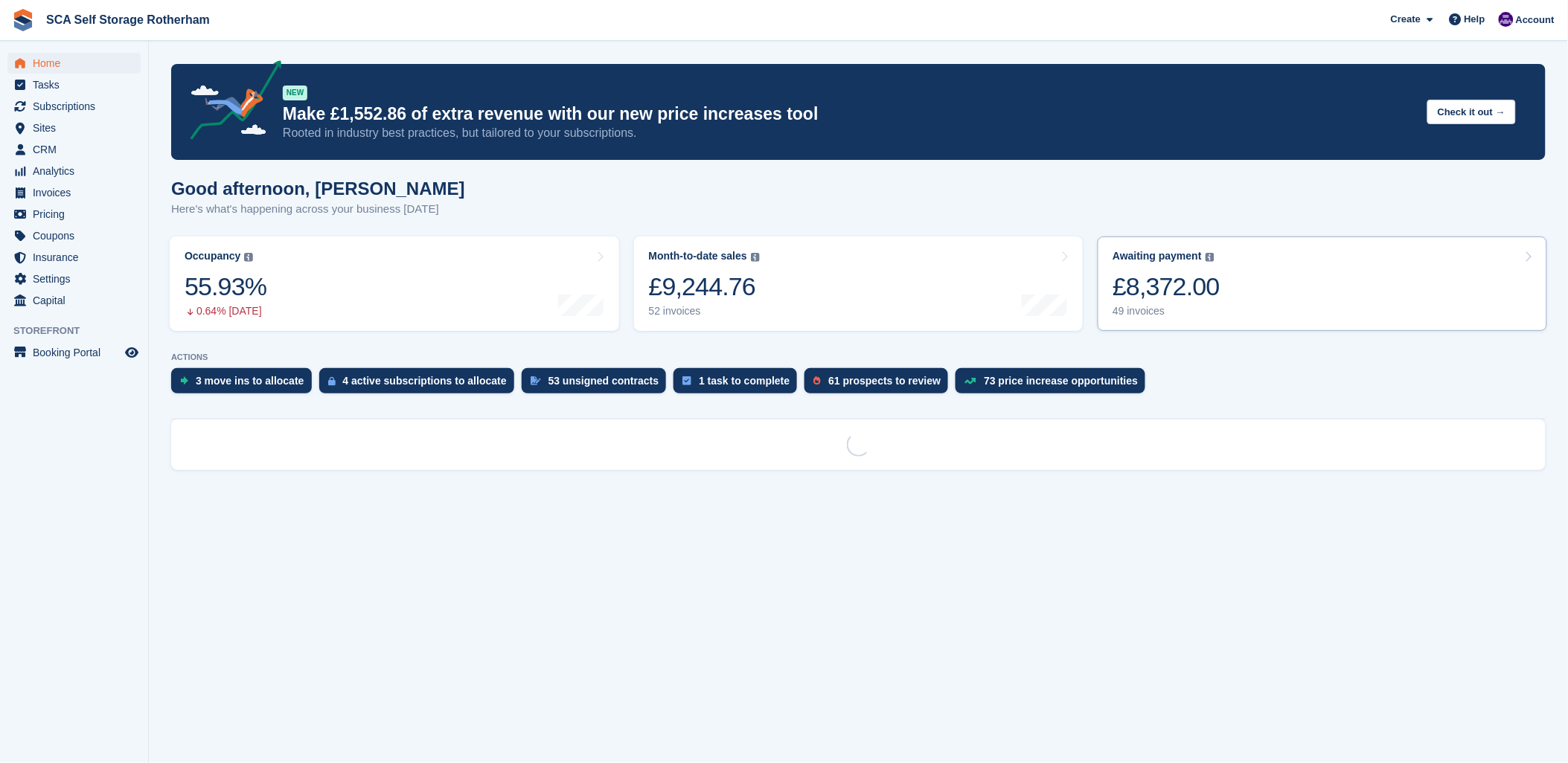
click at [1376, 264] on link "Awaiting payment The total outstanding balance on all open invoices. £8,372.00 …" at bounding box center [1323, 284] width 450 height 94
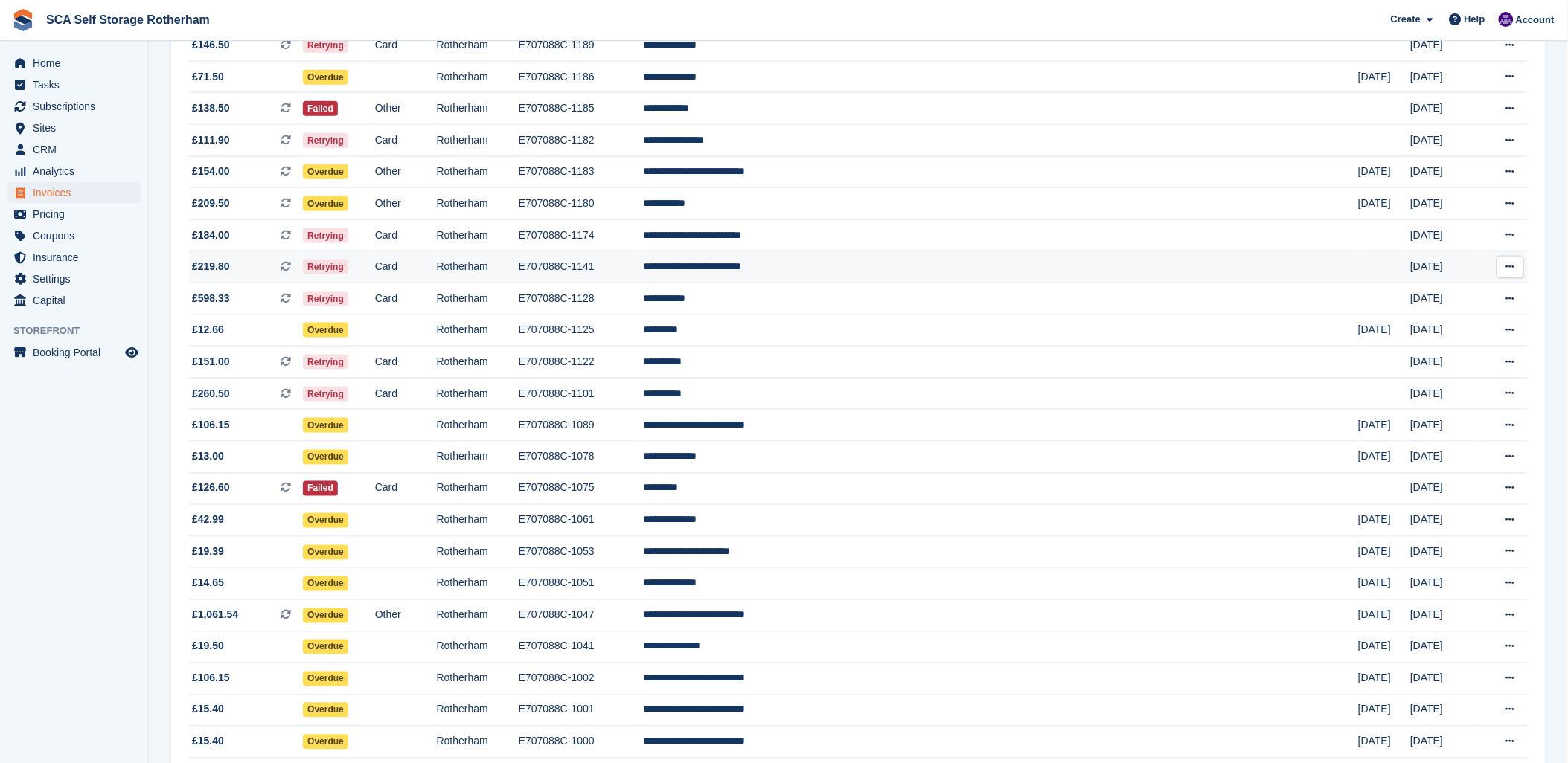
scroll to position [578, 0]
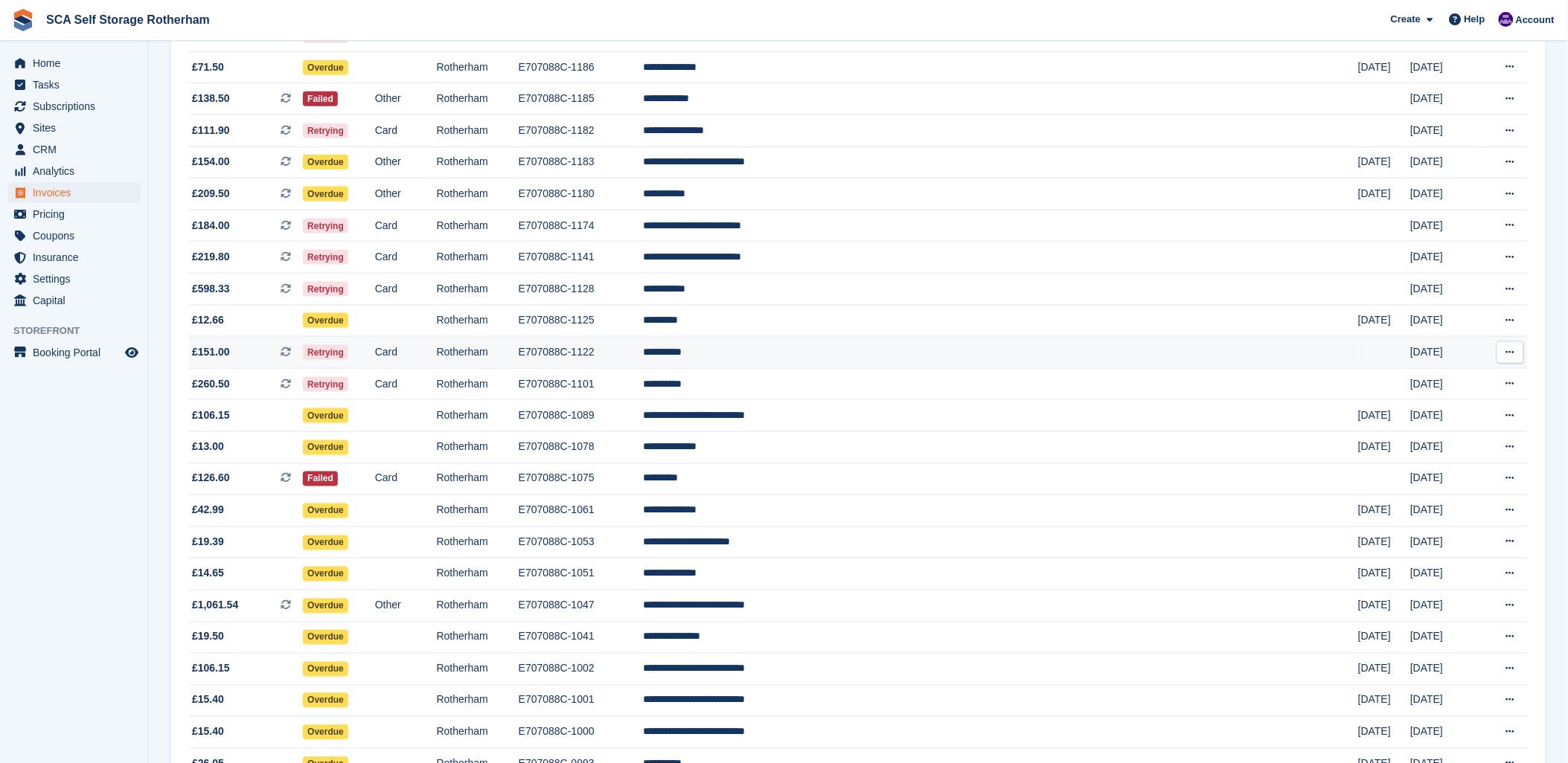
click at [218, 357] on span "£151.00" at bounding box center [211, 352] width 38 height 16
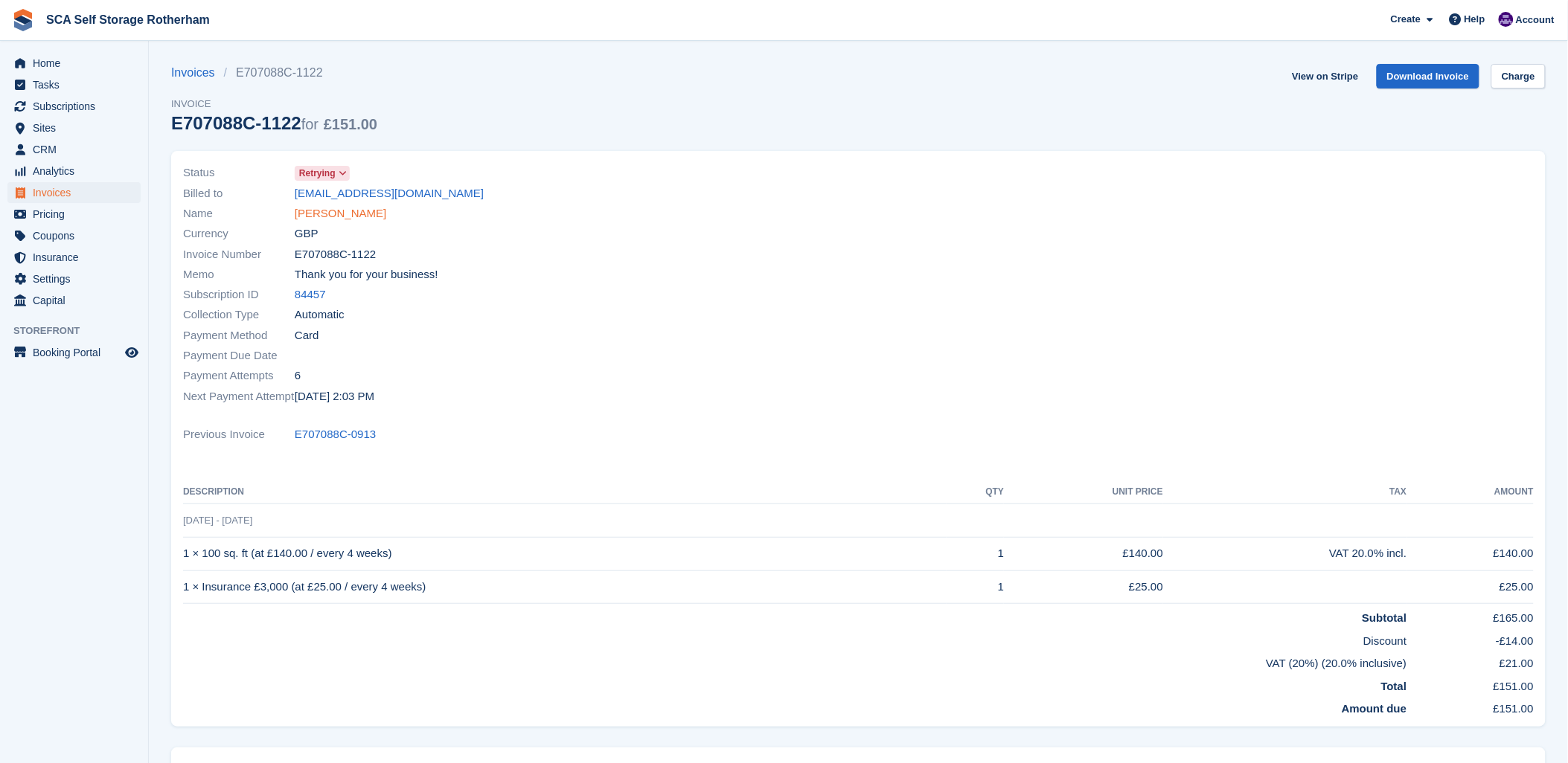
click at [329, 208] on link "[PERSON_NAME]" at bounding box center [340, 214] width 92 height 17
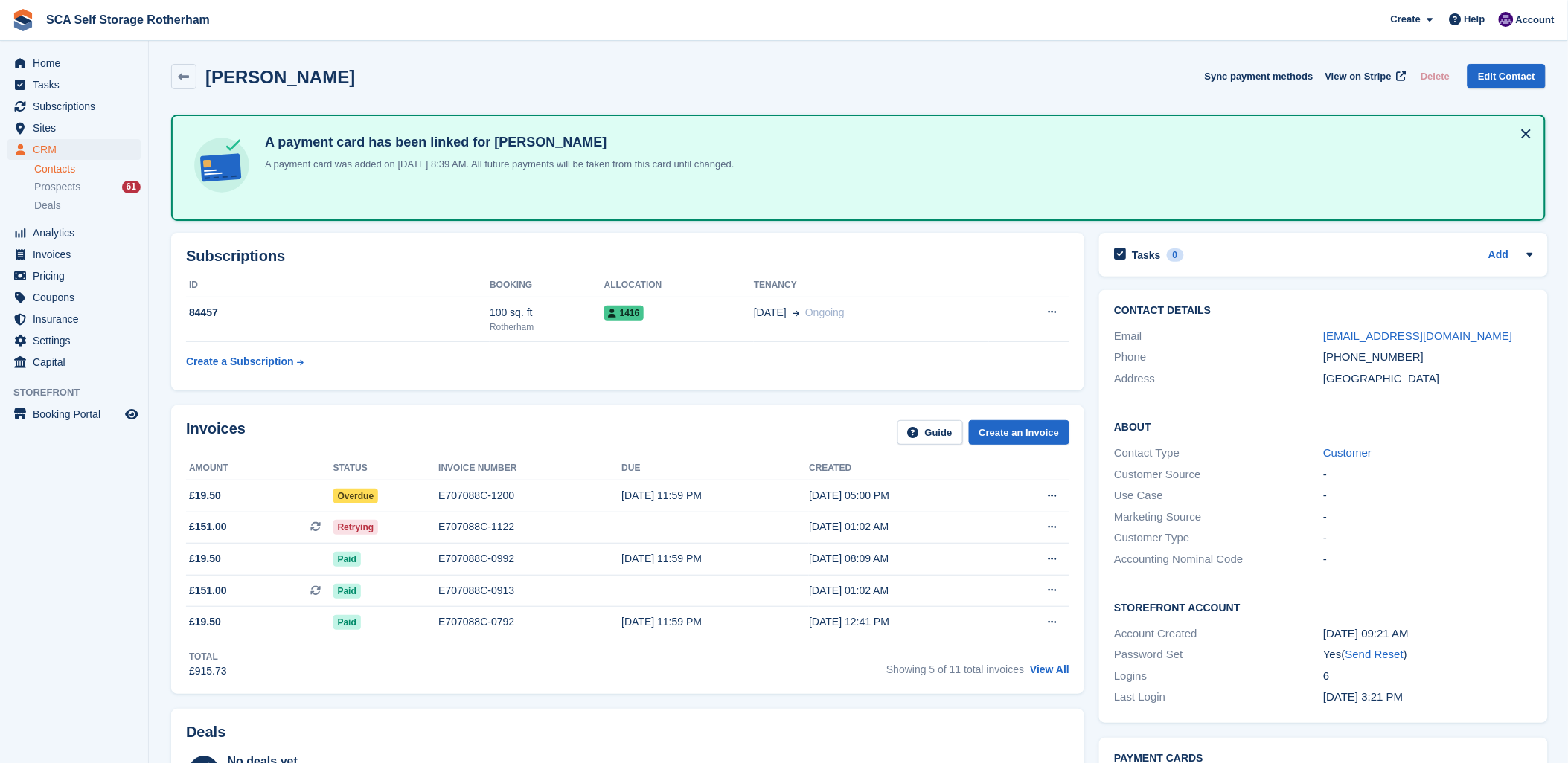
drag, startPoint x: 584, startPoint y: 433, endPoint x: 919, endPoint y: 404, distance: 336.3
click at [592, 430] on div "Invoices Guide Create an Invoice" at bounding box center [628, 438] width 884 height 34
click at [1045, 664] on link "View All" at bounding box center [1049, 669] width 40 height 12
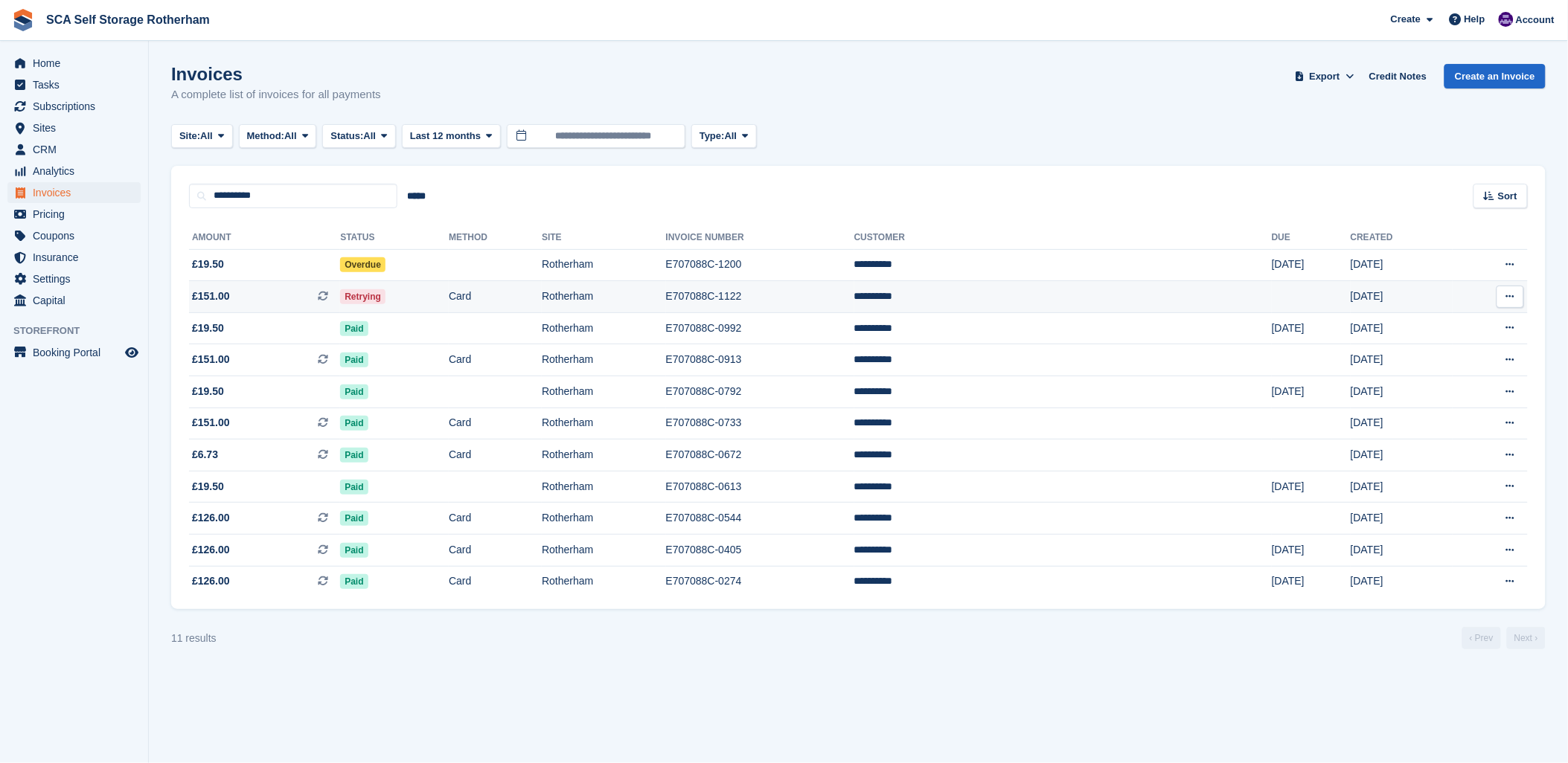
click at [202, 296] on span "£151.00" at bounding box center [211, 296] width 38 height 16
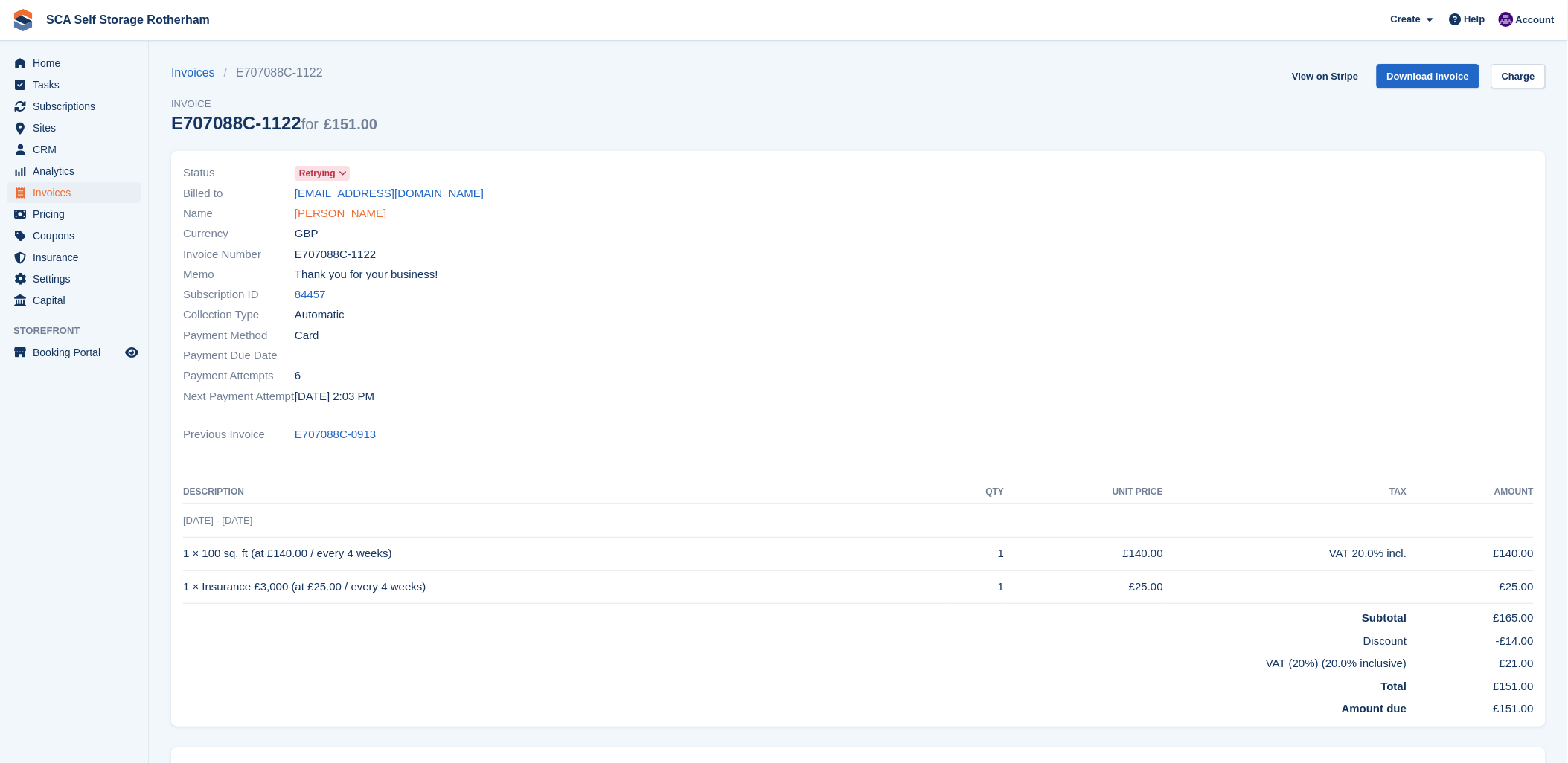
click at [308, 210] on link "Madi Brown" at bounding box center [340, 214] width 92 height 17
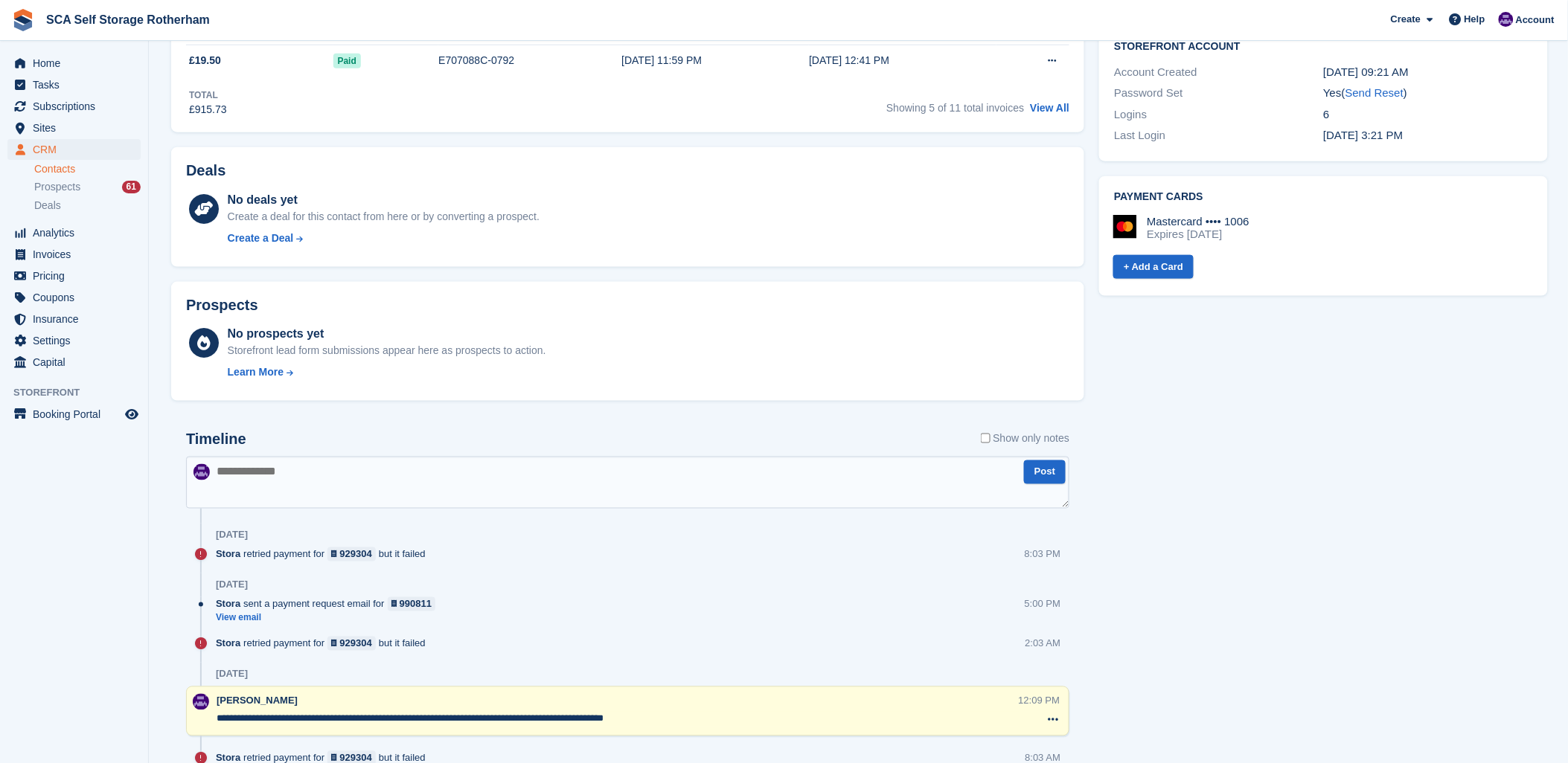
scroll to position [661, 0]
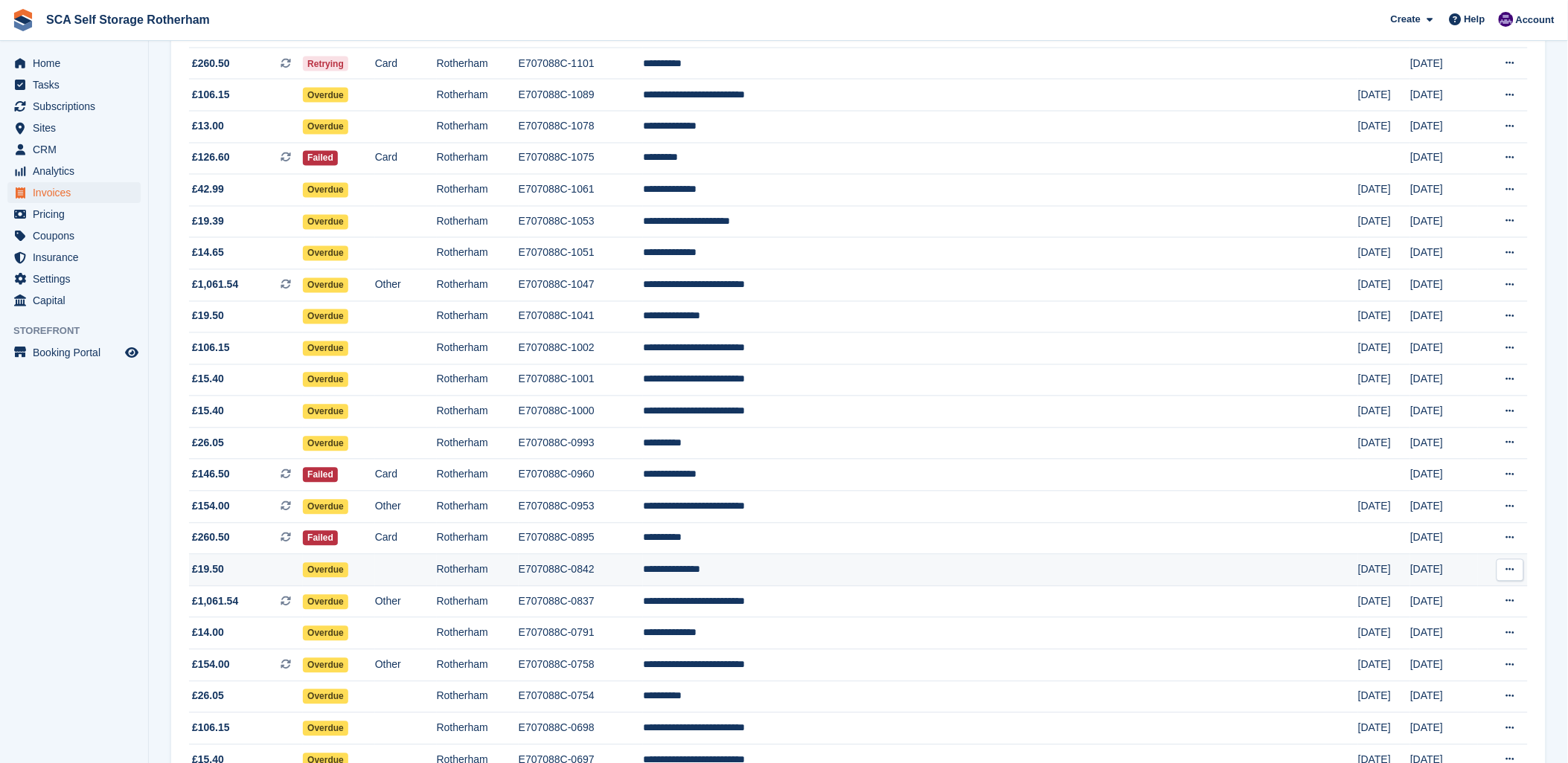
scroll to position [909, 0]
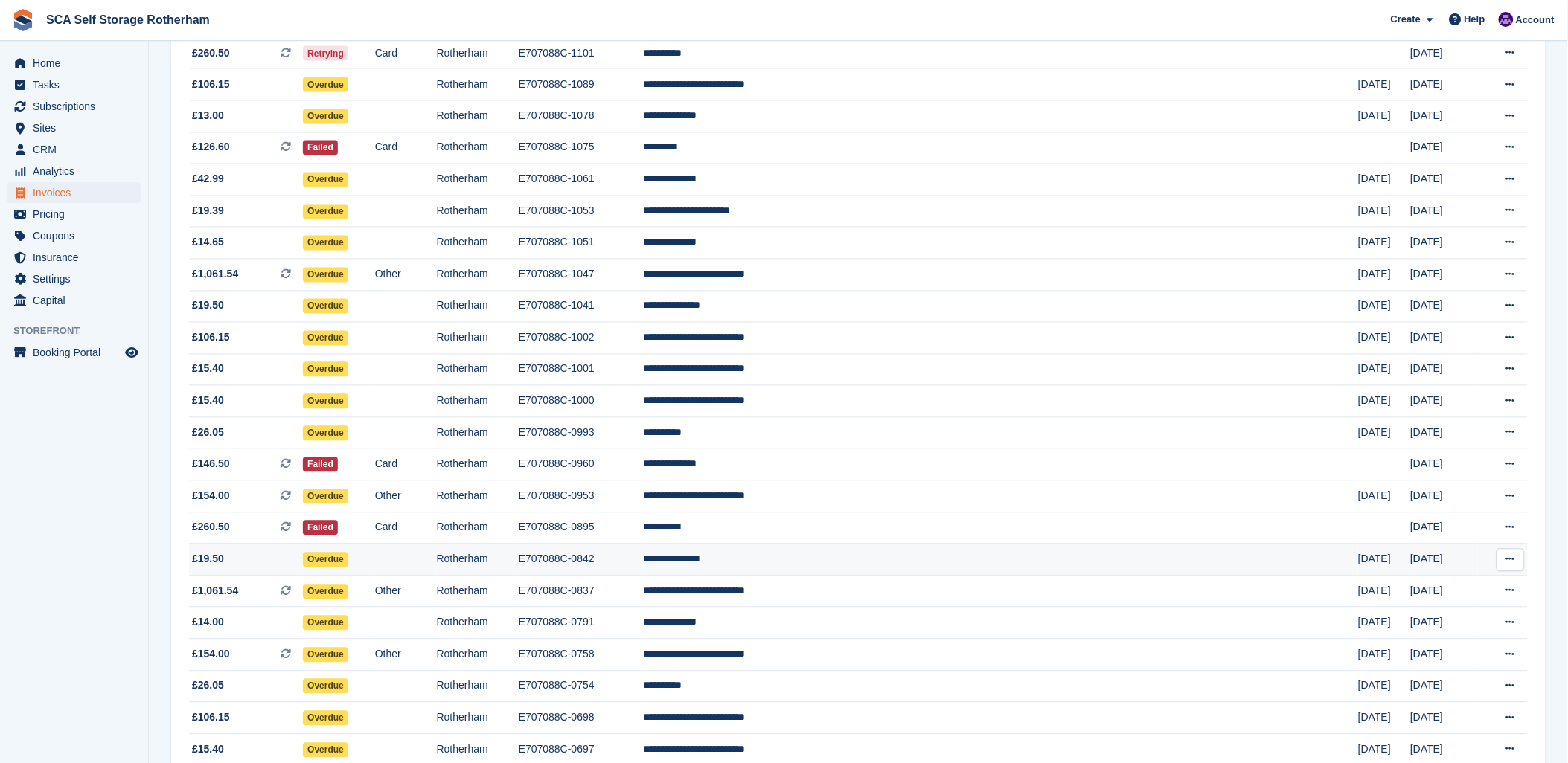
click at [907, 567] on td "**********" at bounding box center [1000, 561] width 715 height 32
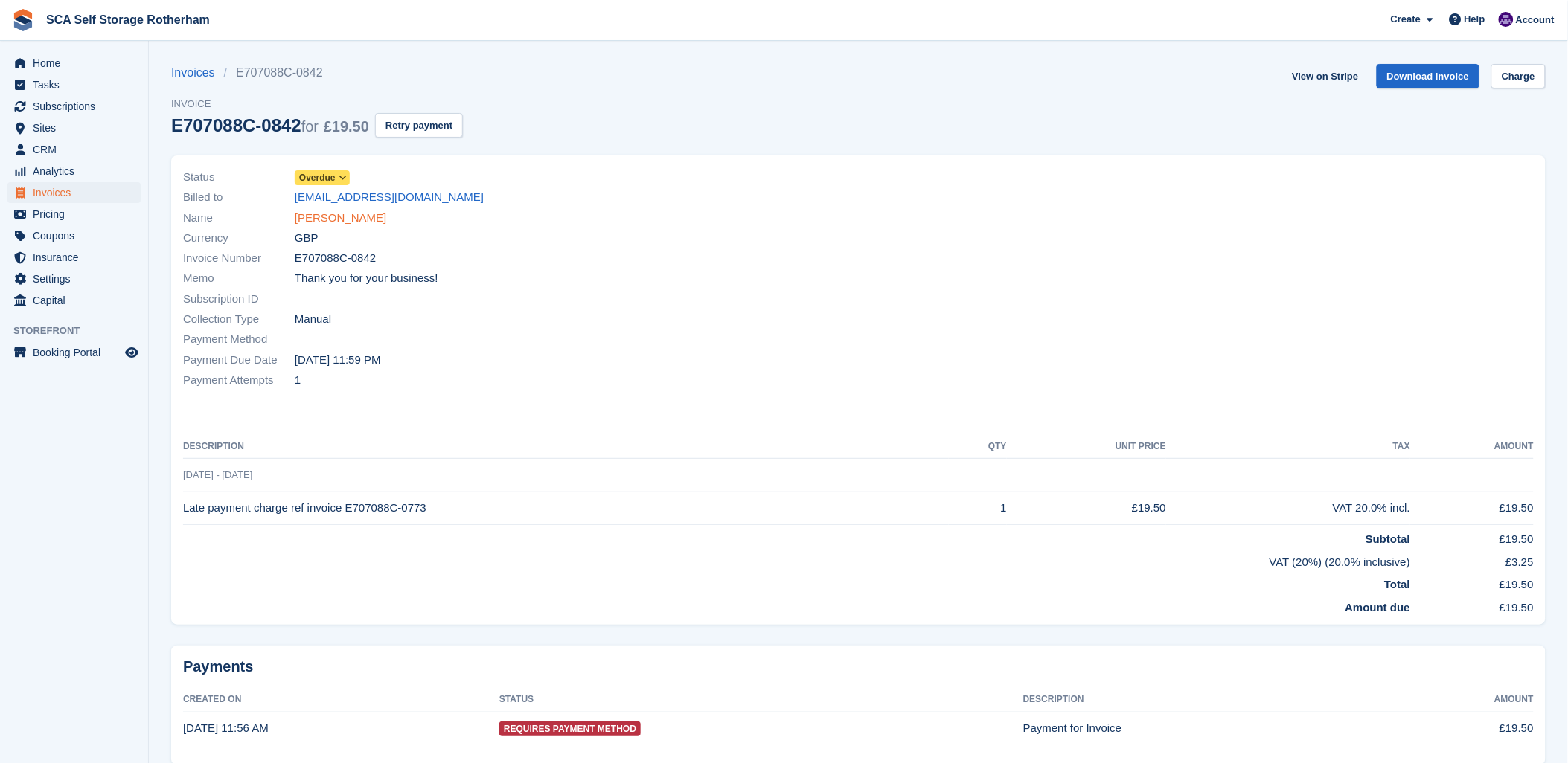
click at [314, 216] on link "[PERSON_NAME]" at bounding box center [340, 218] width 92 height 17
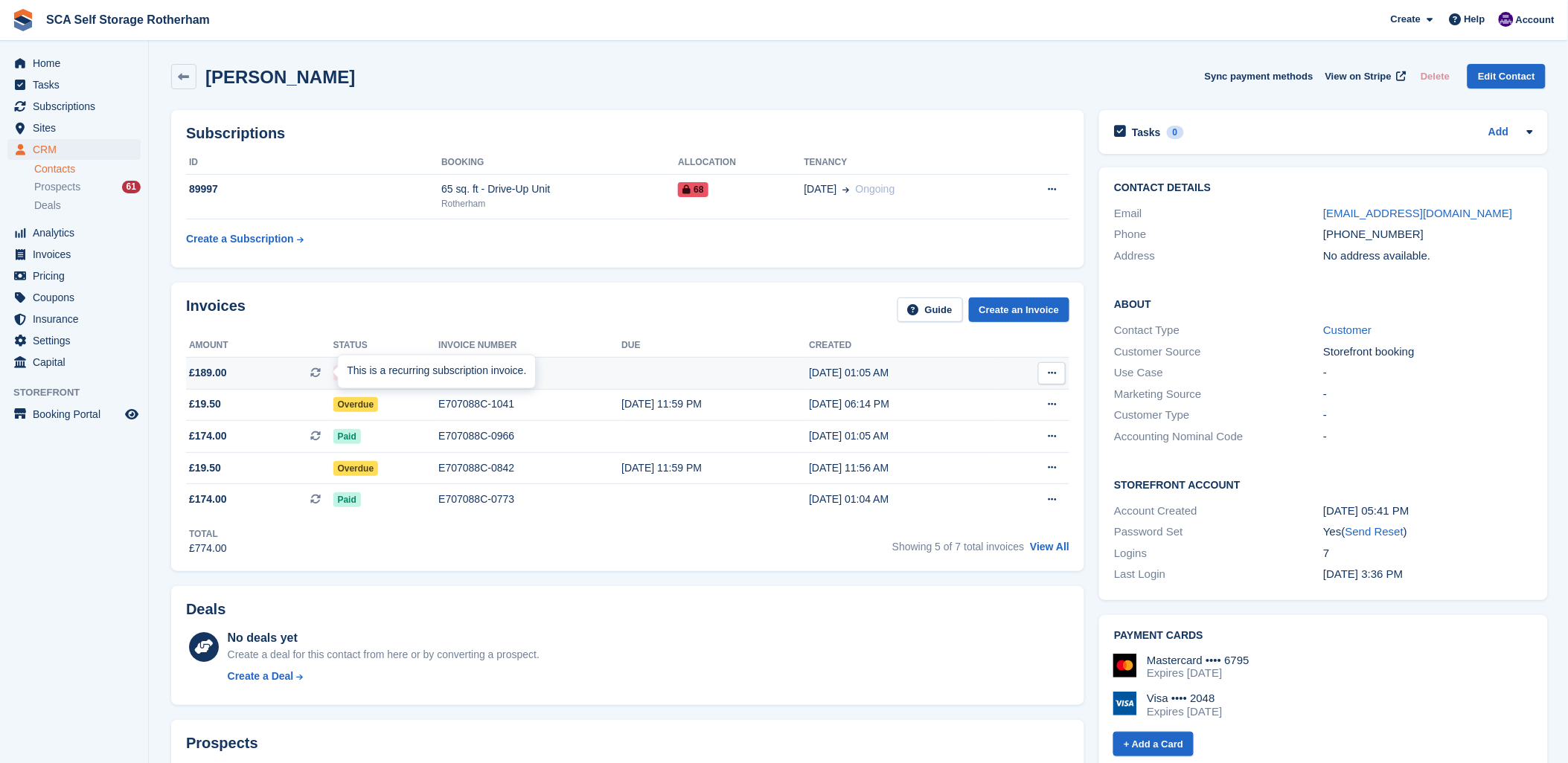
click at [442, 370] on div "This is a recurring subscription invoice." at bounding box center [437, 372] width 197 height 33
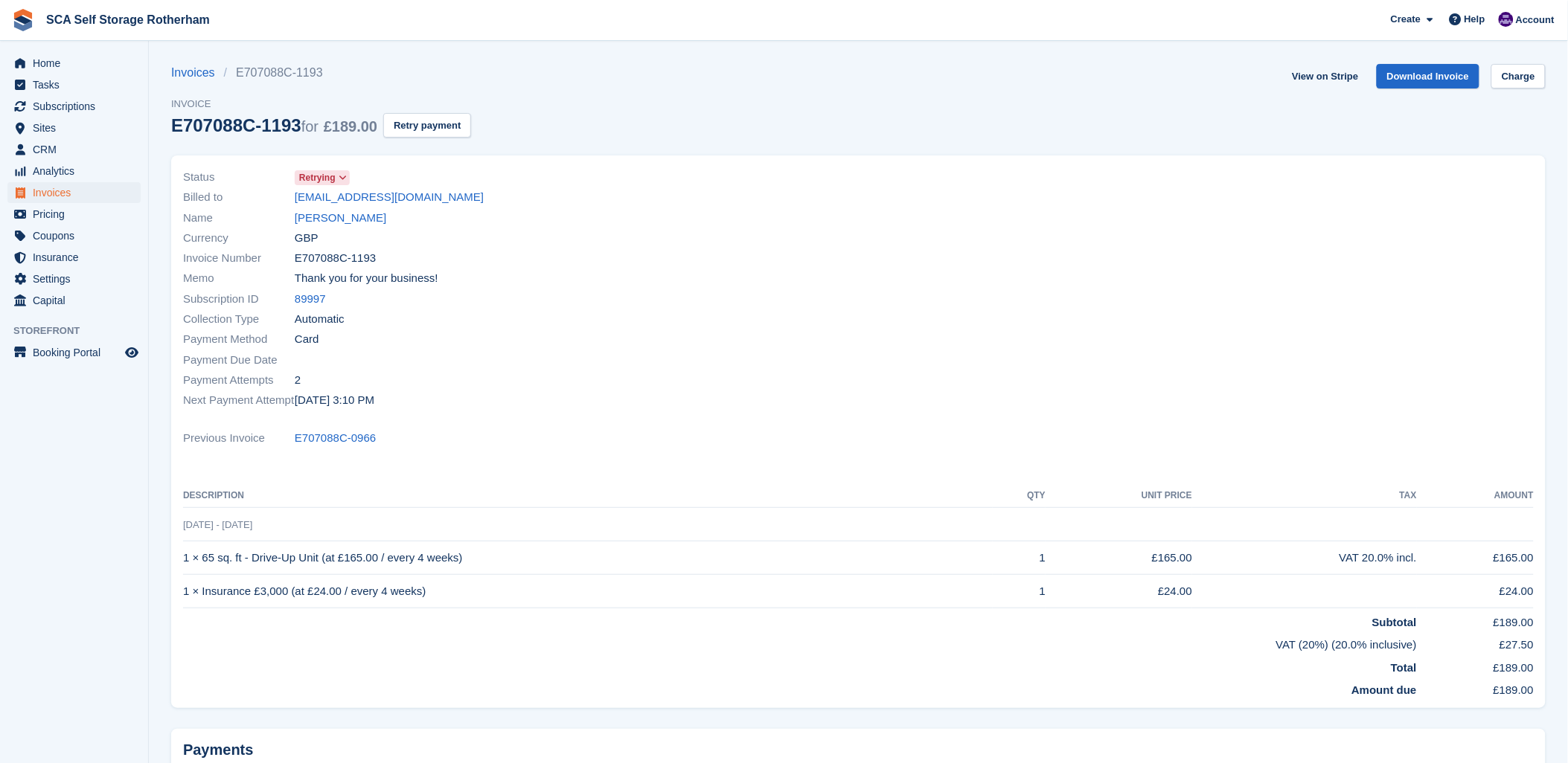
click at [1201, 325] on div at bounding box center [1201, 289] width 685 height 261
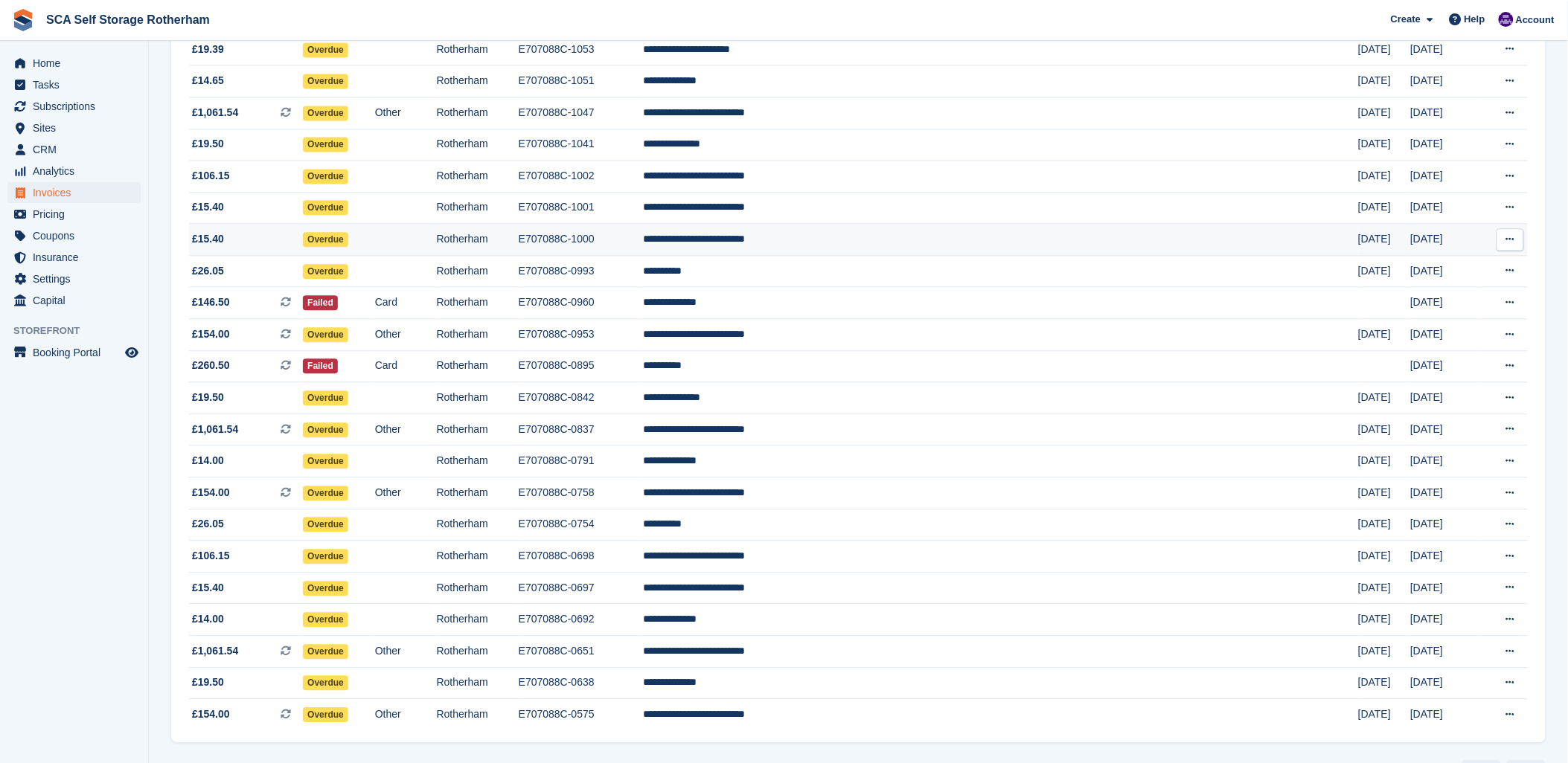
scroll to position [1041, 0]
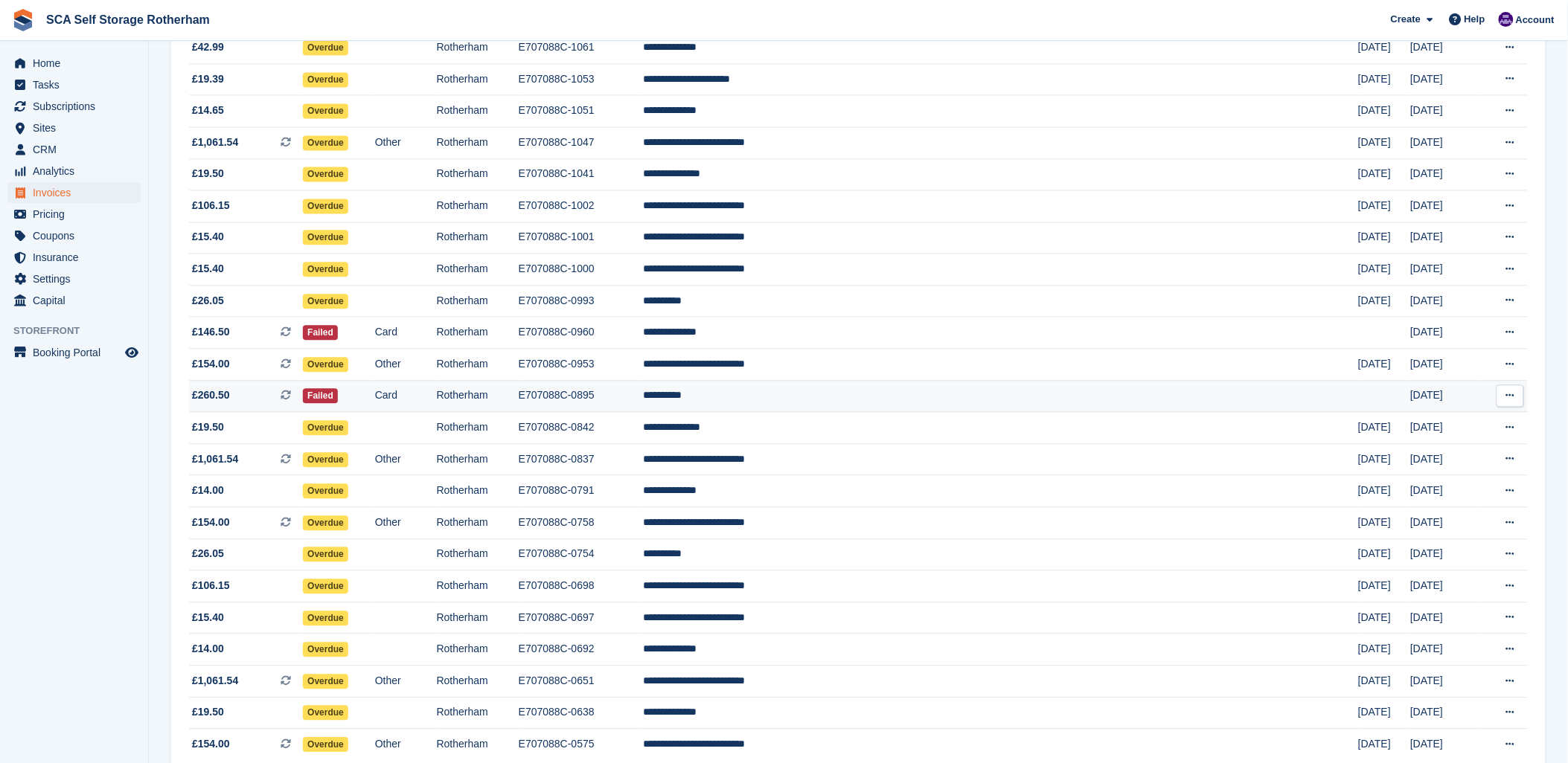
click at [251, 403] on span "£260.50 This is a recurring subscription invoice." at bounding box center [245, 395] width 114 height 16
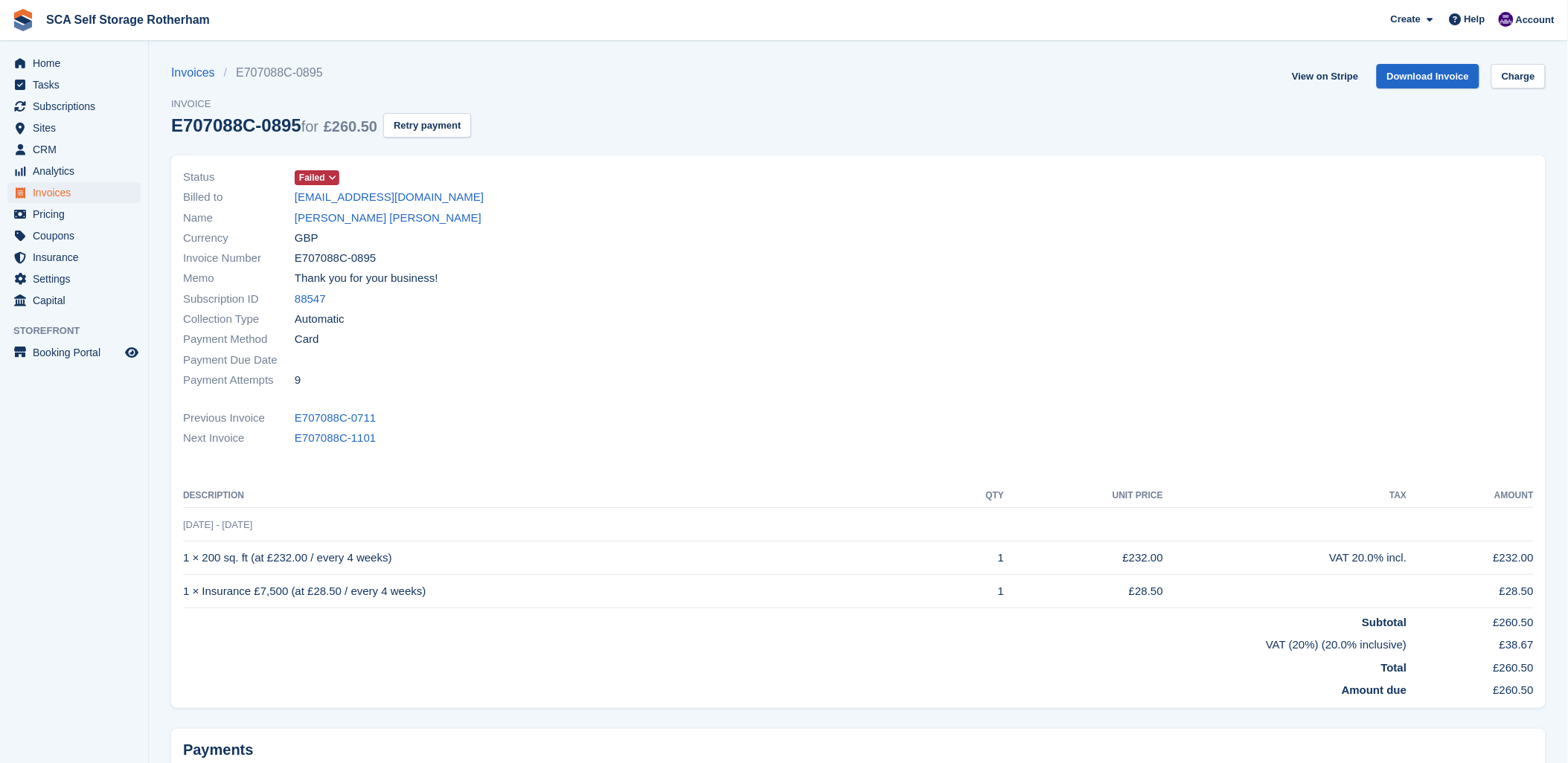
click at [345, 222] on div "Name [PERSON_NAME] [PERSON_NAME]" at bounding box center [516, 218] width 667 height 20
click at [341, 221] on link "[PERSON_NAME] [PERSON_NAME]" at bounding box center [388, 218] width 187 height 17
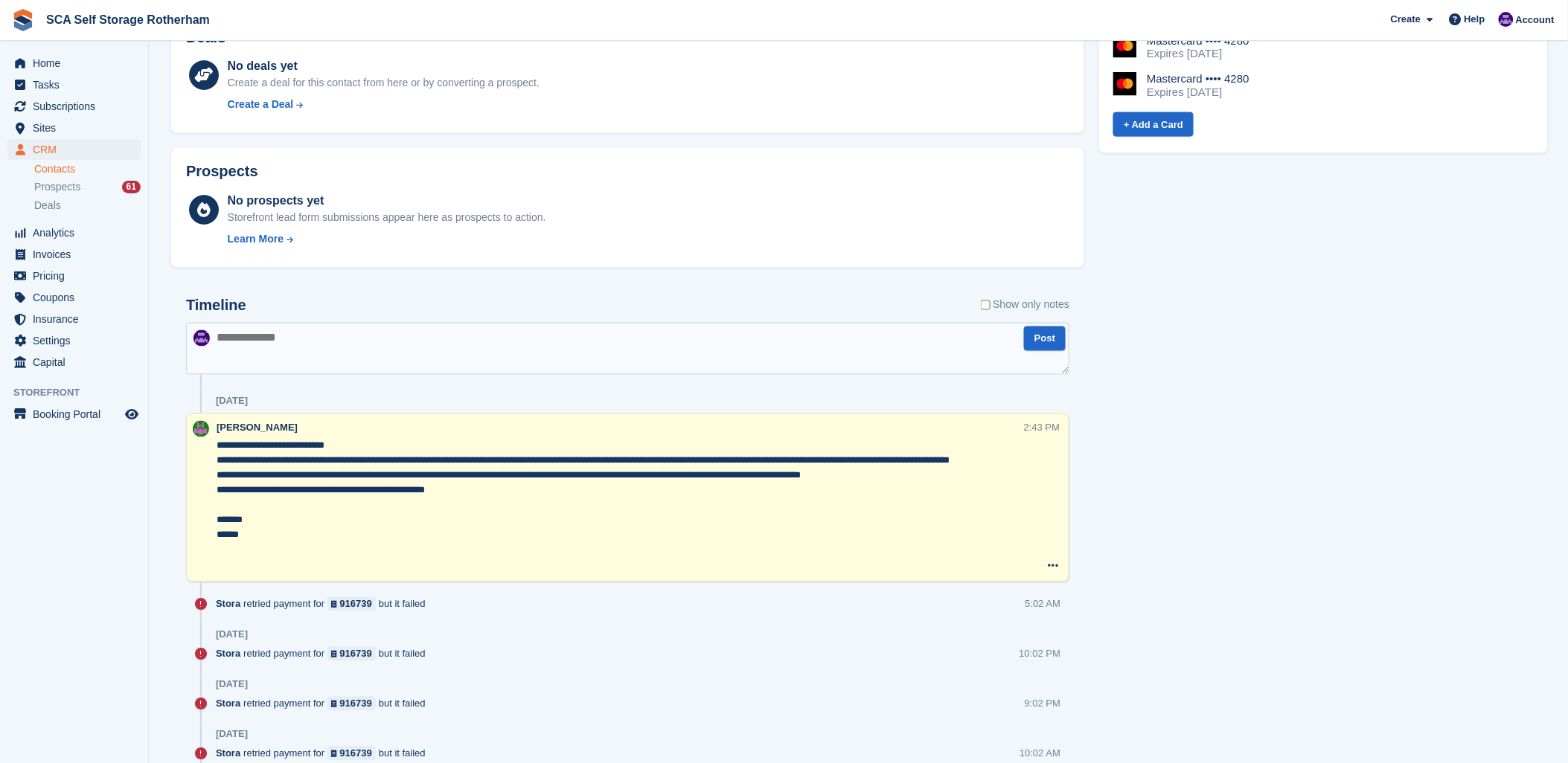
scroll to position [744, 0]
click at [545, 351] on textarea at bounding box center [628, 347] width 884 height 52
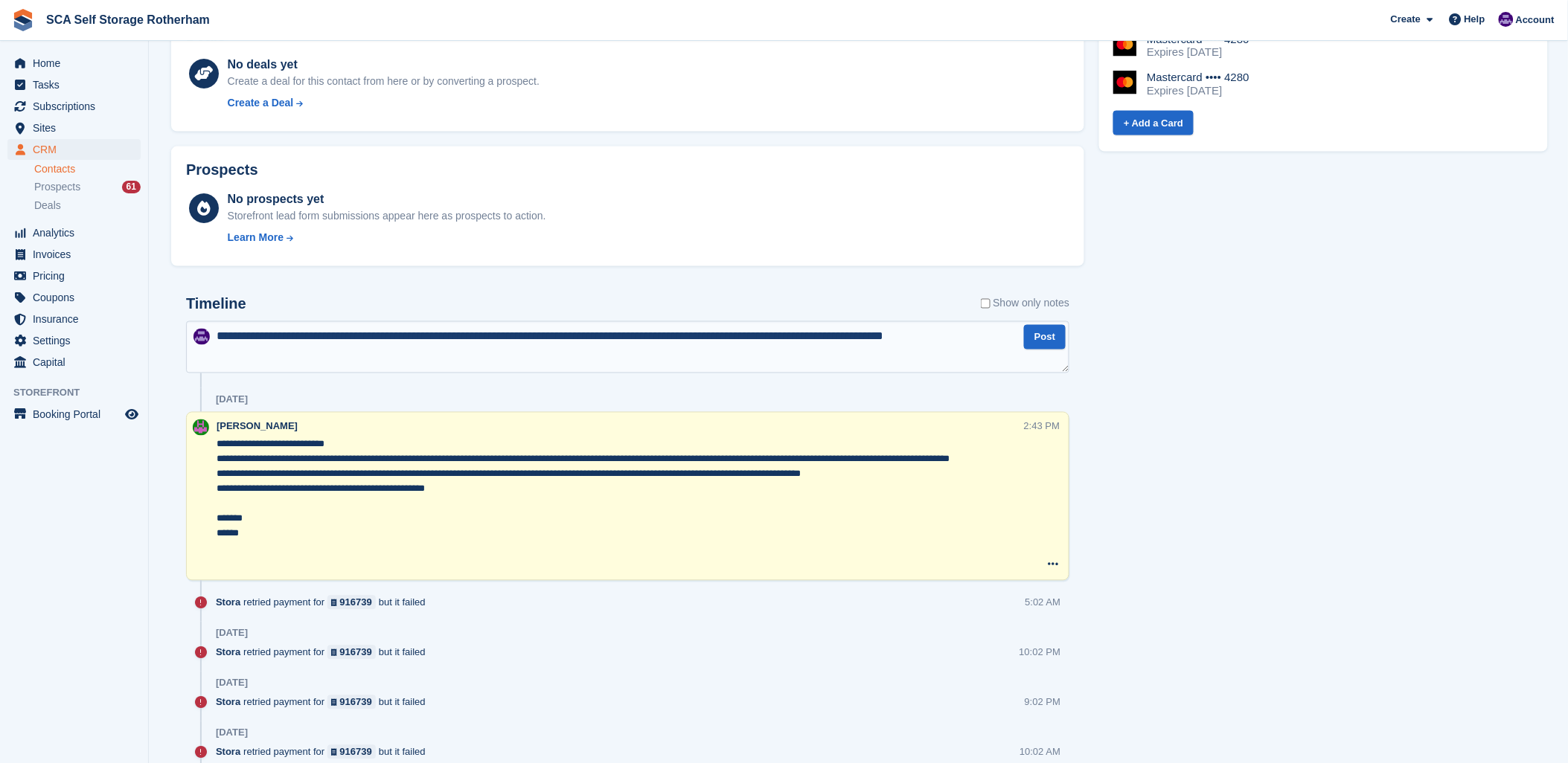
click at [574, 339] on textarea "**********" at bounding box center [628, 347] width 884 height 52
type textarea "**********"
click at [1036, 330] on button "Post" at bounding box center [1044, 337] width 41 height 24
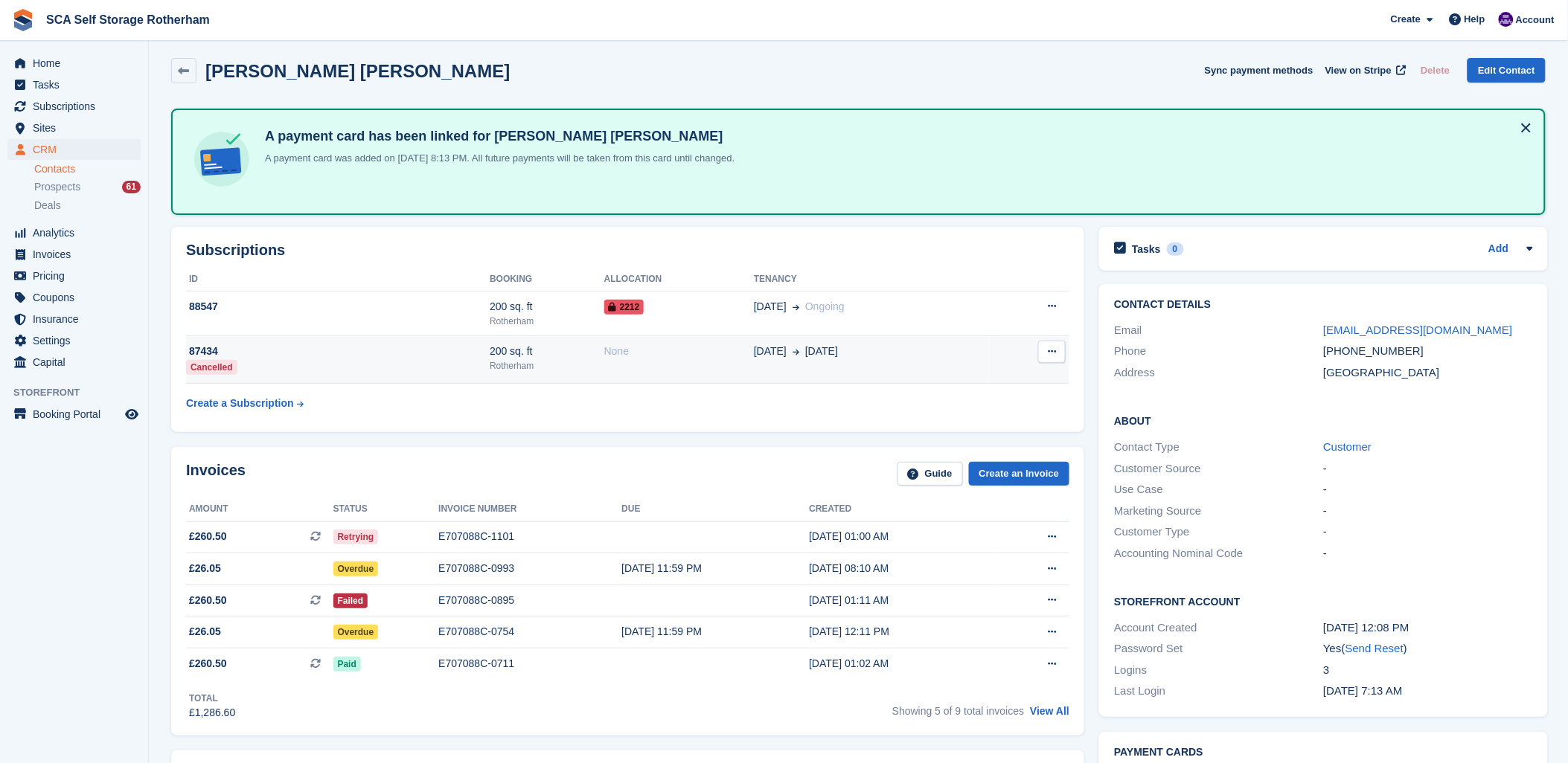
scroll to position [0, 0]
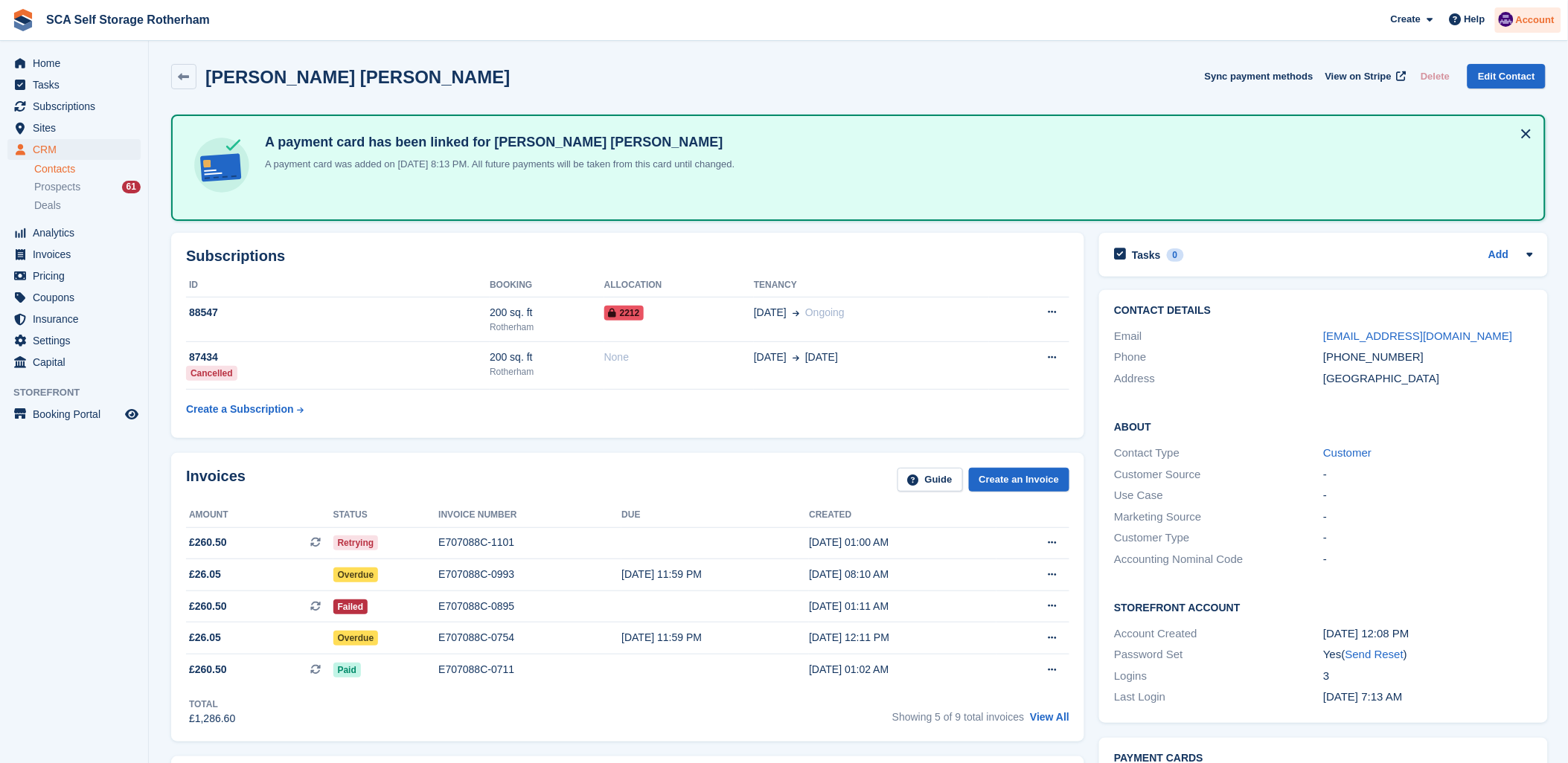
click at [1544, 20] on span "Account" at bounding box center [1536, 20] width 39 height 15
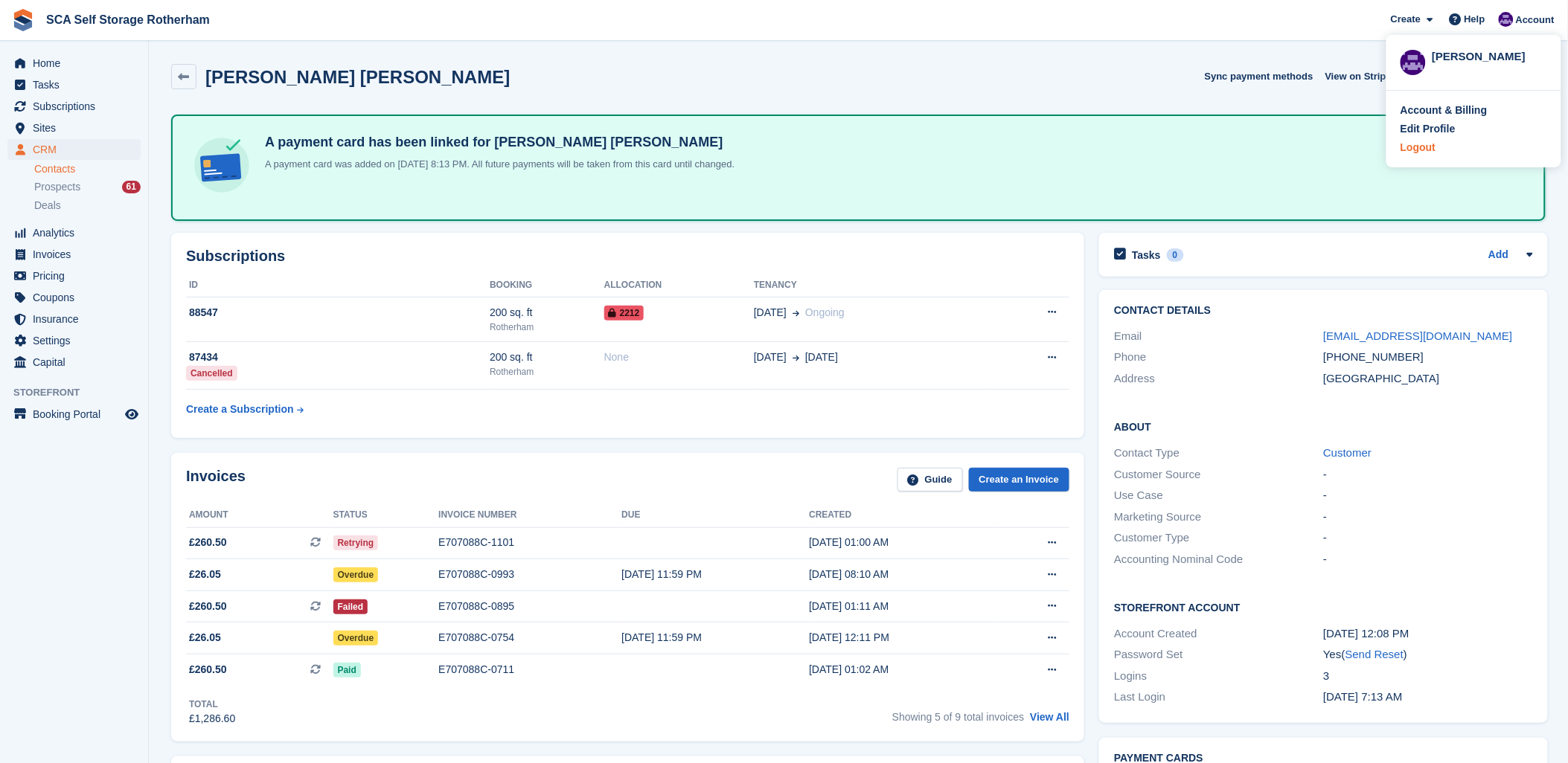
click at [1407, 143] on div "Logout" at bounding box center [1418, 148] width 35 height 16
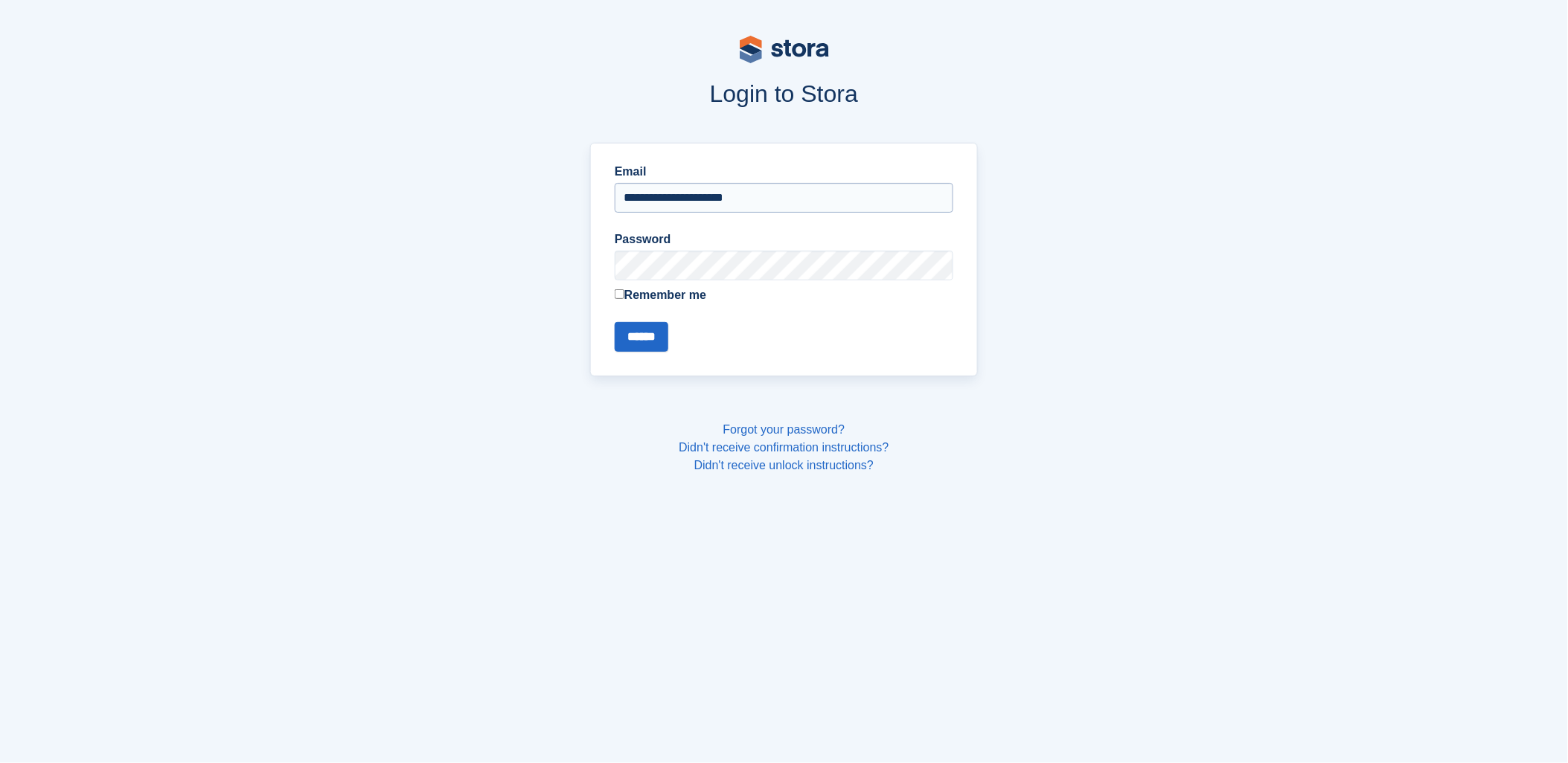
click at [687, 192] on input "**********" at bounding box center [784, 197] width 339 height 30
type input "**********"
click at [646, 376] on div "**********" at bounding box center [784, 259] width 388 height 234
click at [626, 320] on form "**********" at bounding box center [784, 257] width 339 height 189
click at [633, 335] on input "******" at bounding box center [642, 336] width 54 height 30
